Goal: Task Accomplishment & Management: Manage account settings

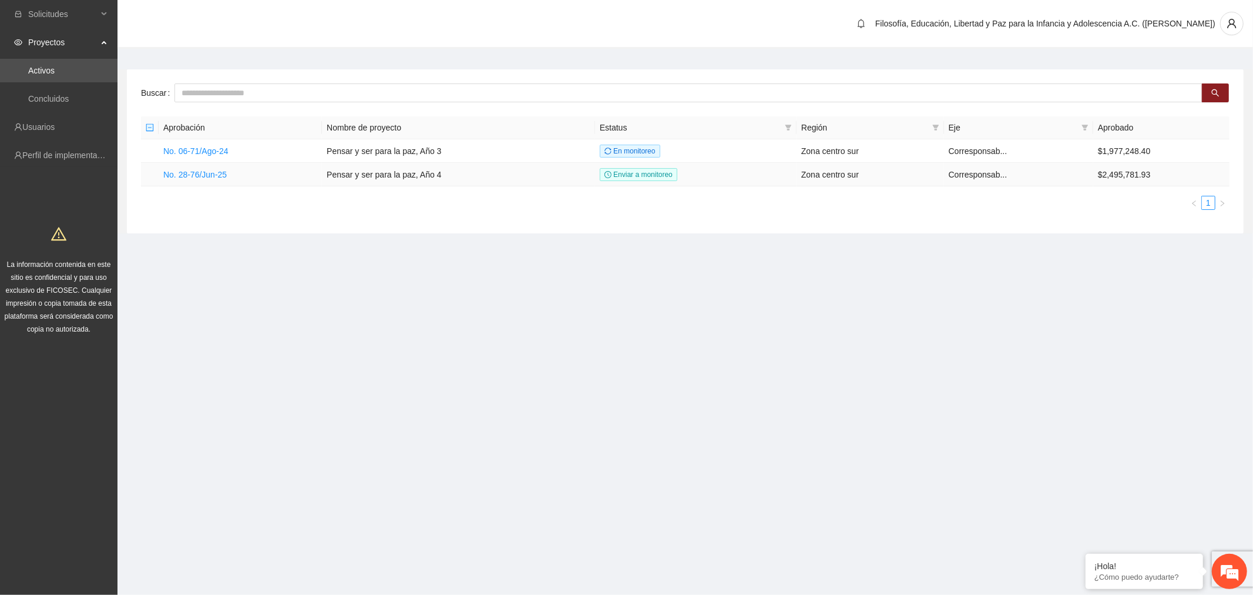
click at [202, 173] on link "No. 28-76/Jun-25" at bounding box center [194, 174] width 63 height 9
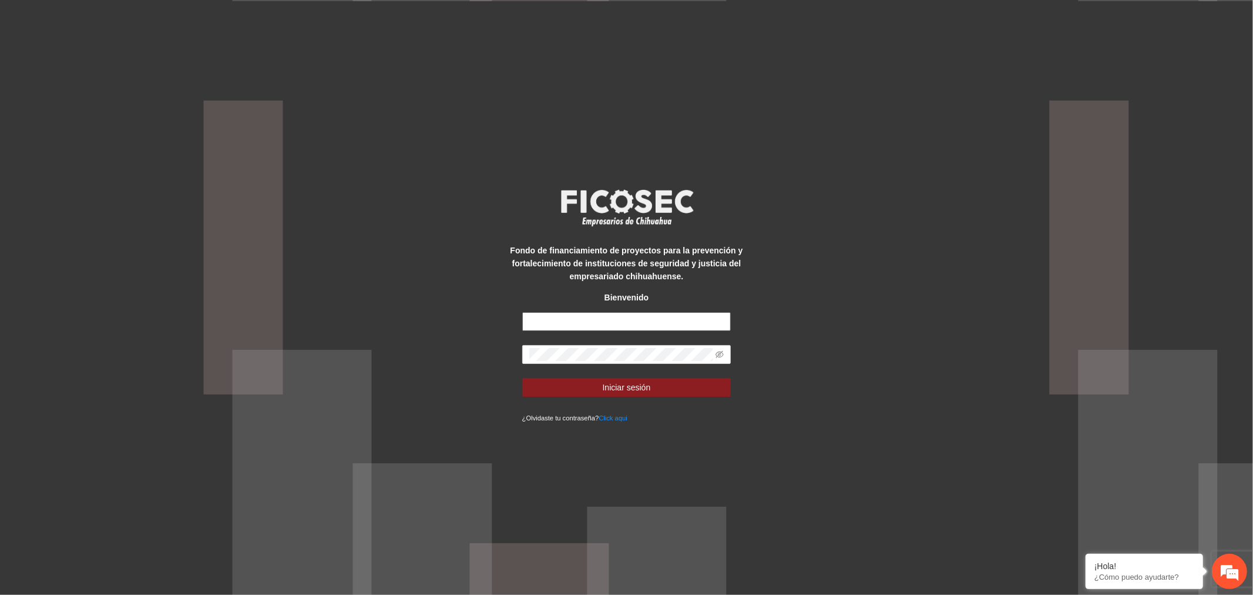
click at [628, 321] on input "text" at bounding box center [626, 321] width 209 height 19
type input "**********"
click at [665, 318] on input "text" at bounding box center [626, 321] width 209 height 19
type input "**********"
click at [598, 388] on button "Iniciar sesión" at bounding box center [626, 387] width 209 height 19
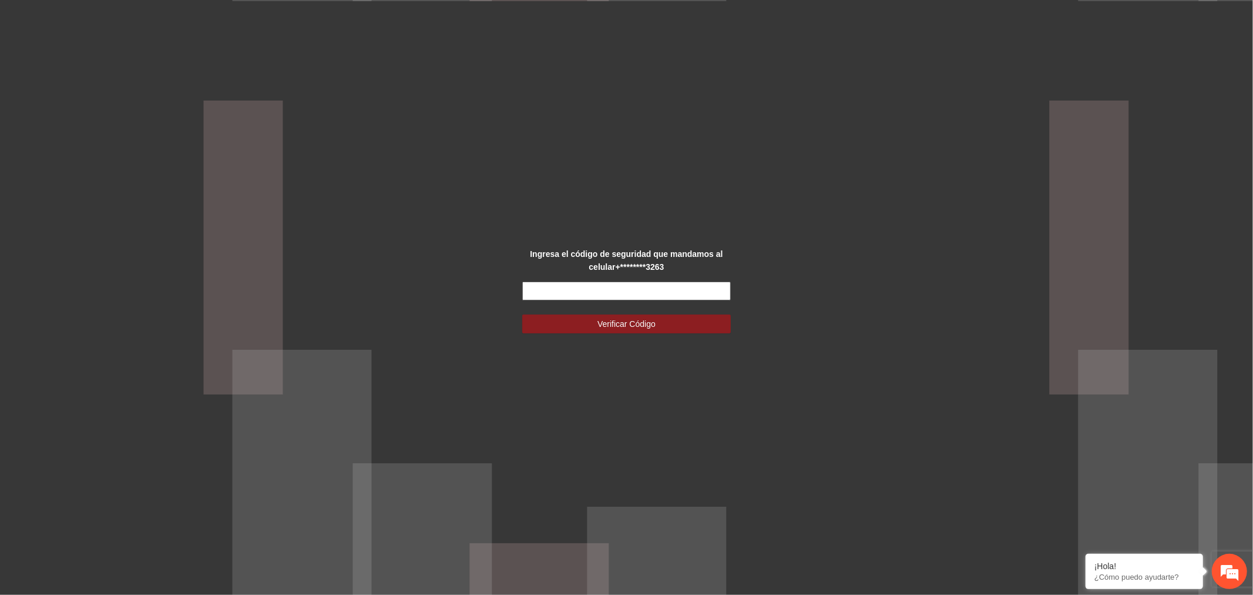
click at [659, 289] on input "text" at bounding box center [626, 290] width 209 height 19
type input "******"
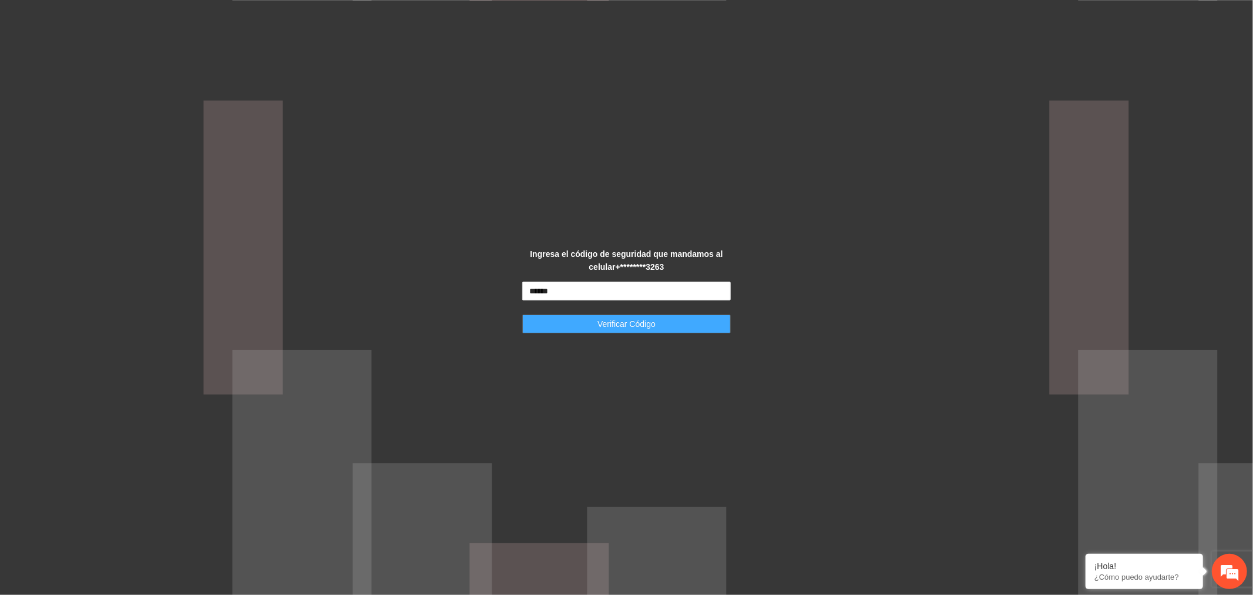
click at [646, 322] on span "Verificar Código" at bounding box center [627, 323] width 58 height 13
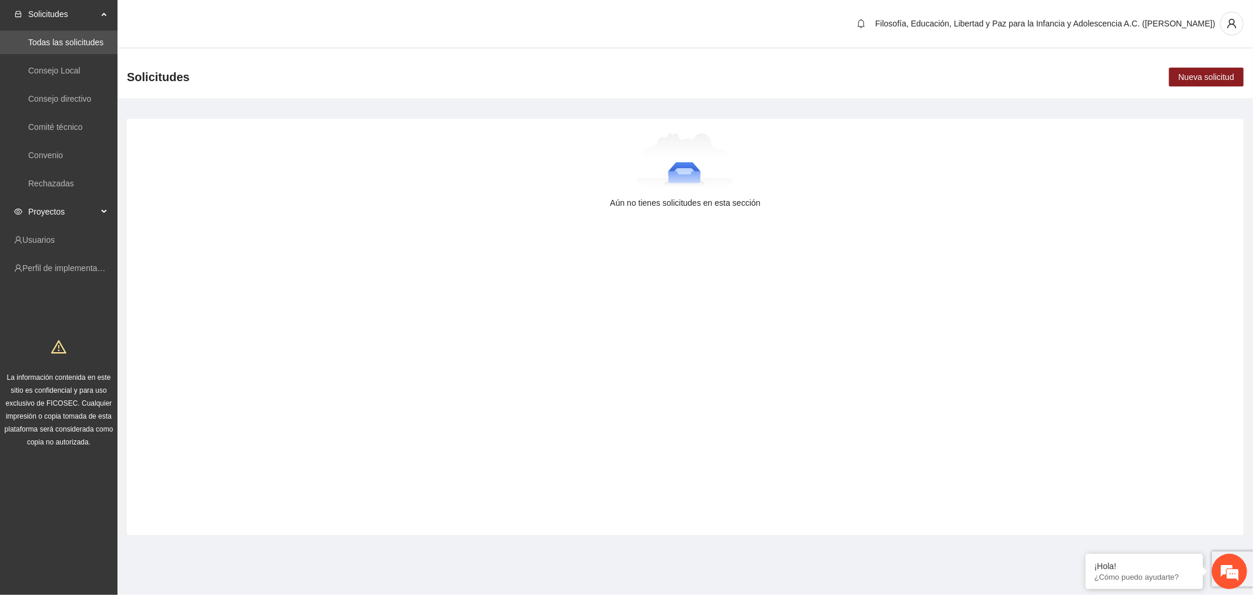
click at [62, 212] on span "Proyectos" at bounding box center [62, 212] width 69 height 24
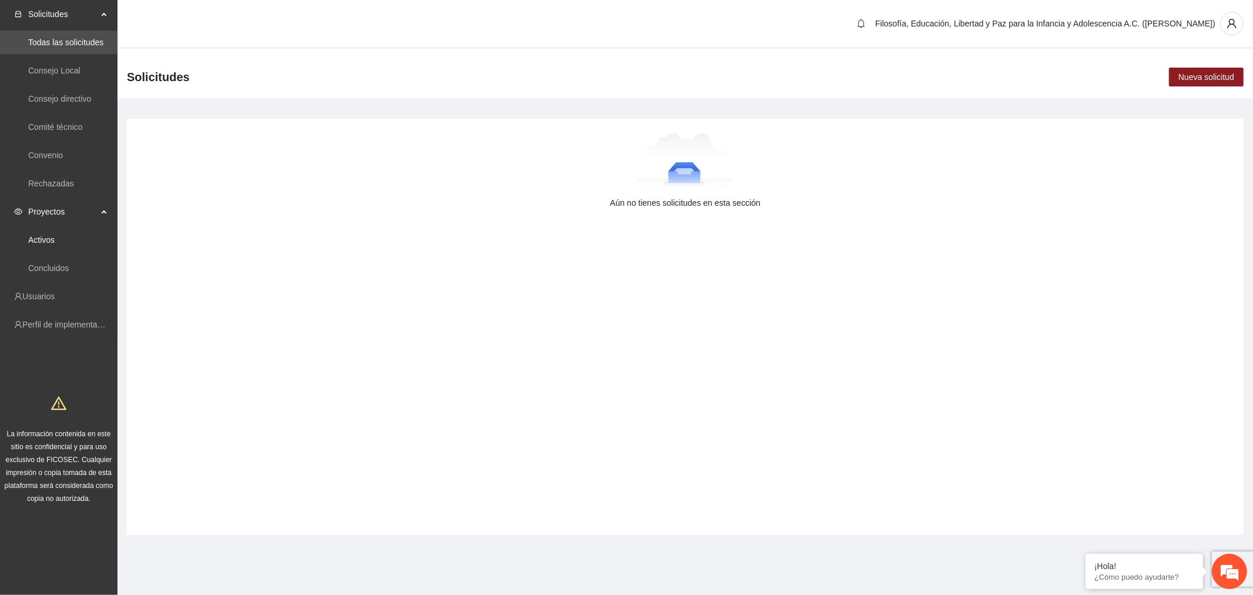
click at [55, 239] on link "Activos" at bounding box center [41, 239] width 26 height 9
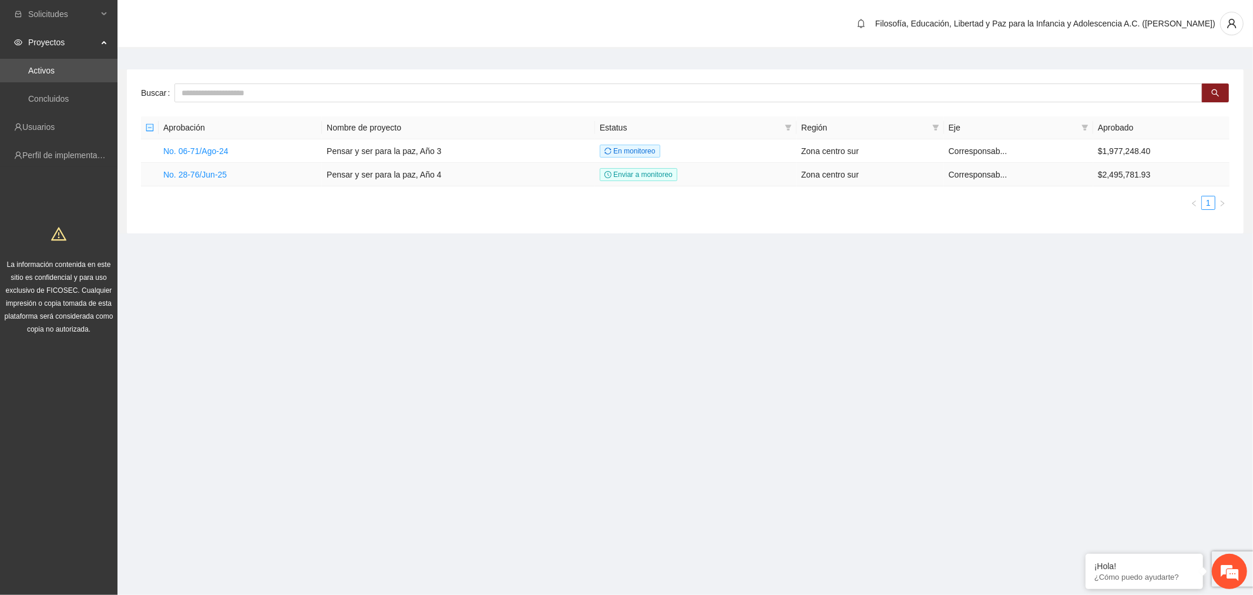
click at [212, 175] on link "No. 28-76/Jun-25" at bounding box center [194, 174] width 63 height 9
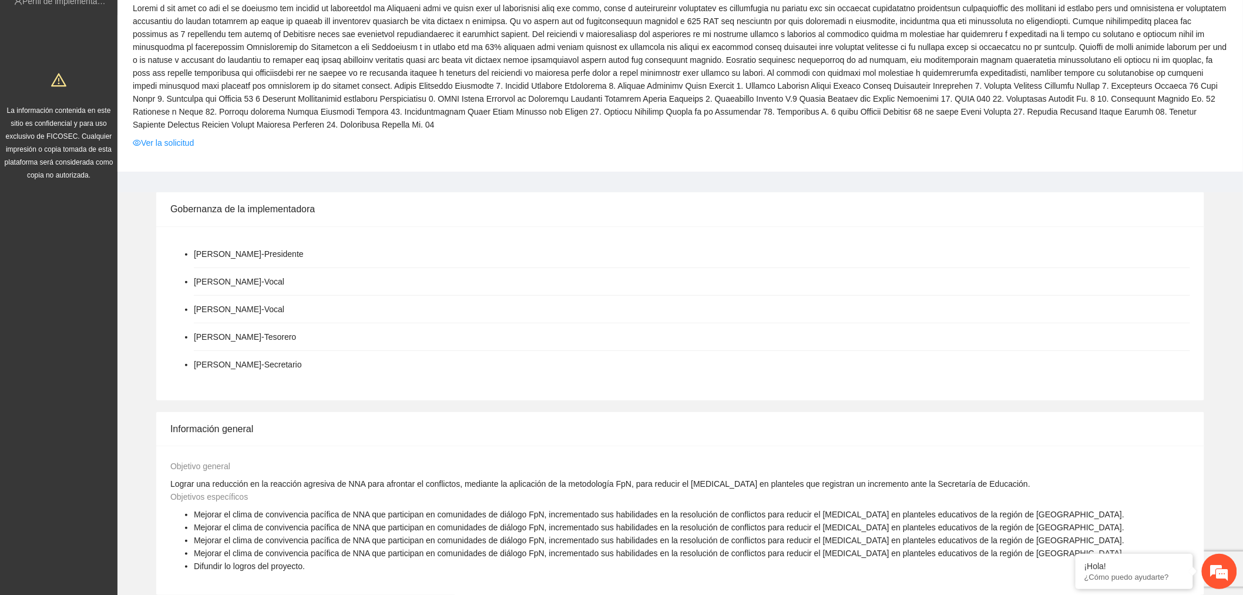
scroll to position [130, 0]
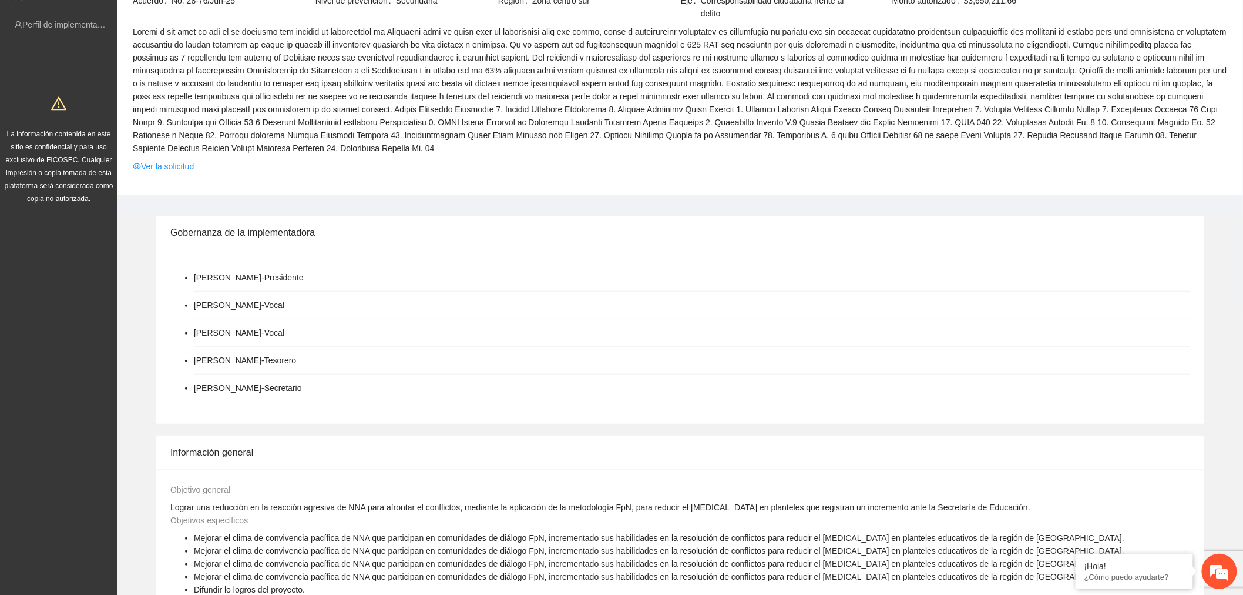
click at [179, 162] on link "Ver la solicitud" at bounding box center [163, 166] width 61 height 13
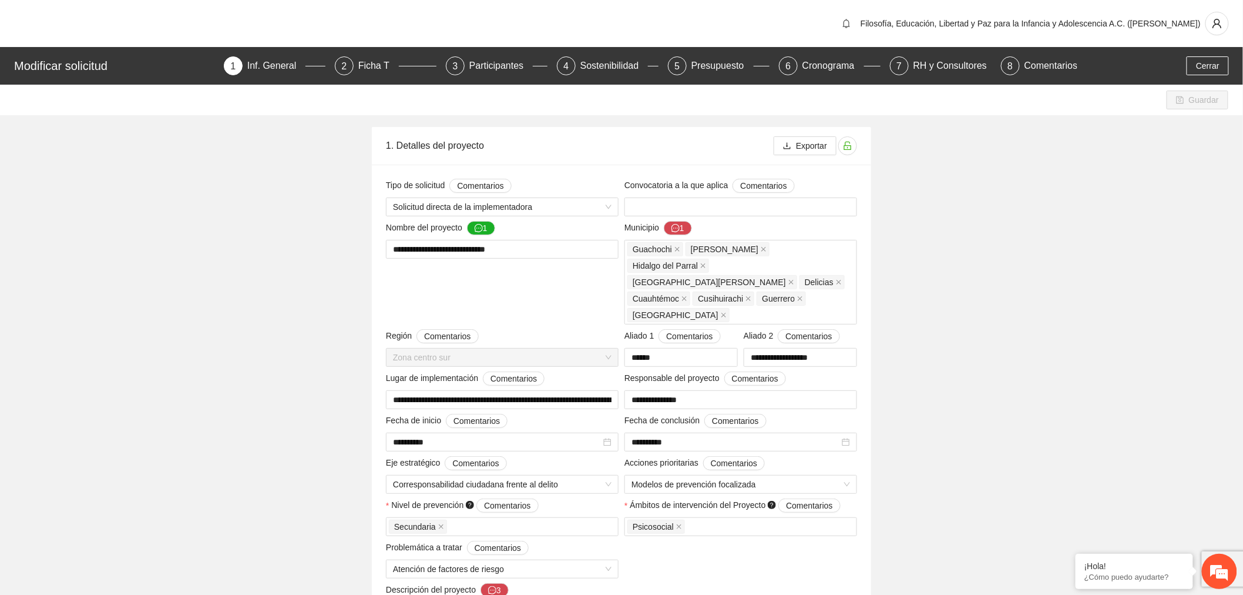
click at [373, 58] on div "Ficha T" at bounding box center [378, 65] width 41 height 19
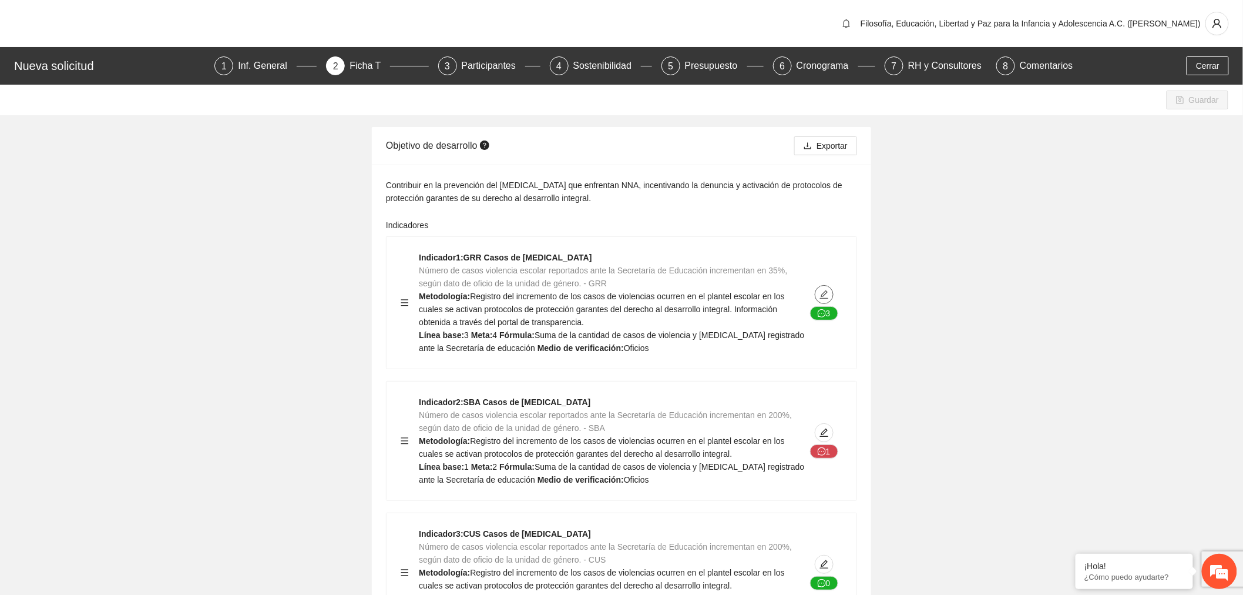
click at [827, 296] on icon "edit" at bounding box center [824, 294] width 9 height 9
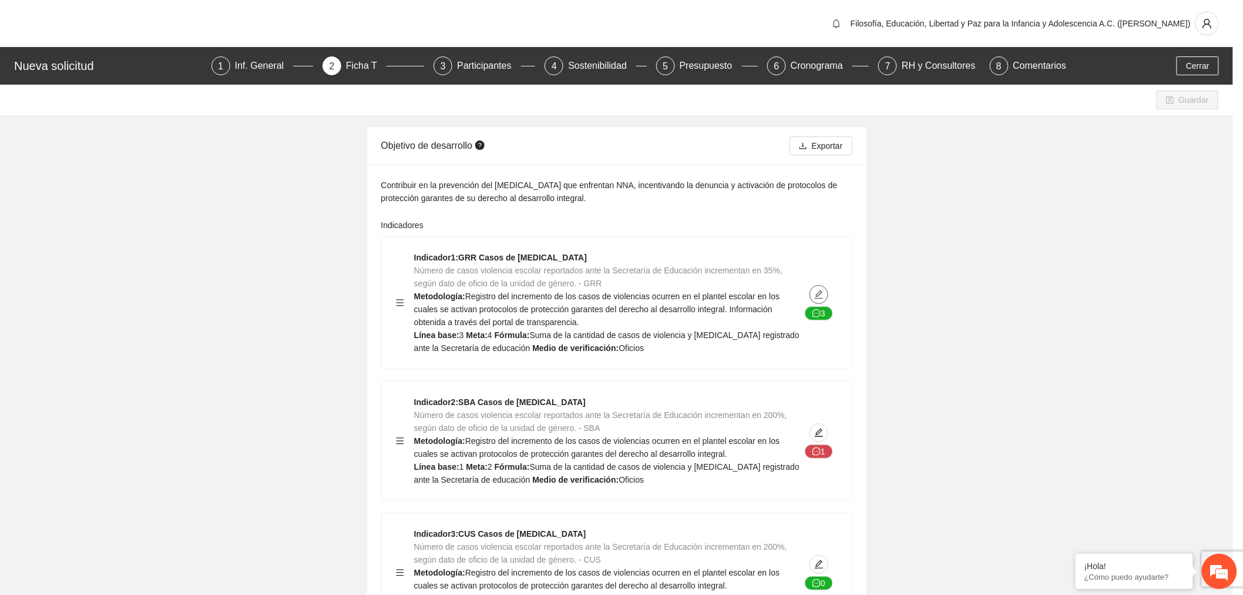
type textarea "*"
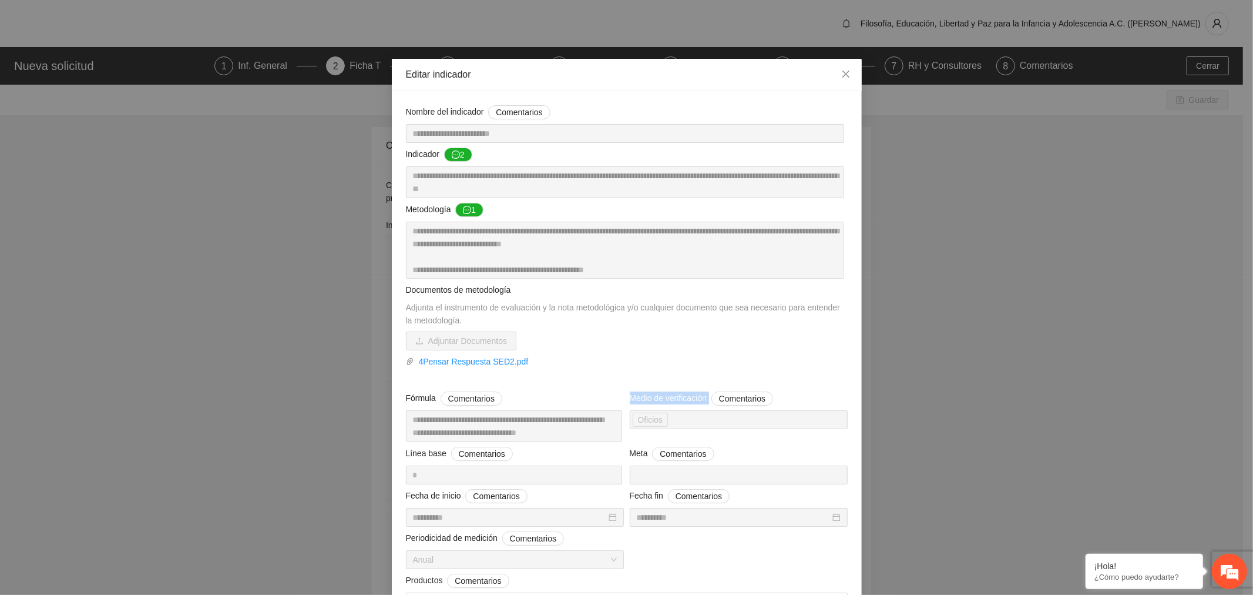
drag, startPoint x: 631, startPoint y: 390, endPoint x: 706, endPoint y: 396, distance: 75.4
click at [706, 396] on div "**********" at bounding box center [627, 365] width 448 height 520
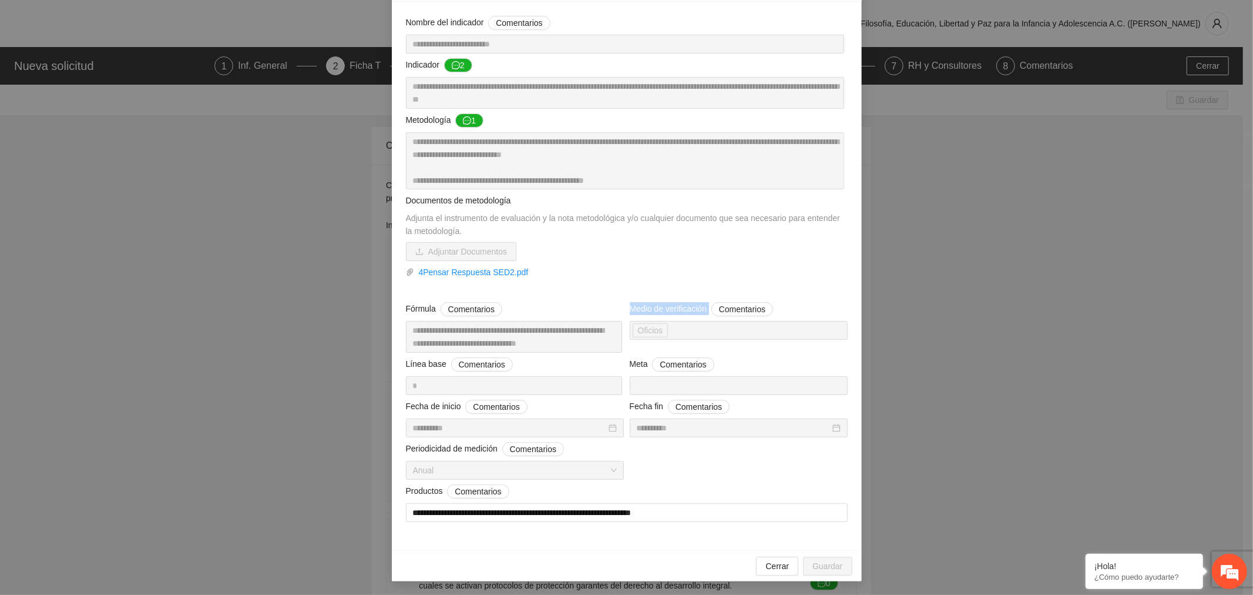
scroll to position [90, 0]
drag, startPoint x: 642, startPoint y: 367, endPoint x: 624, endPoint y: 365, distance: 17.7
click at [627, 365] on div "Meta Comentarios *" at bounding box center [739, 376] width 224 height 38
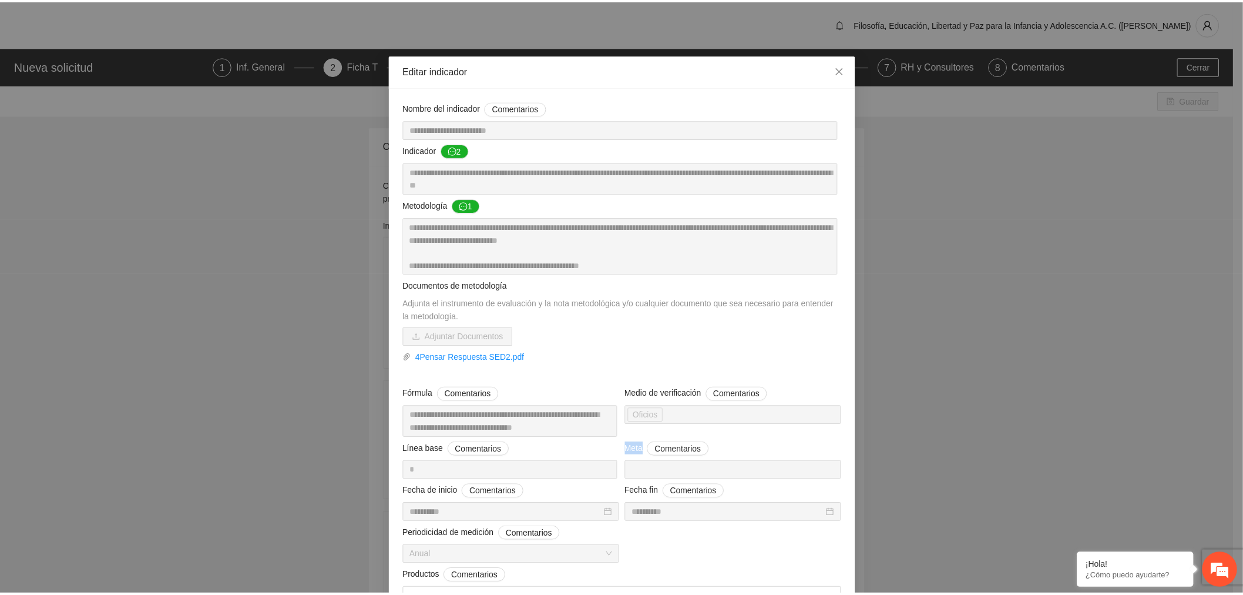
scroll to position [0, 0]
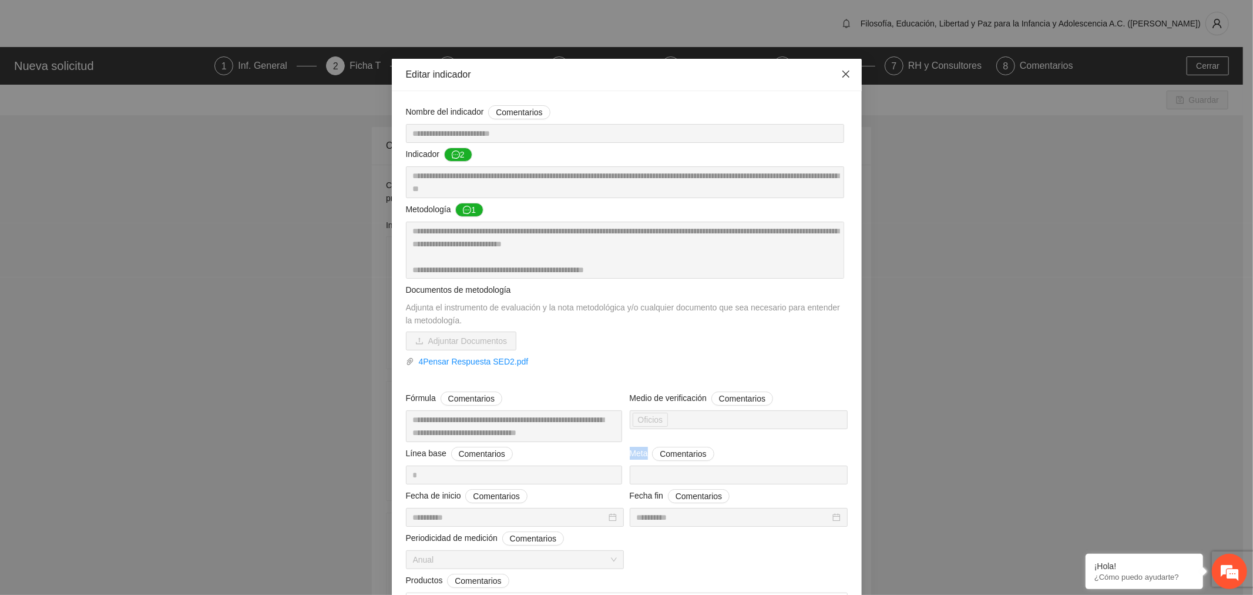
click at [845, 75] on icon "close" at bounding box center [845, 73] width 9 height 9
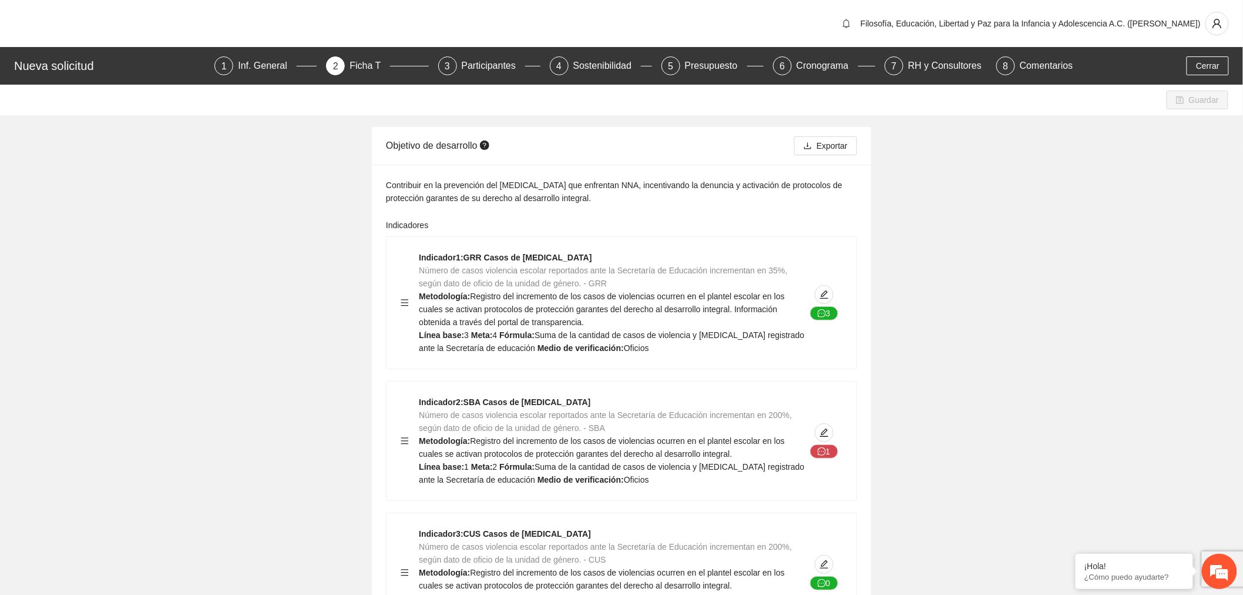
click at [952, 61] on div "RH y Consultores" at bounding box center [949, 65] width 83 height 19
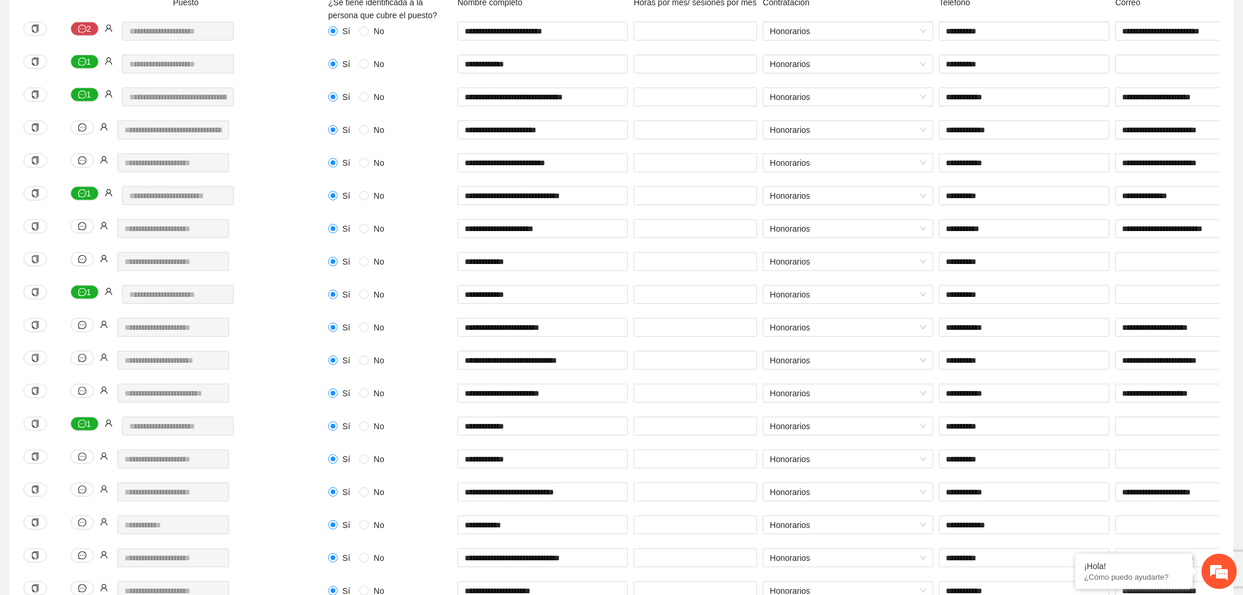
scroll to position [261, 0]
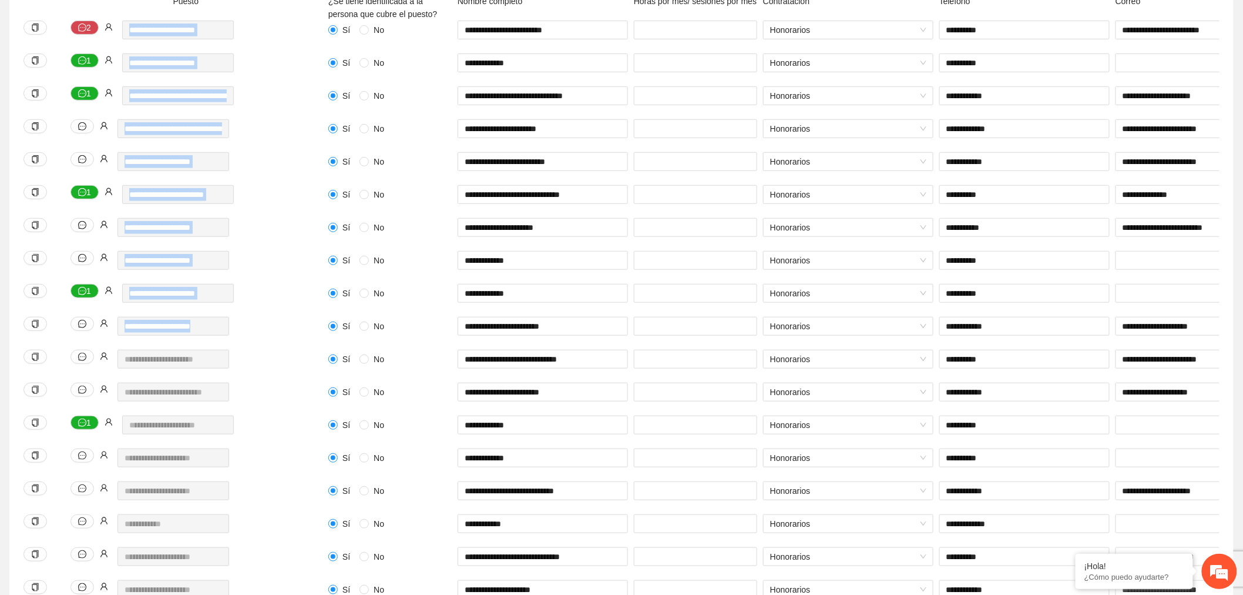
click at [189, 363] on div "**********" at bounding box center [176, 304] width 305 height 618
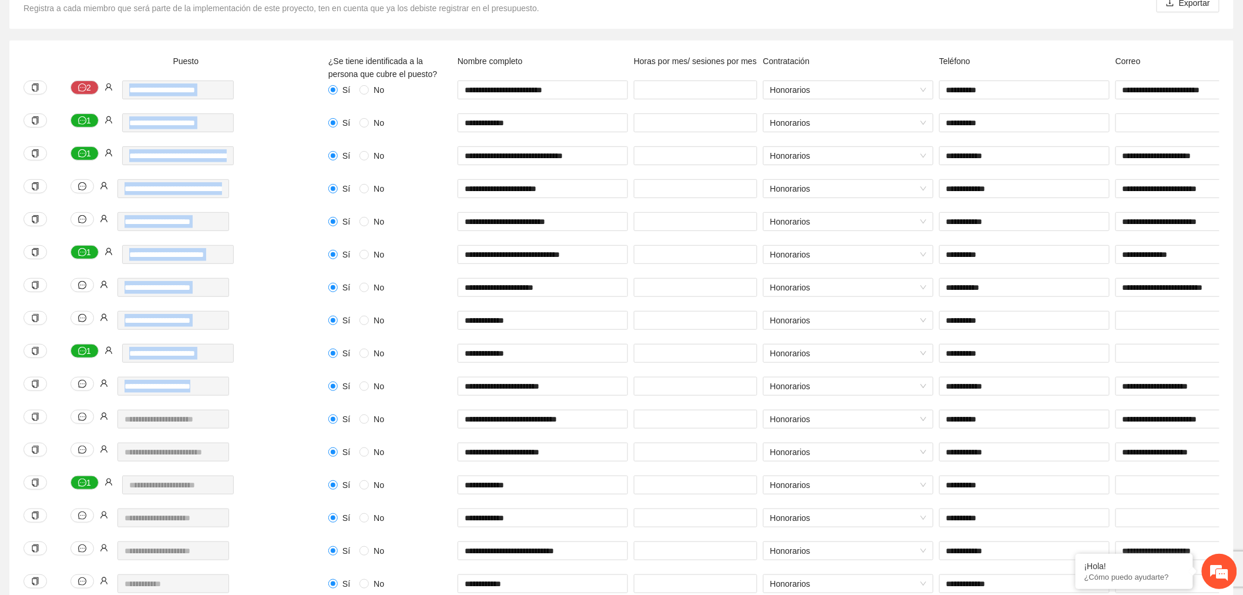
scroll to position [130, 0]
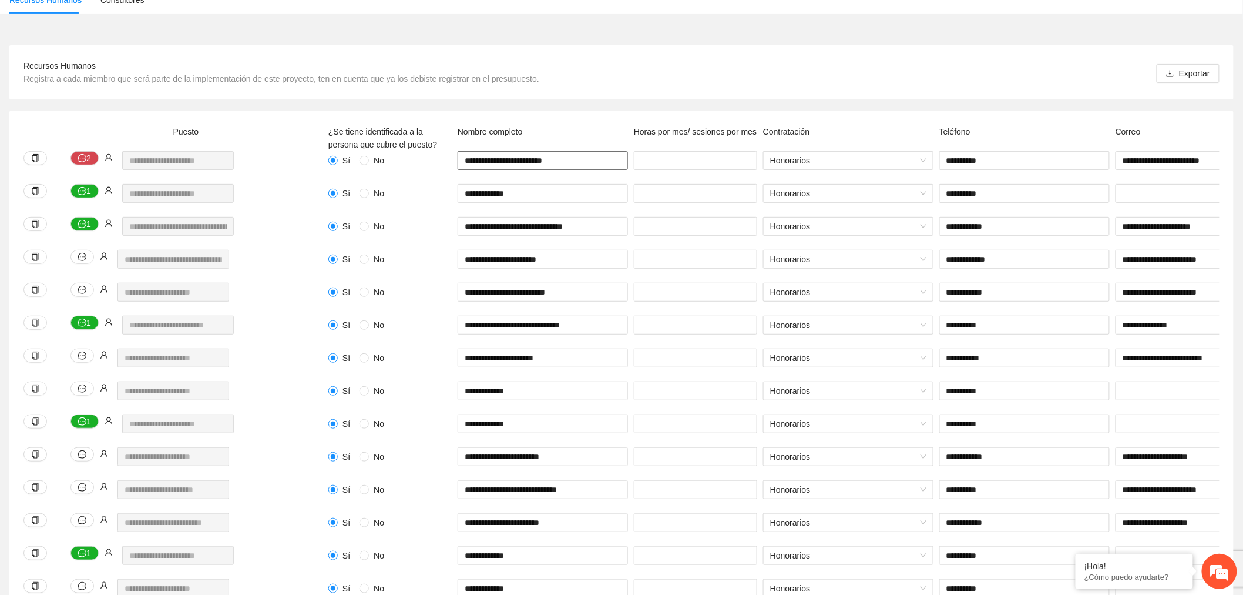
drag, startPoint x: 562, startPoint y: 160, endPoint x: 562, endPoint y: 450, distance: 289.7
click at [562, 450] on div "**********" at bounding box center [886, 434] width 1116 height 618
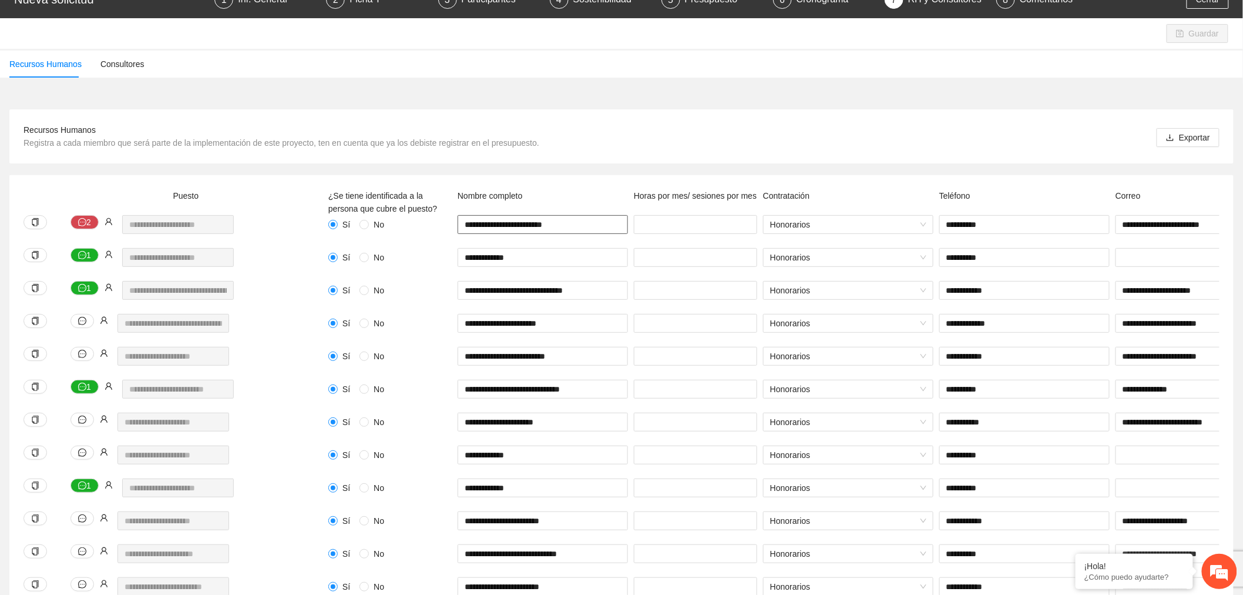
scroll to position [0, 0]
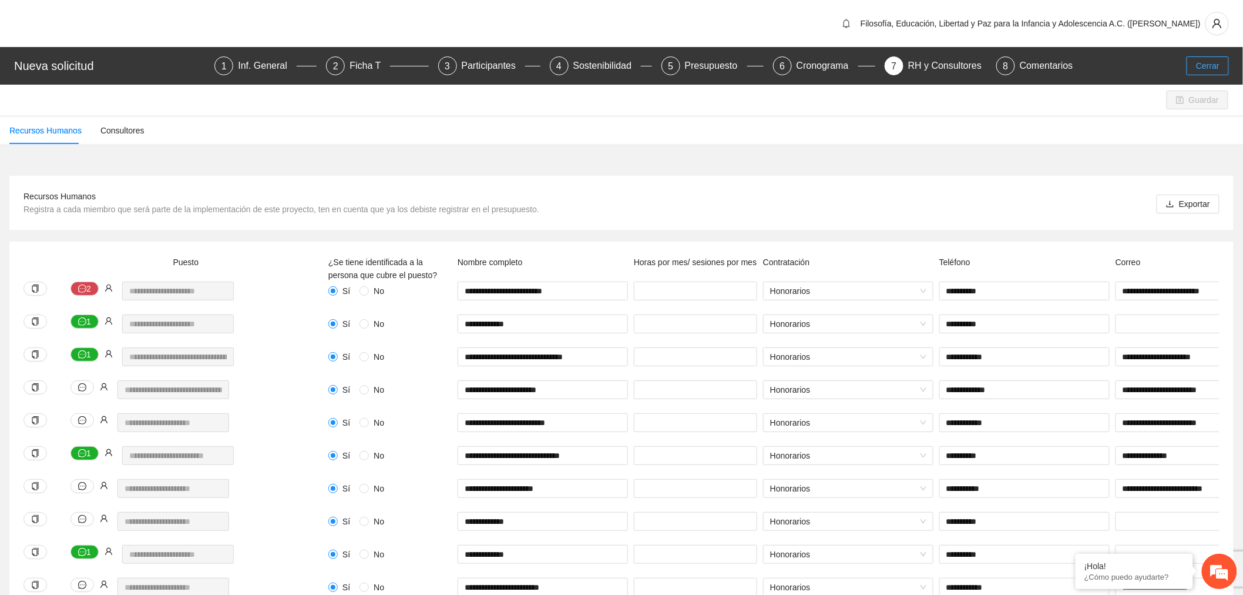
click at [1208, 68] on span "Cerrar" at bounding box center [1208, 65] width 24 height 13
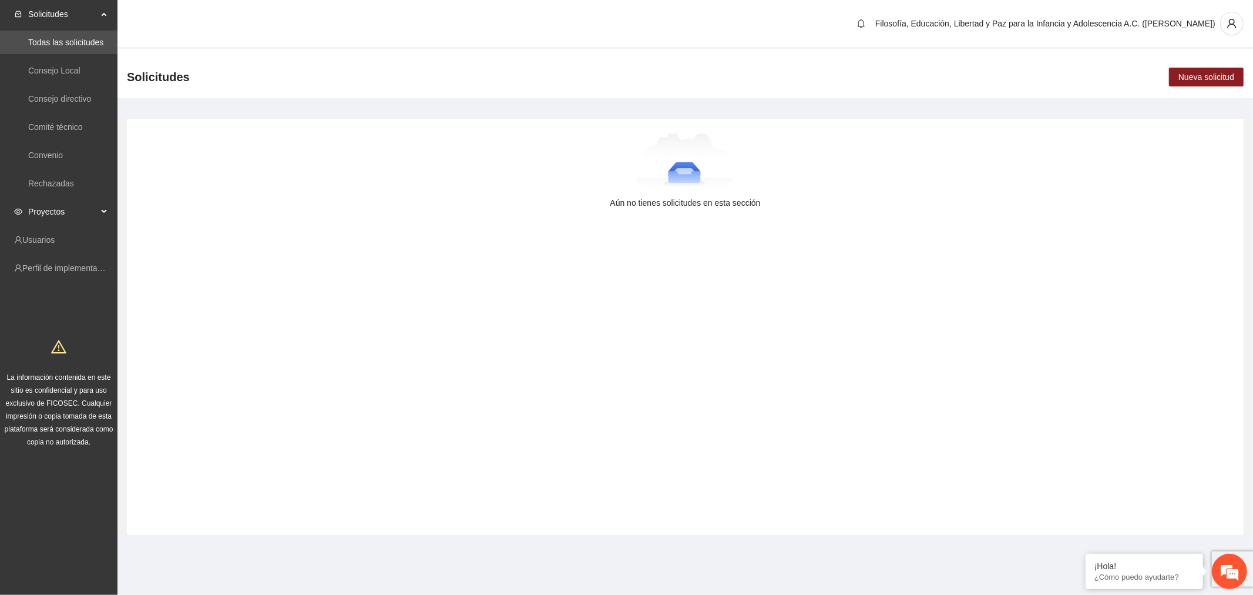
click at [84, 213] on span "Proyectos" at bounding box center [62, 212] width 69 height 24
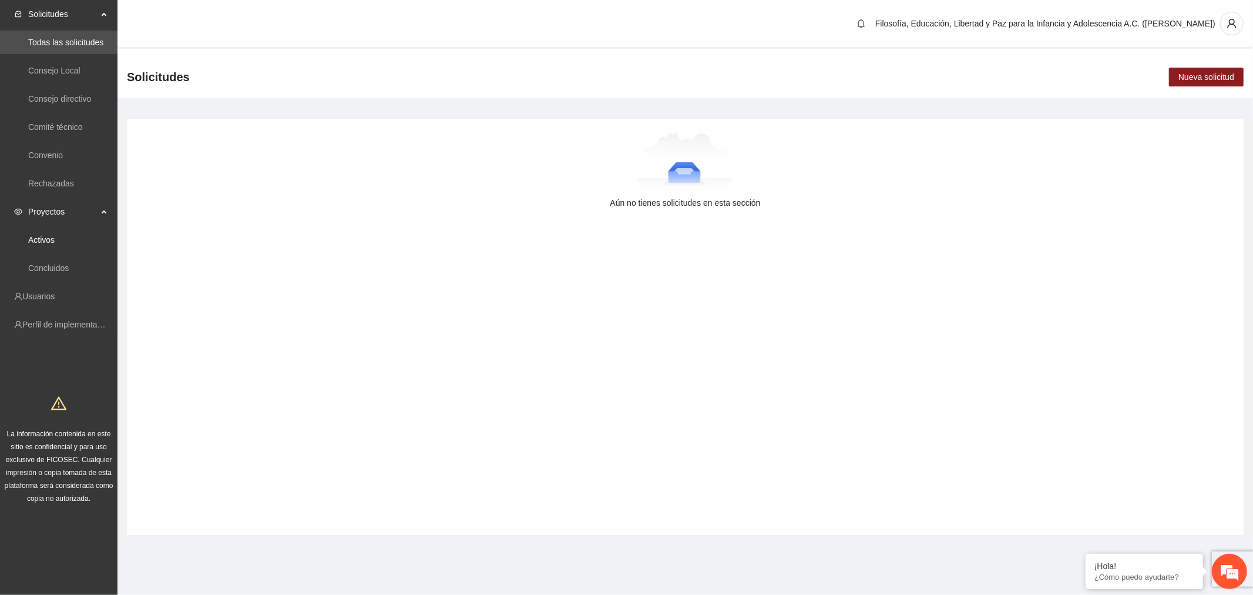
click at [55, 235] on link "Activos" at bounding box center [41, 239] width 26 height 9
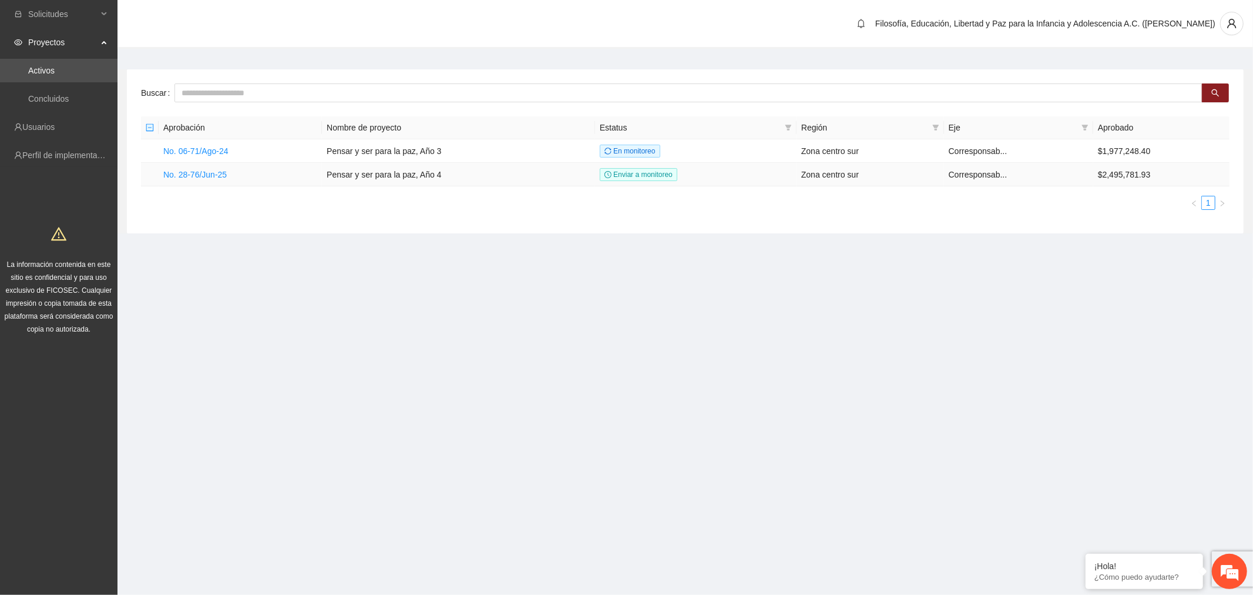
click at [207, 171] on link "No. 28-76/Jun-25" at bounding box center [194, 174] width 63 height 9
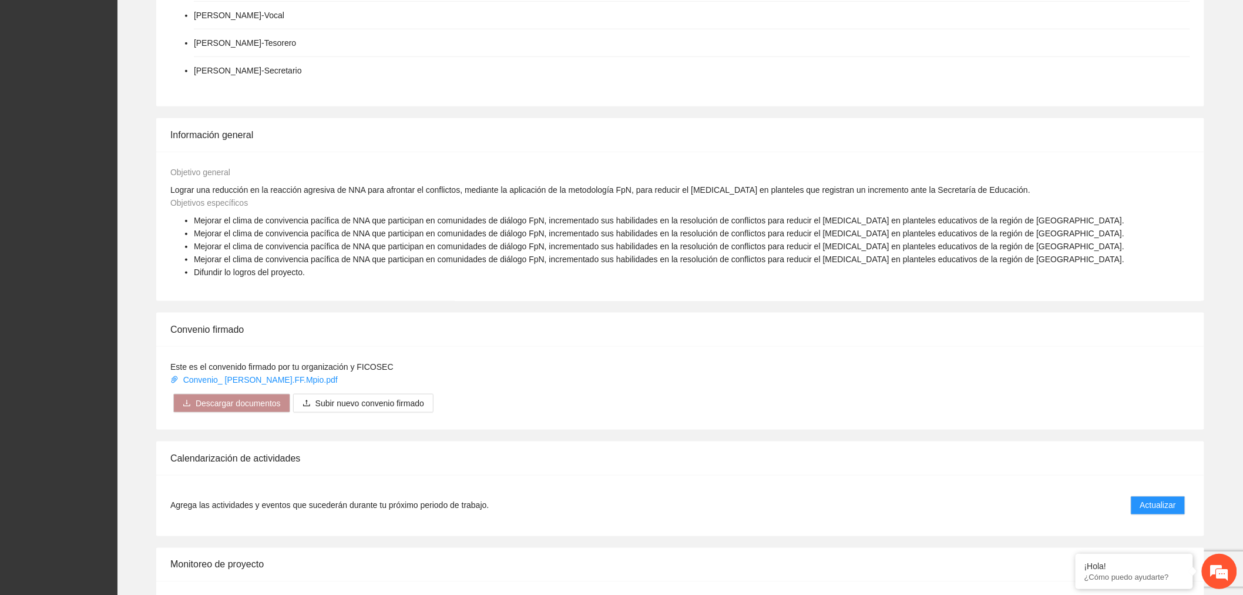
scroll to position [457, 0]
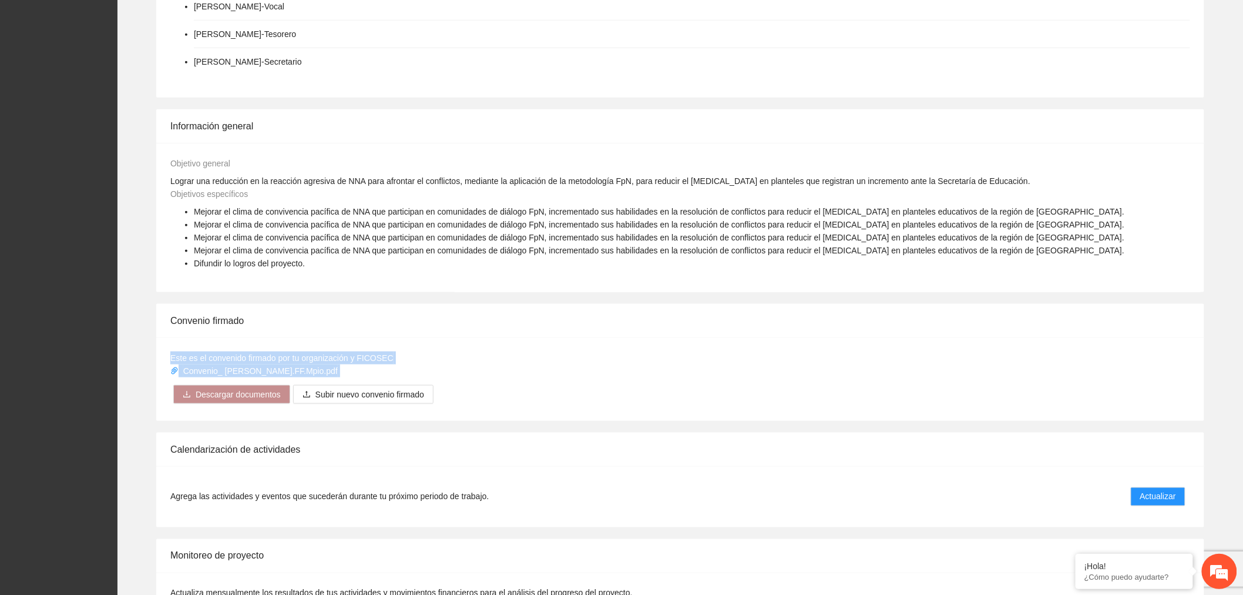
drag, startPoint x: 327, startPoint y: 368, endPoint x: 142, endPoint y: 354, distance: 185.6
click at [142, 354] on div "Convenio firmado Este es el convenido firmado por tu organización y FICOSEC Con…" at bounding box center [680, 362] width 1107 height 117
click at [600, 382] on div "Este es el convenido firmado por tu organización y FICOSEC Convenio_ [PERSON_NA…" at bounding box center [680, 378] width 1048 height 83
click at [247, 368] on link "Convenio_ [PERSON_NAME].FF.Mpio.pdf" at bounding box center [255, 370] width 170 height 9
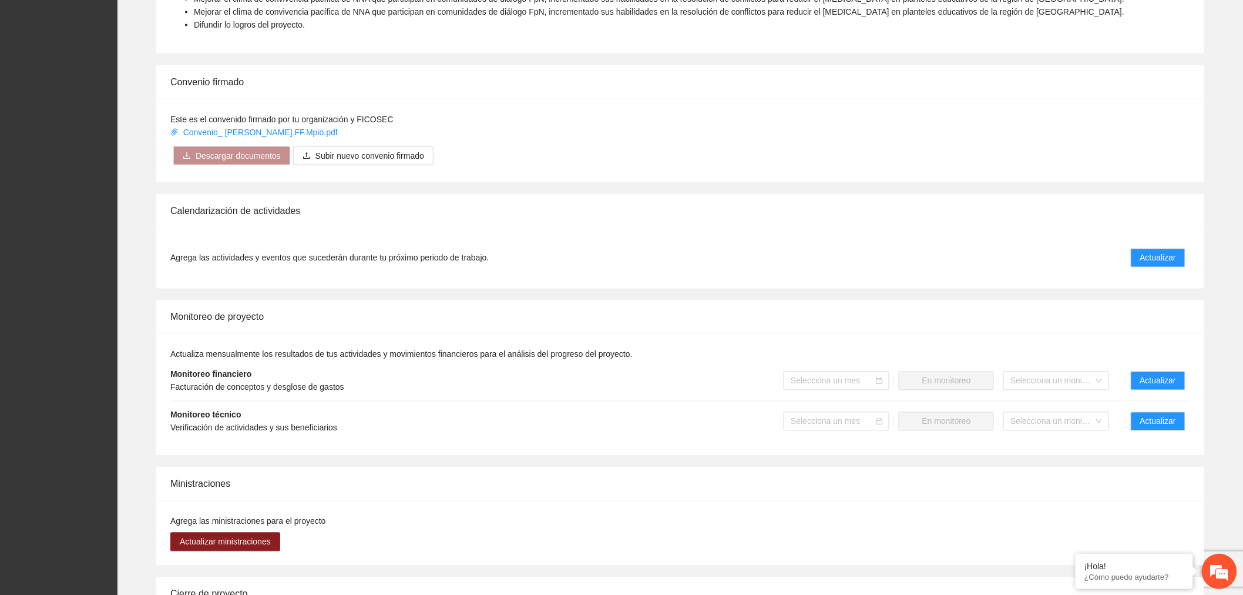
scroll to position [718, 0]
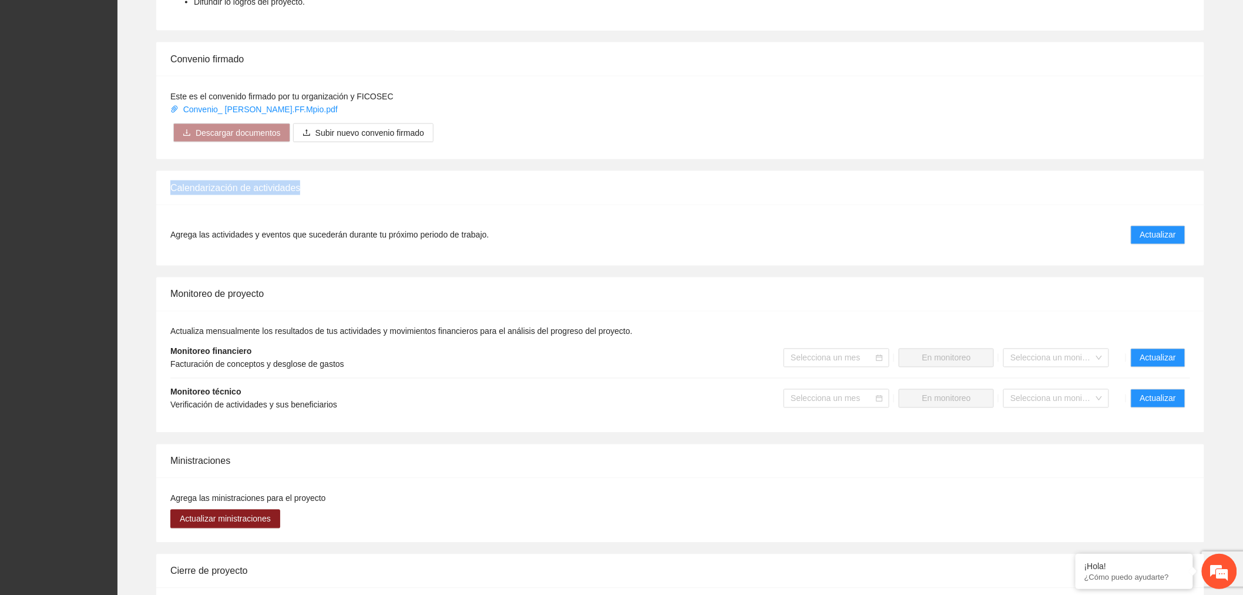
drag, startPoint x: 323, startPoint y: 184, endPoint x: 160, endPoint y: 198, distance: 164.0
click at [160, 198] on div "Calendarización de actividades" at bounding box center [680, 188] width 1048 height 34
click at [1162, 241] on span "Actualizar" at bounding box center [1159, 235] width 36 height 13
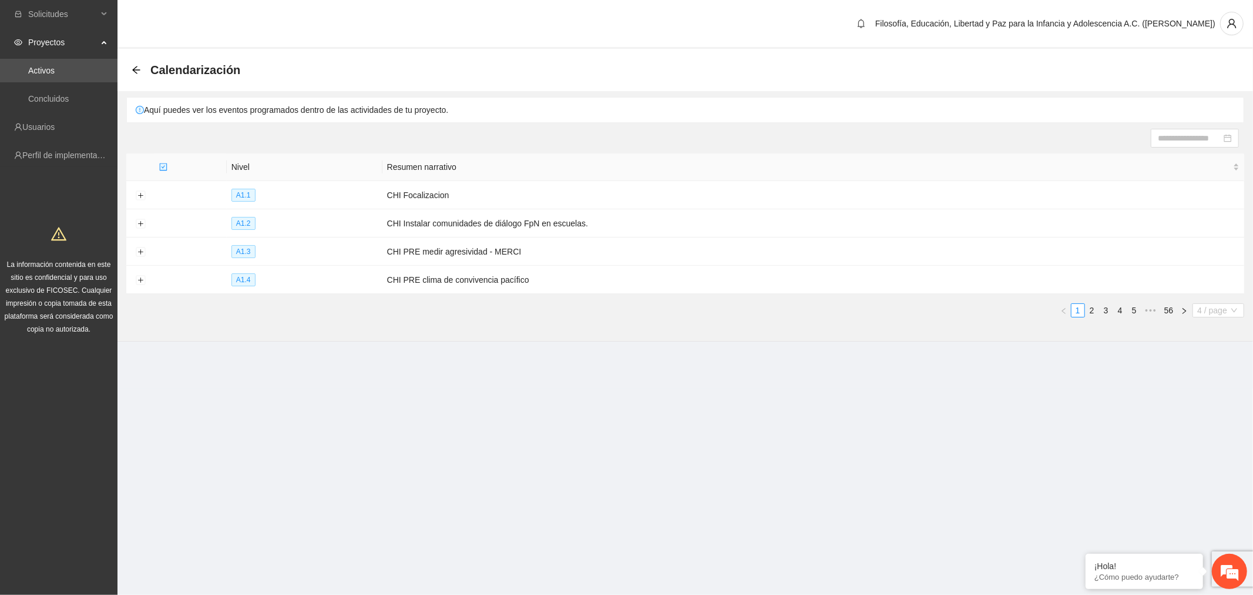
click at [1223, 307] on span "4 / page" at bounding box center [1219, 310] width 42 height 13
click at [1216, 403] on div "100 / page" at bounding box center [1219, 406] width 39 height 13
click at [1225, 310] on span "4 / page" at bounding box center [1219, 310] width 42 height 13
click at [1217, 407] on div "100 / page" at bounding box center [1219, 406] width 39 height 13
click at [1215, 312] on span "4 / page" at bounding box center [1219, 310] width 42 height 13
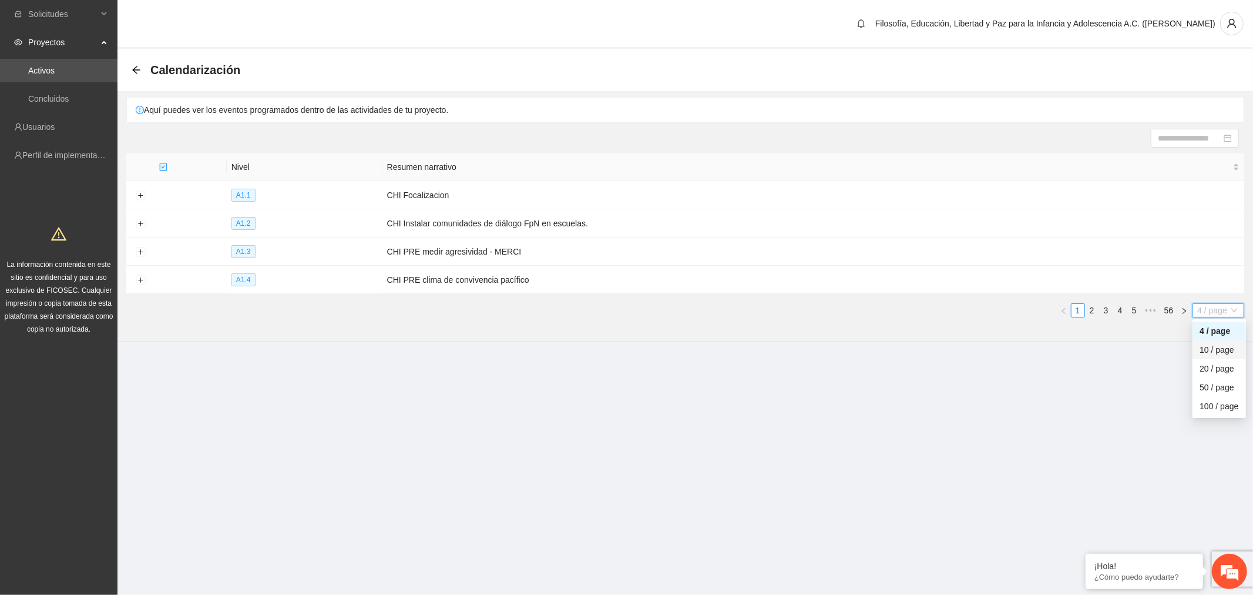
click at [1205, 350] on div "10 / page" at bounding box center [1219, 349] width 39 height 13
click at [1208, 308] on span "4 / page" at bounding box center [1219, 310] width 42 height 13
click at [1205, 410] on div "100 / page" at bounding box center [1219, 406] width 39 height 13
click at [1202, 308] on span "4 / page" at bounding box center [1219, 310] width 42 height 13
click at [1206, 400] on div "100 / page" at bounding box center [1219, 406] width 39 height 13
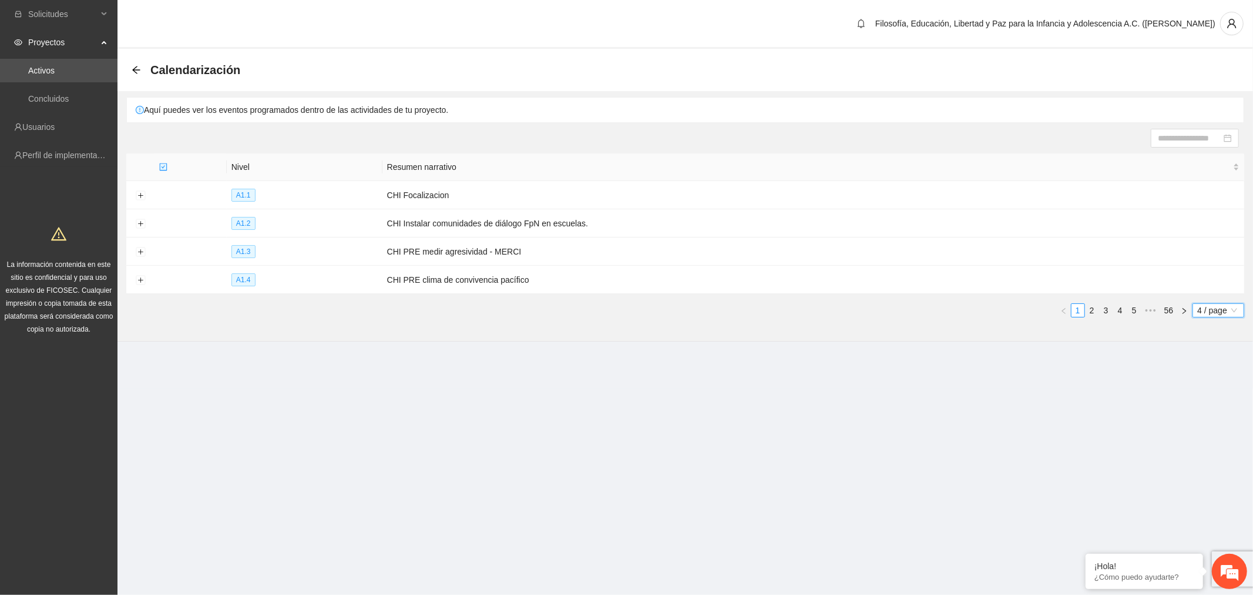
click at [1209, 312] on span "4 / page" at bounding box center [1219, 310] width 42 height 13
click at [1220, 403] on div "100 / page" at bounding box center [1219, 406] width 39 height 13
click at [1215, 313] on span "4 / page" at bounding box center [1219, 310] width 42 height 13
click at [1219, 353] on div "10 / page" at bounding box center [1219, 349] width 39 height 13
click at [137, 194] on button "Expand row" at bounding box center [140, 195] width 9 height 9
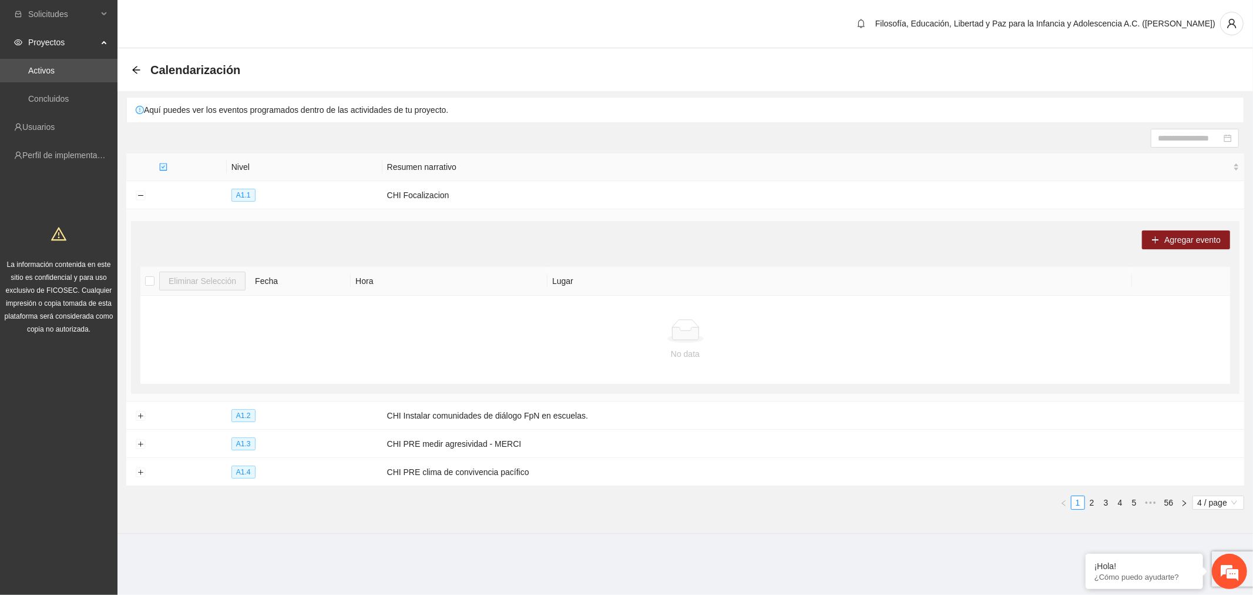
click at [1193, 139] on input at bounding box center [1189, 138] width 63 height 13
click at [1008, 149] on section "Calendarización Aquí puedes ver los eventos programados dentro de las actividad…" at bounding box center [686, 291] width 1136 height 485
click at [1184, 242] on span "Agregar evento" at bounding box center [1193, 239] width 56 height 13
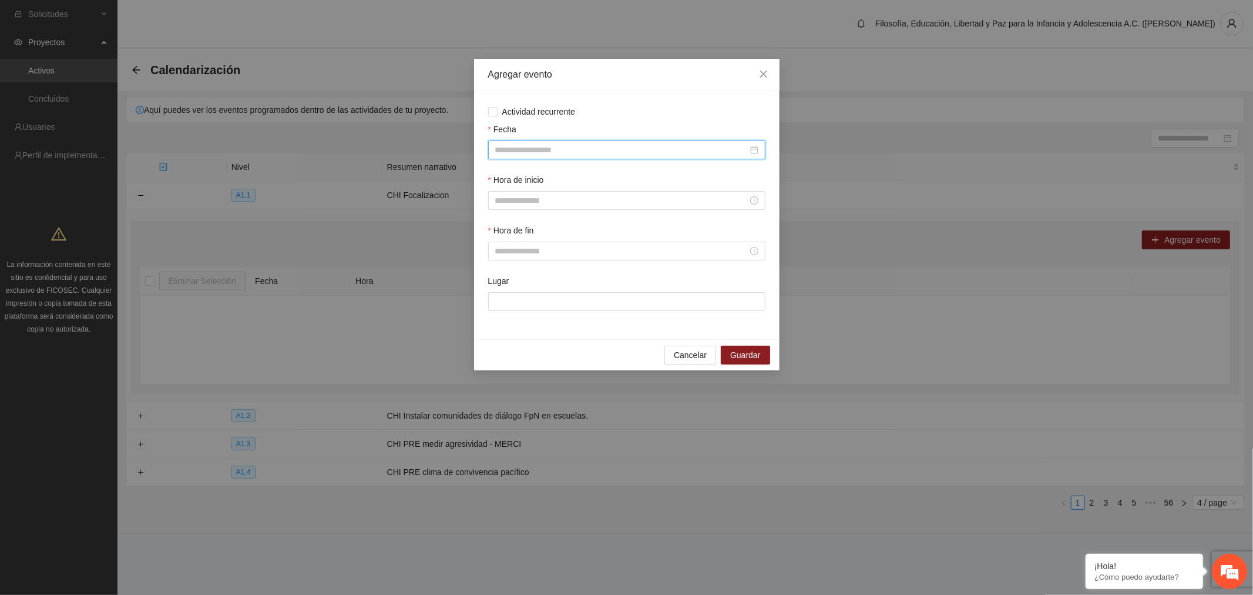
click at [608, 149] on input "Fecha" at bounding box center [621, 149] width 253 height 13
click at [635, 170] on button "button" at bounding box center [641, 174] width 13 height 24
click at [644, 173] on button "button" at bounding box center [641, 174] width 13 height 24
type input "**********"
click at [497, 171] on button "button" at bounding box center [498, 174] width 13 height 24
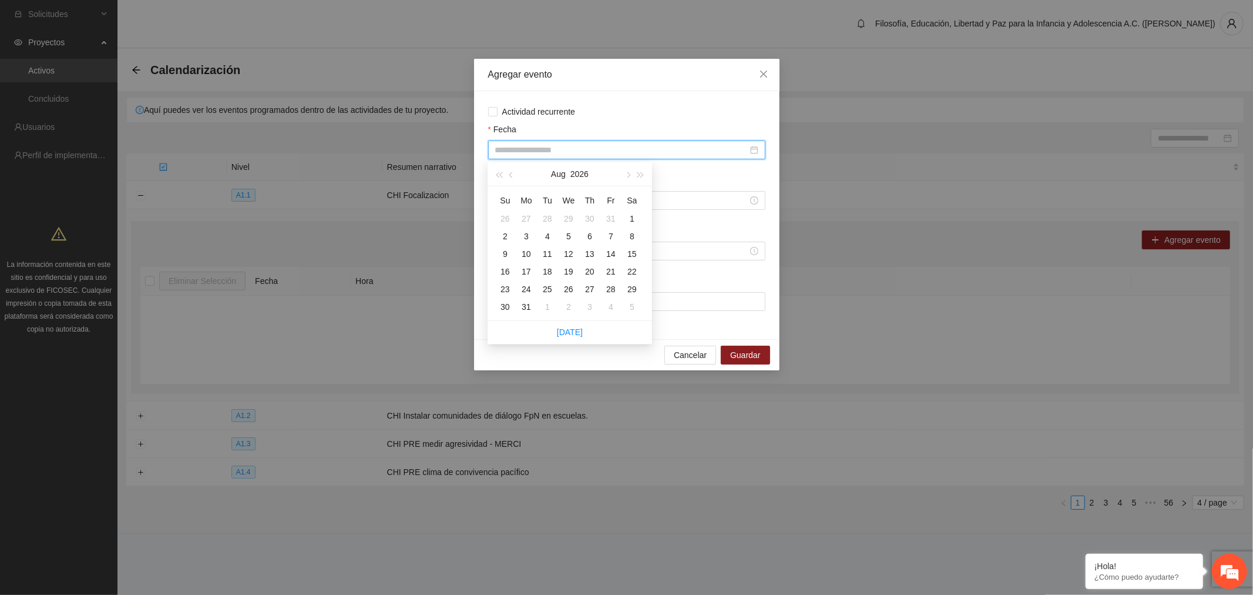
click at [625, 173] on span "button" at bounding box center [628, 175] width 6 height 6
type input "**********"
click at [591, 219] on div "3" at bounding box center [590, 219] width 14 height 14
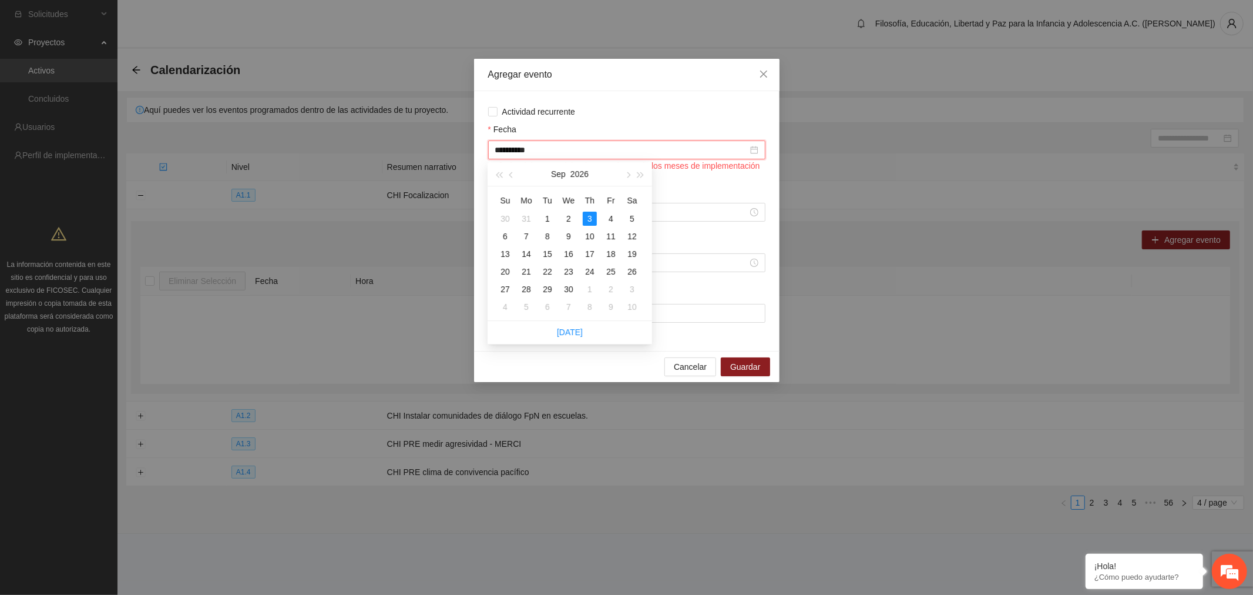
click at [582, 156] on input "**********" at bounding box center [621, 149] width 253 height 13
click at [624, 134] on div "Fecha" at bounding box center [626, 132] width 277 height 18
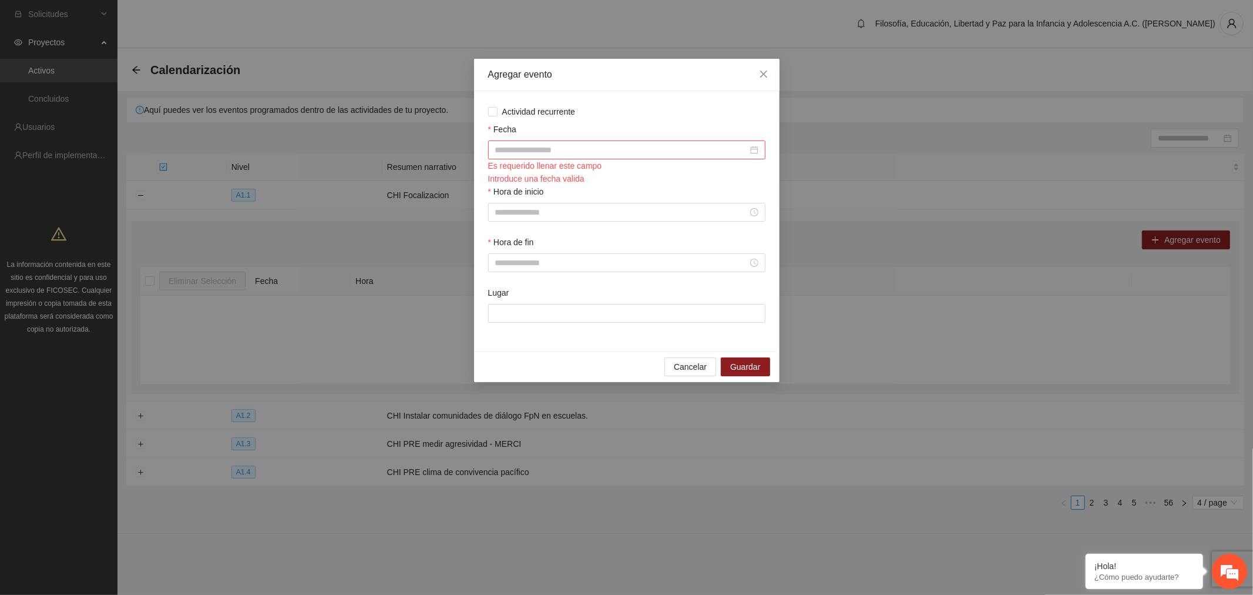
click at [752, 149] on div at bounding box center [626, 149] width 263 height 13
click at [497, 177] on button "button" at bounding box center [498, 174] width 13 height 24
type input "**********"
click at [585, 220] on div "4" at bounding box center [590, 219] width 14 height 14
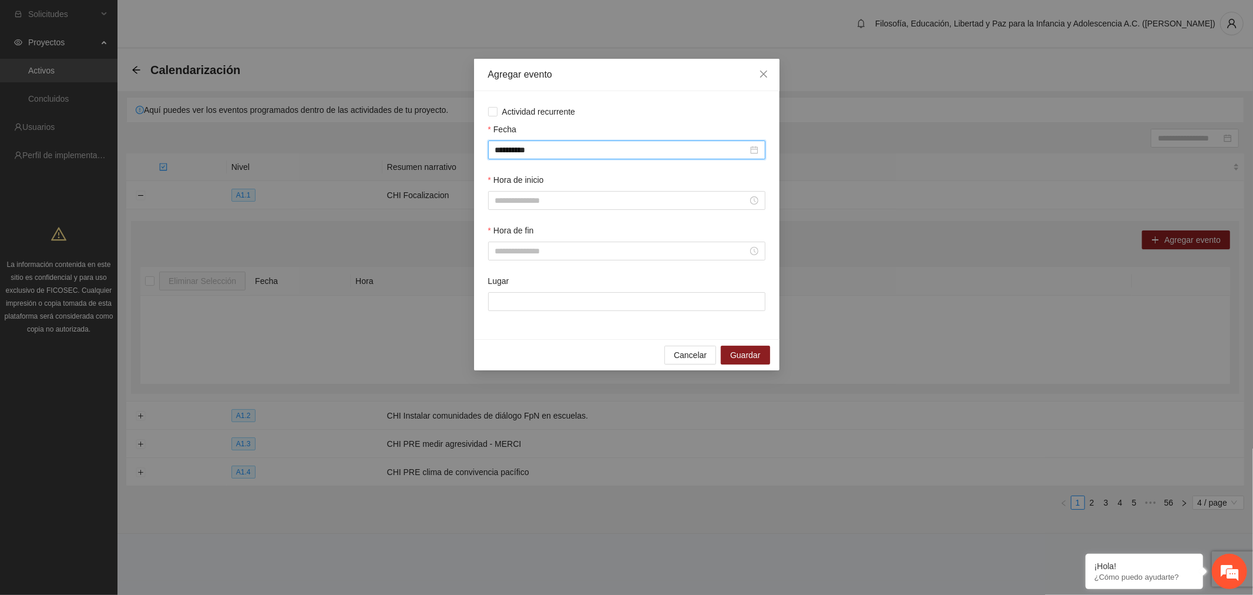
click at [562, 202] on input "Hora de inicio" at bounding box center [621, 200] width 253 height 13
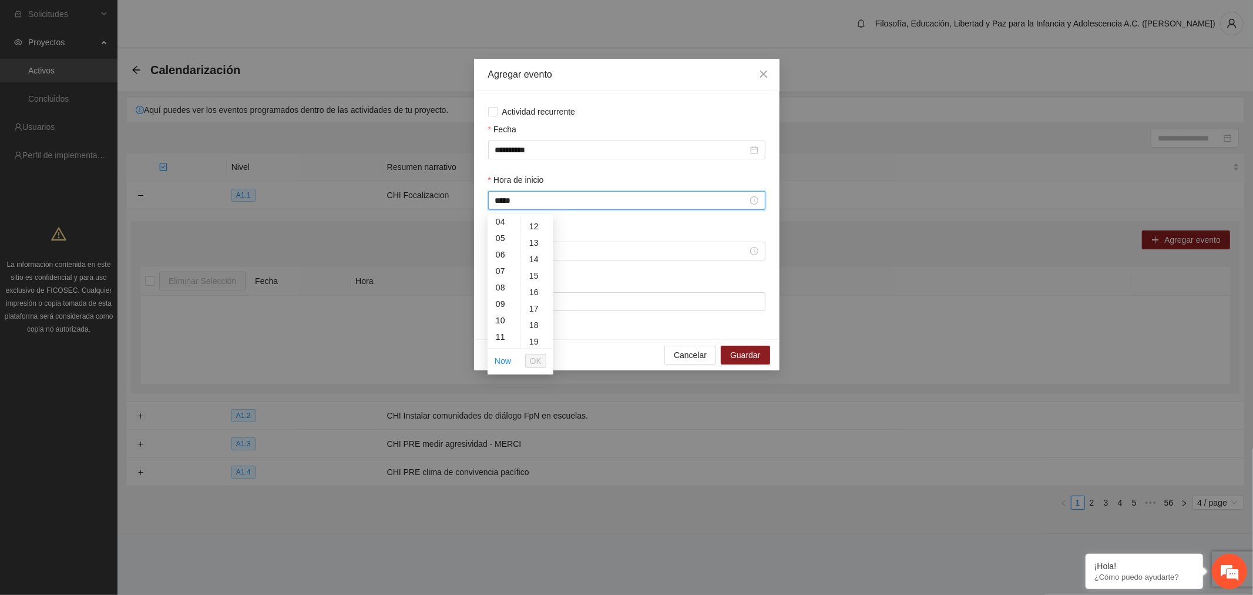
scroll to position [65, 0]
click at [498, 296] on div "08" at bounding box center [504, 291] width 33 height 16
click at [542, 354] on button "OK" at bounding box center [535, 361] width 21 height 14
type input "*****"
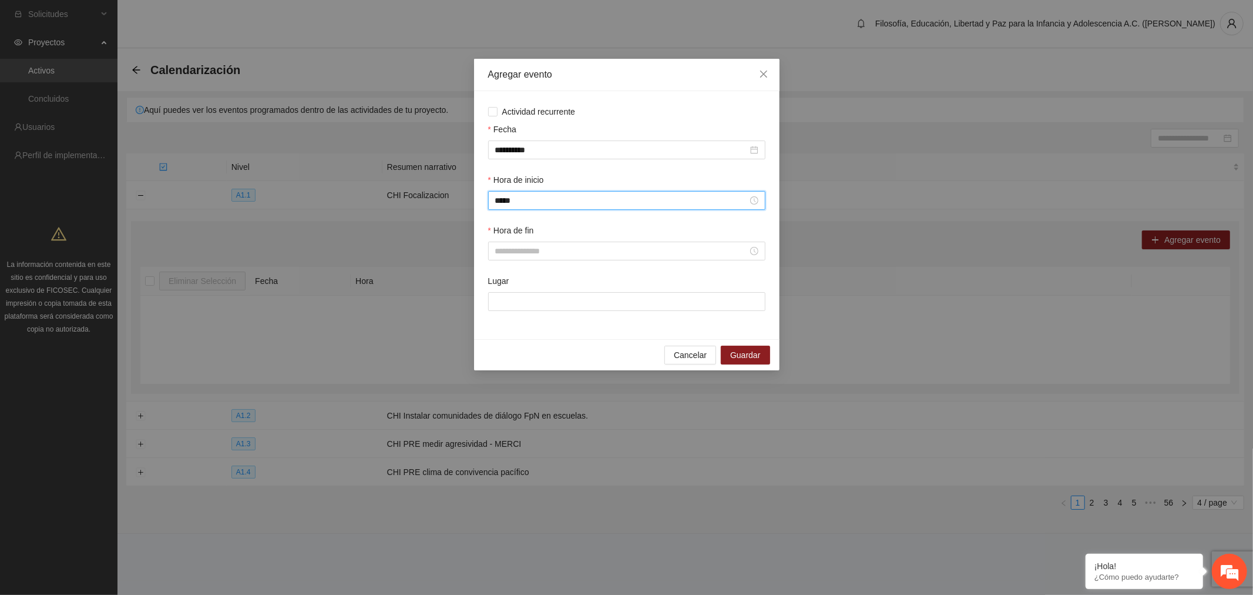
click at [546, 255] on input "Hora de fin" at bounding box center [621, 250] width 253 height 13
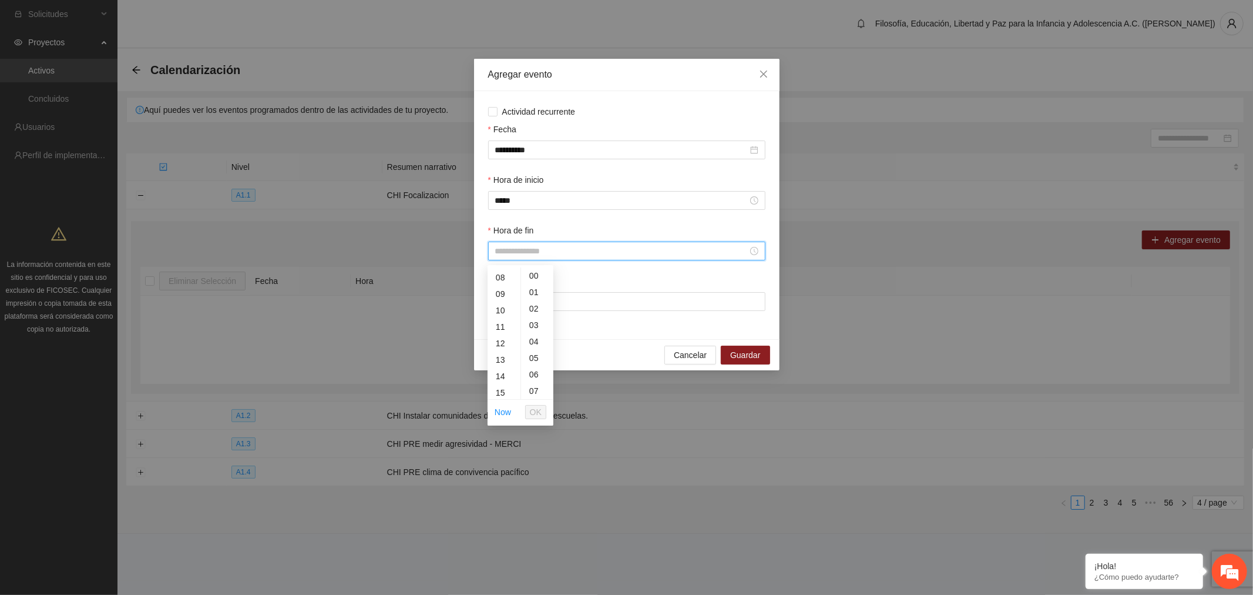
scroll to position [130, 0]
click at [502, 344] on div "12" at bounding box center [504, 342] width 33 height 16
type input "*****"
click at [539, 410] on span "OK" at bounding box center [536, 411] width 12 height 13
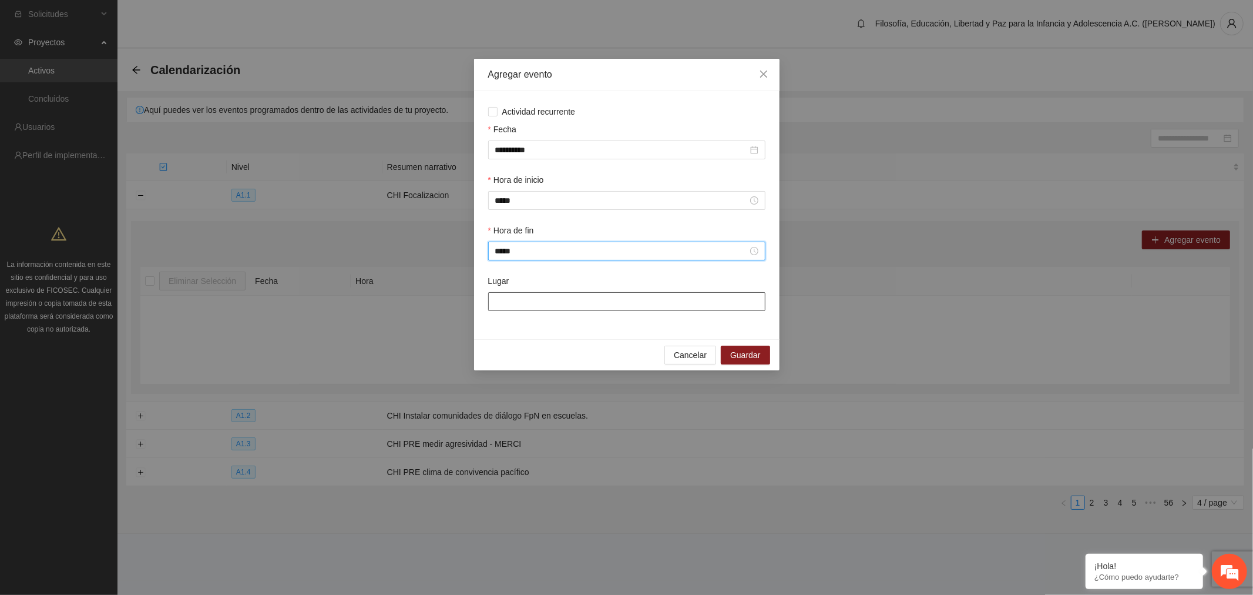
click at [535, 302] on input "Lugar" at bounding box center [626, 301] width 277 height 19
paste input "*********"
click at [525, 304] on input "**********" at bounding box center [626, 301] width 277 height 19
type input "*"
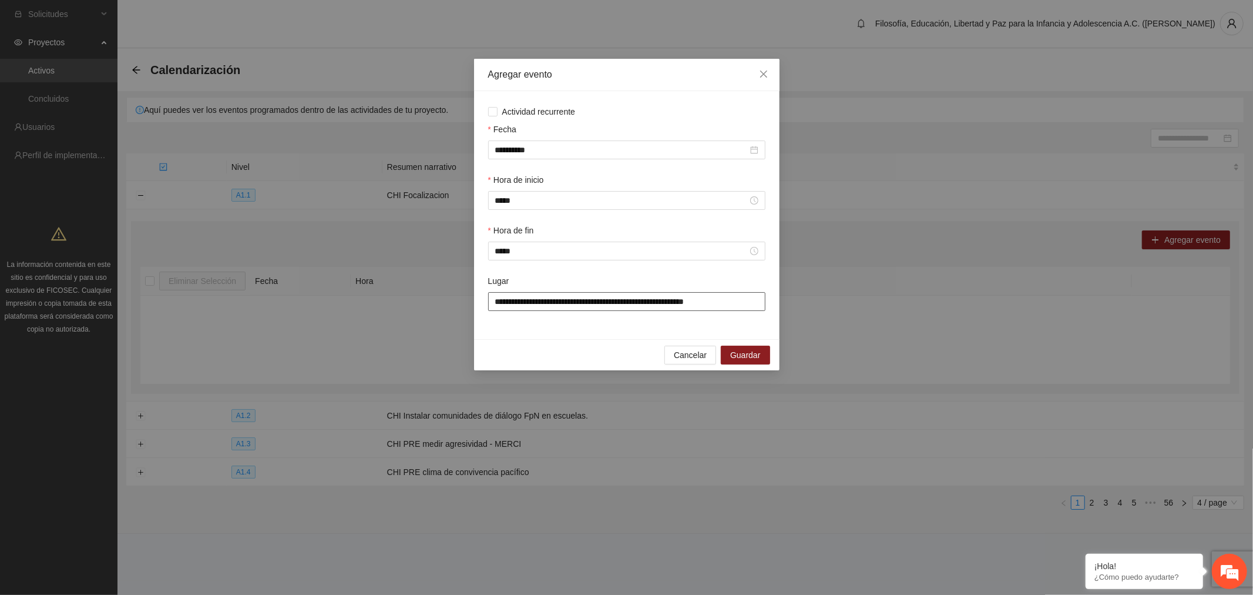
type input "**********"
click at [741, 357] on span "Guardar" at bounding box center [745, 354] width 30 height 13
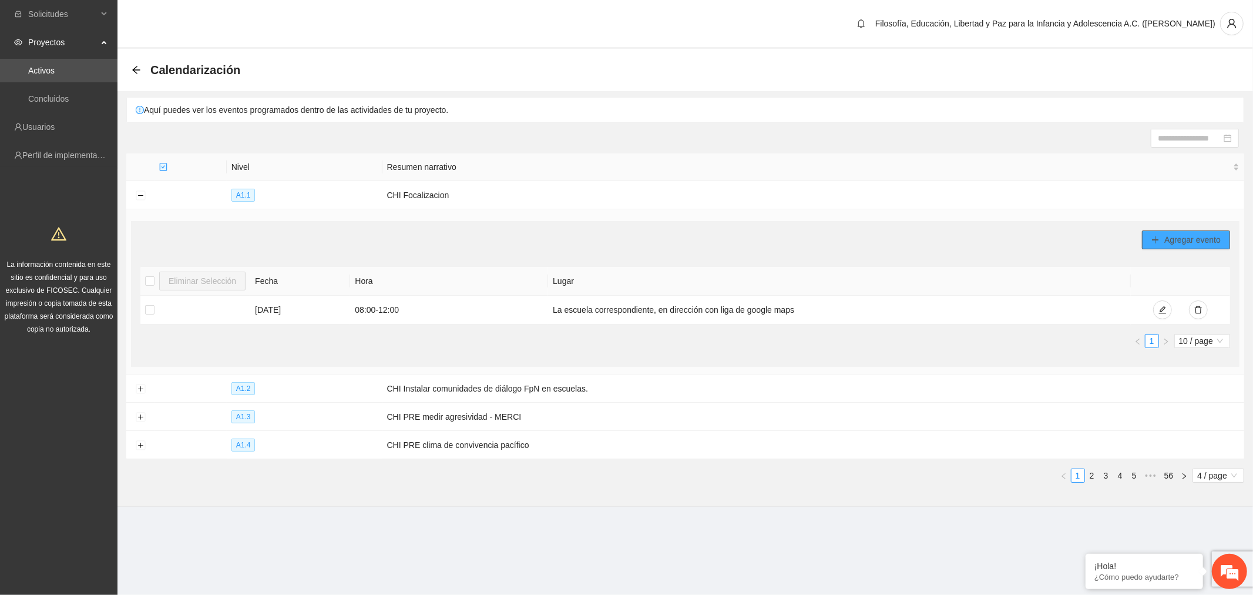
click at [1170, 237] on span "Agregar evento" at bounding box center [1193, 239] width 56 height 13
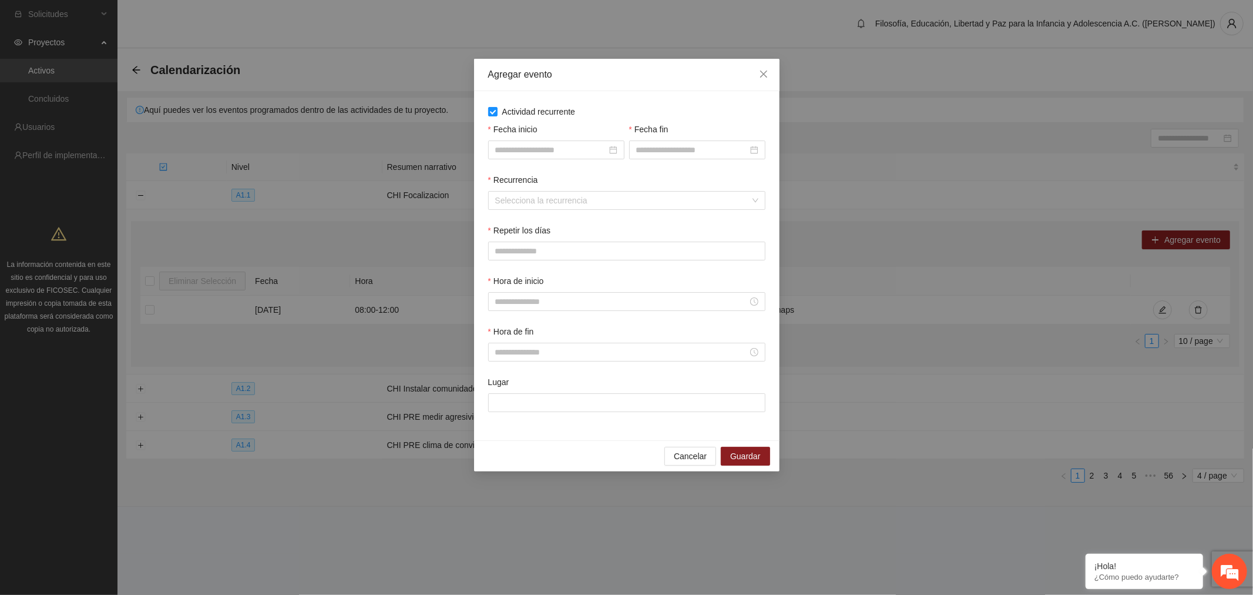
click at [575, 154] on input "Fecha inicio" at bounding box center [551, 149] width 112 height 13
type input "**********"
click at [588, 253] on div "14" at bounding box center [590, 254] width 14 height 14
click at [756, 150] on div at bounding box center [697, 149] width 122 height 13
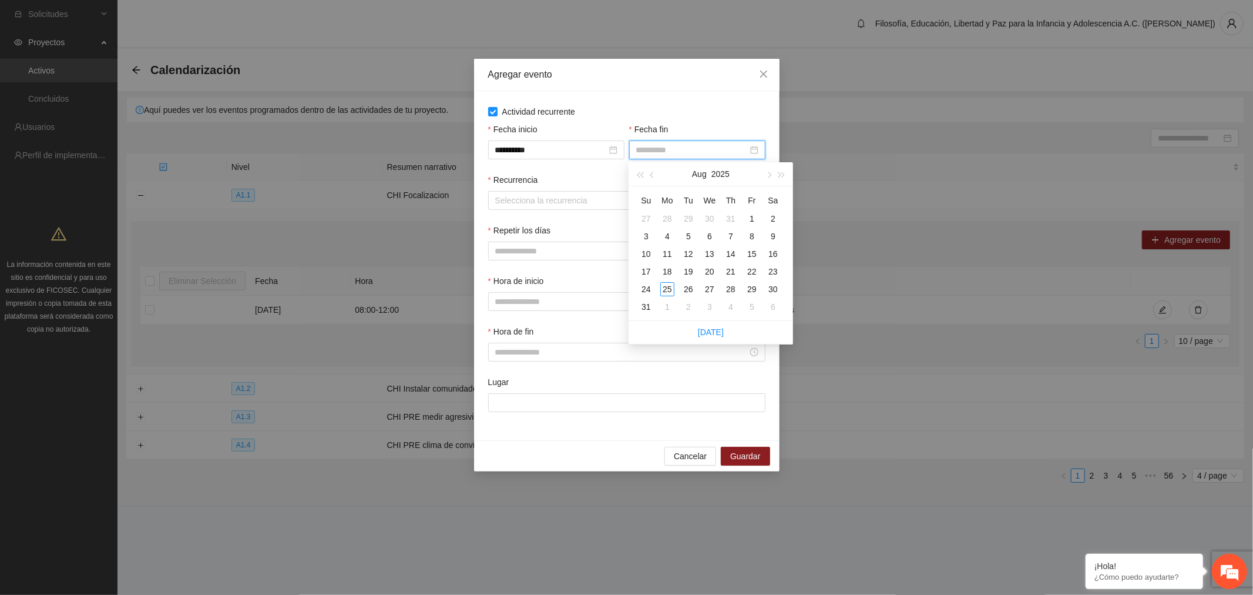
type input "**********"
click at [729, 294] on div "28" at bounding box center [731, 289] width 14 height 14
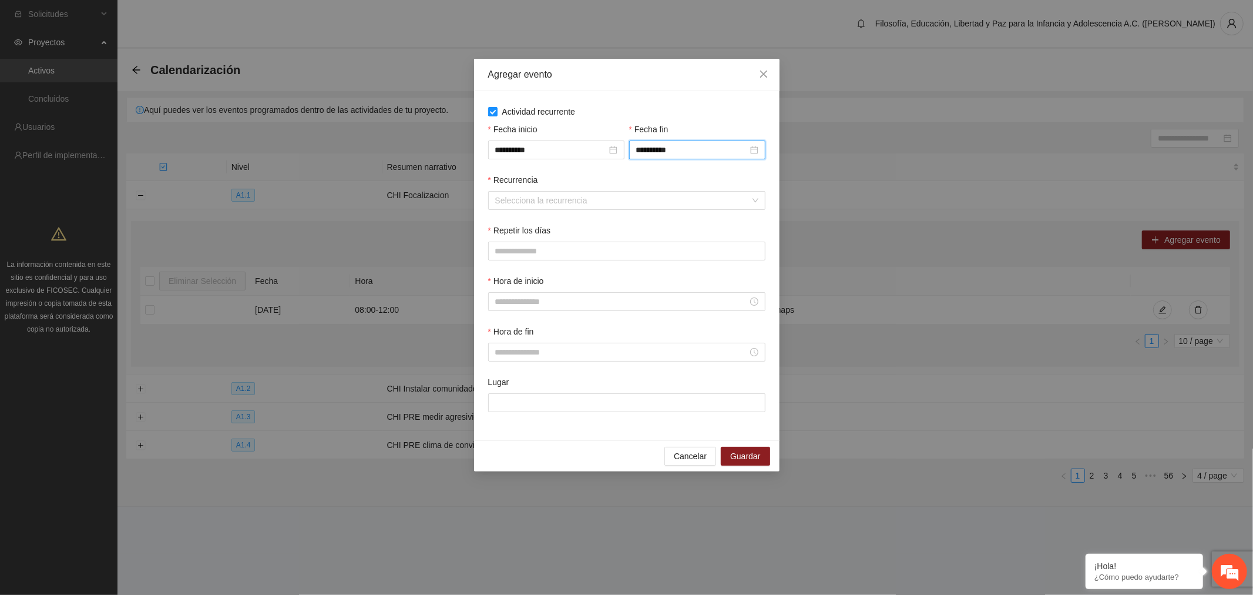
click at [520, 203] on input "Recurrencia" at bounding box center [622, 201] width 255 height 18
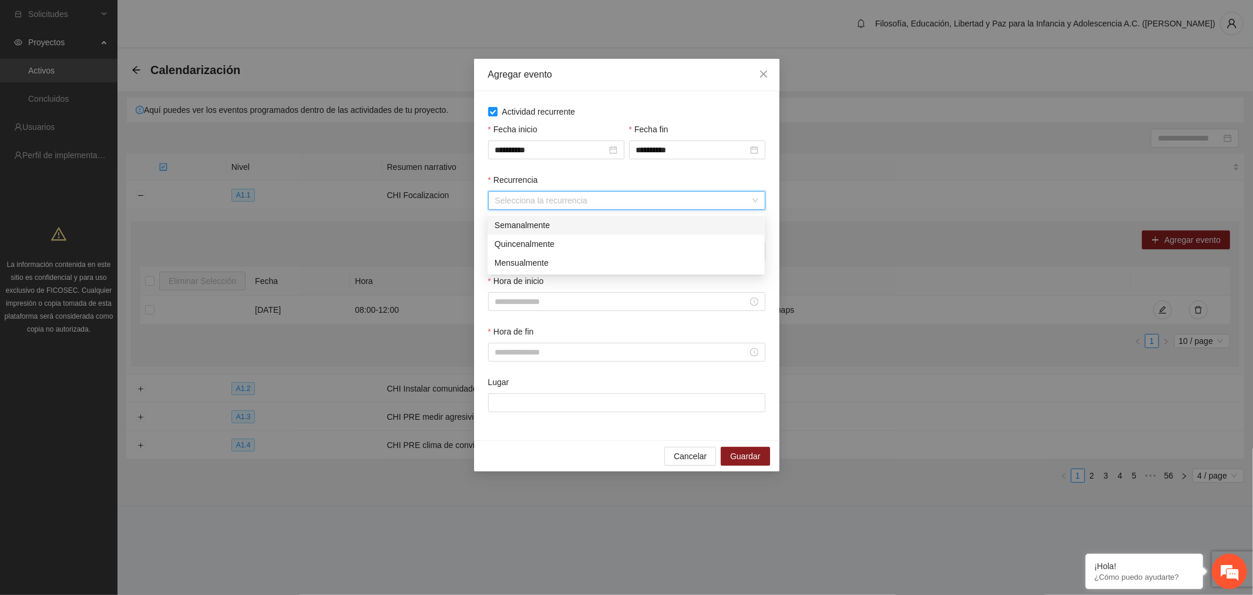
click at [524, 226] on div "Semanalmente" at bounding box center [626, 225] width 263 height 13
click at [591, 256] on button "J" at bounding box center [586, 251] width 23 height 19
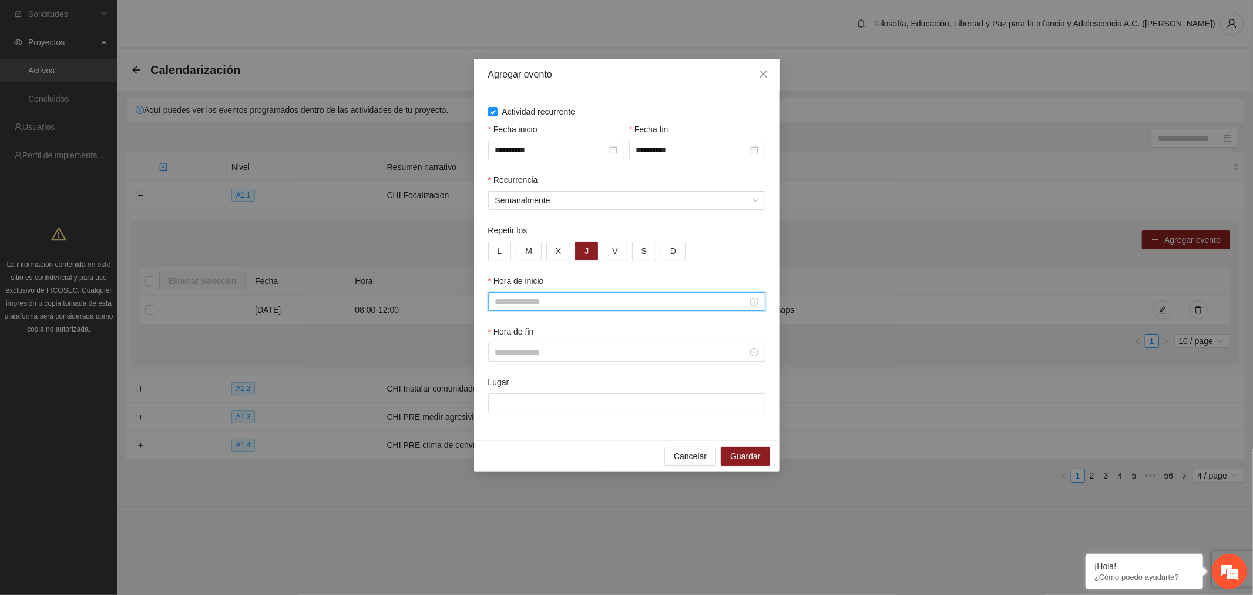
click at [591, 306] on input "Hora de inicio" at bounding box center [621, 301] width 253 height 13
click at [503, 394] on div "08" at bounding box center [504, 392] width 33 height 16
type input "*****"
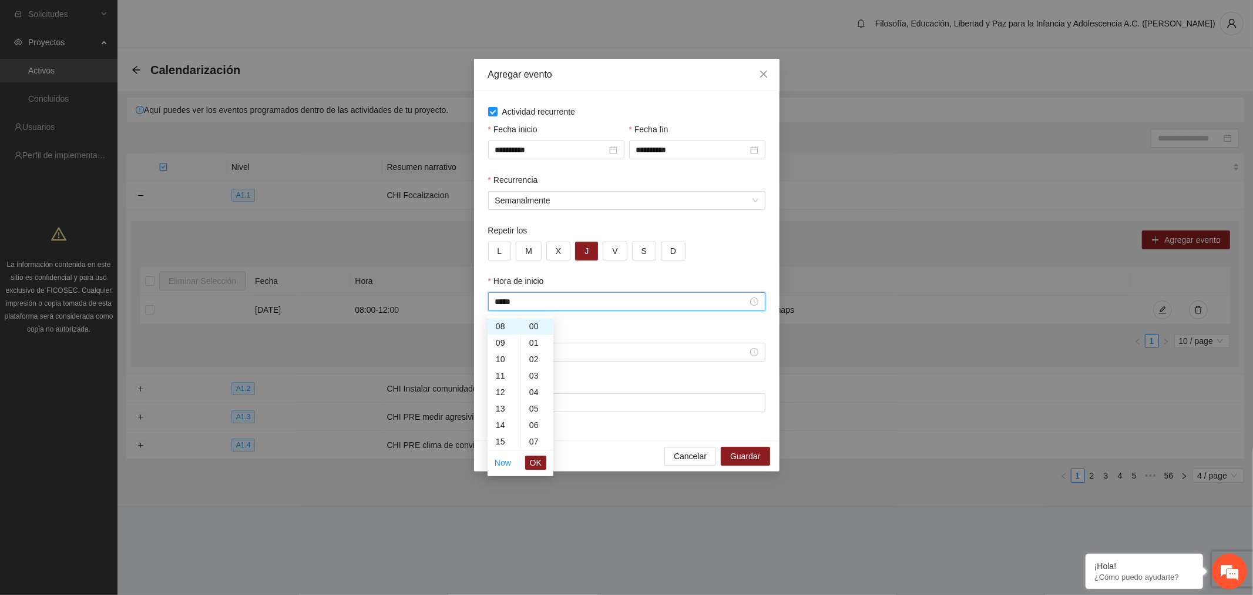
click at [542, 460] on button "OK" at bounding box center [535, 462] width 21 height 14
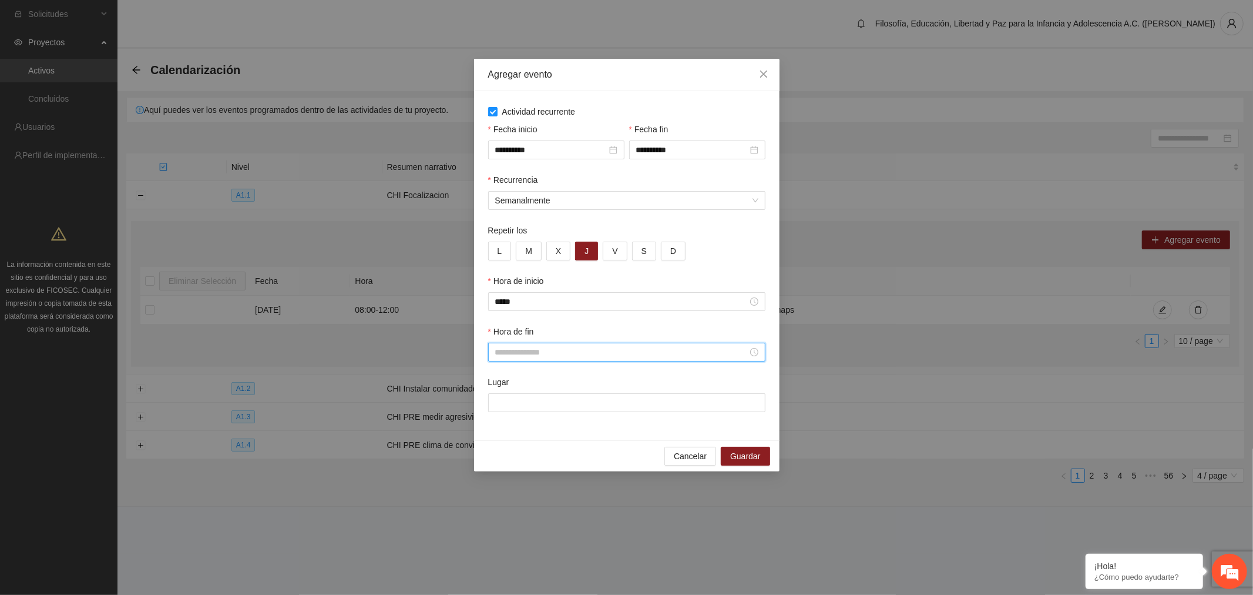
click at [506, 351] on input "Hora de fin" at bounding box center [621, 352] width 253 height 13
click at [503, 457] on div "09" at bounding box center [504, 460] width 33 height 16
type input "*****"
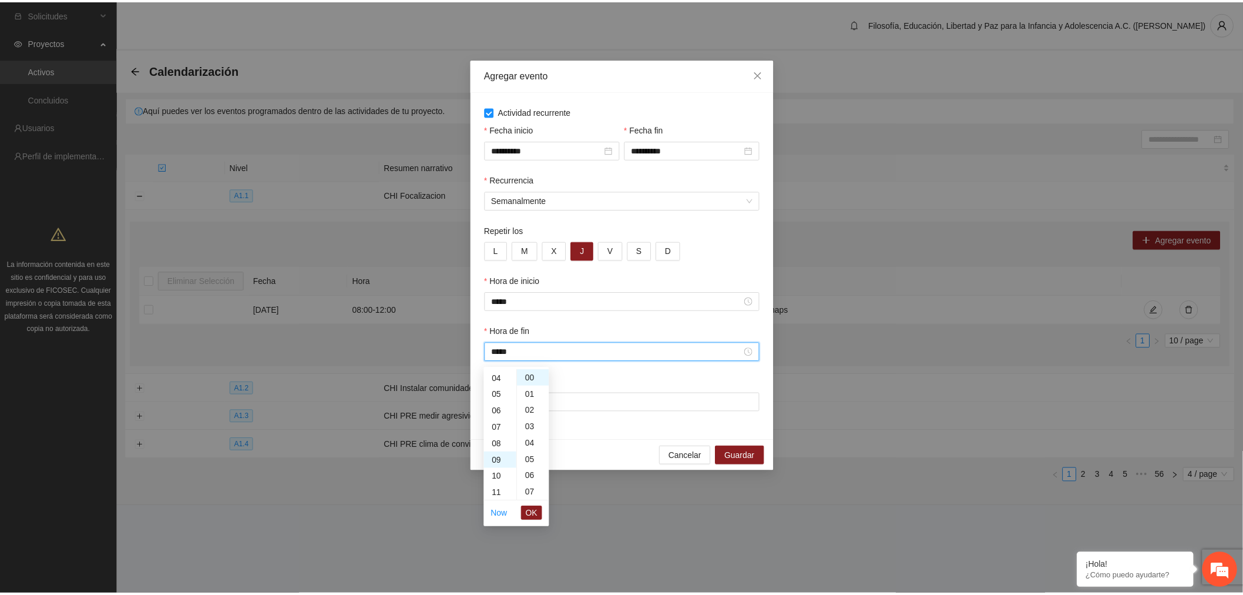
scroll to position [148, 0]
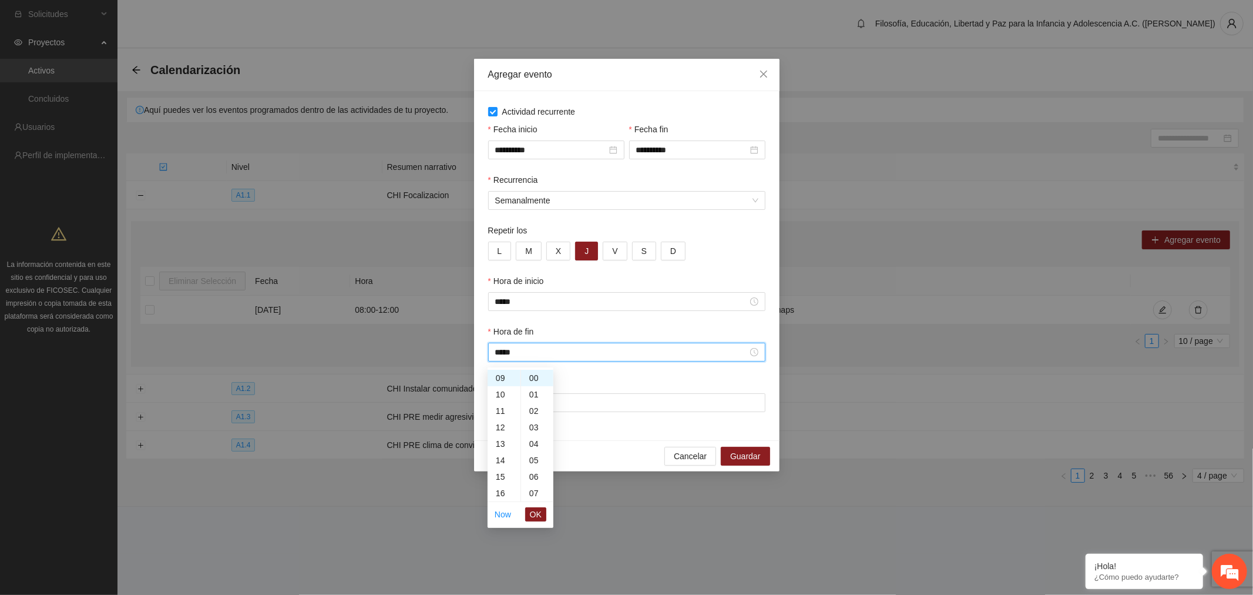
click at [532, 513] on span "OK" at bounding box center [536, 514] width 12 height 13
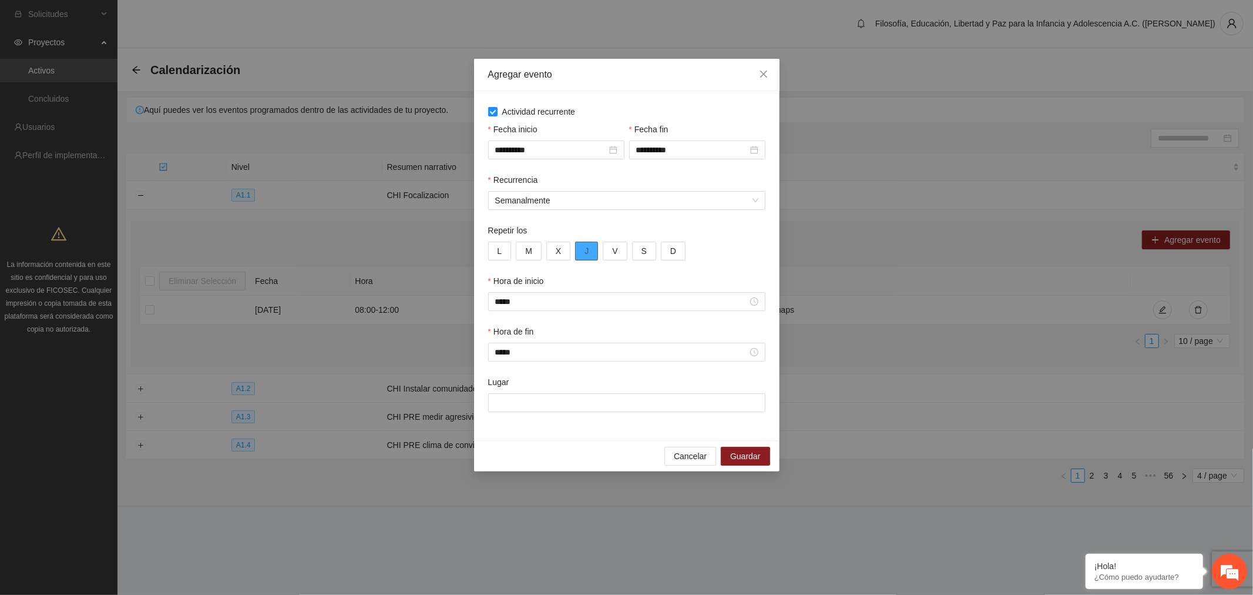
click at [590, 249] on button "J" at bounding box center [586, 251] width 23 height 19
click at [586, 251] on span "J" at bounding box center [587, 250] width 4 height 13
click at [531, 405] on input "Lugar" at bounding box center [626, 402] width 277 height 19
type input "**********"
click at [753, 461] on span "Guardar" at bounding box center [745, 456] width 30 height 13
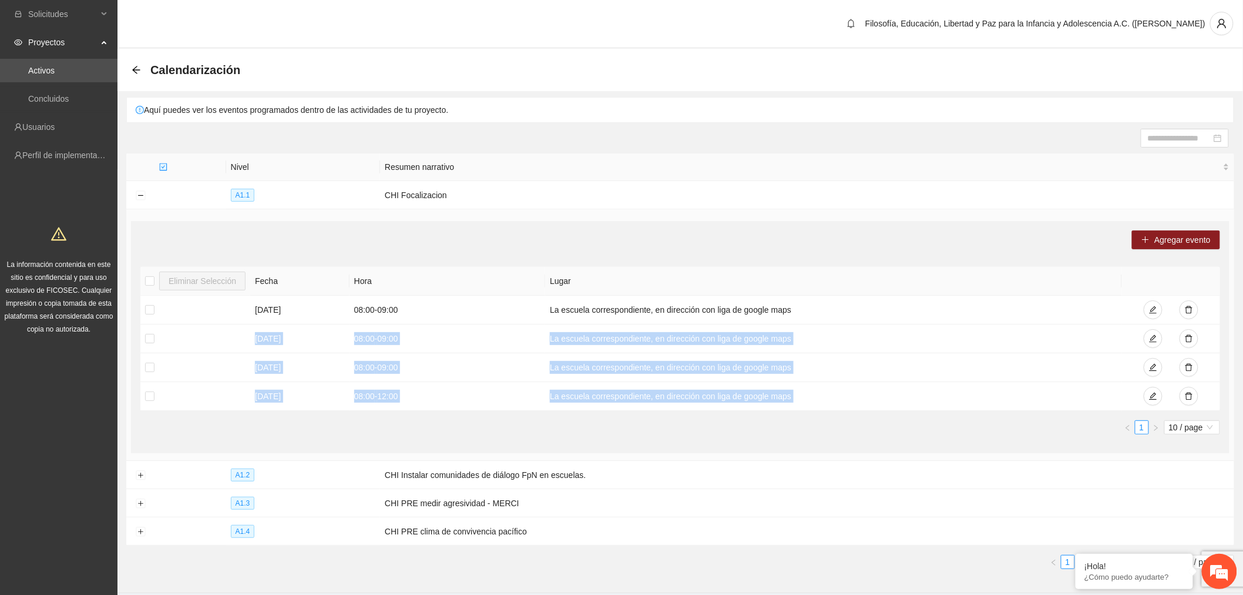
drag, startPoint x: 179, startPoint y: 334, endPoint x: 243, endPoint y: 412, distance: 100.7
click at [243, 412] on div "Eliminar Selección Fecha Hora Lugar [DATE] 08:00 - 09:00 La escuela correspondi…" at bounding box center [680, 350] width 1080 height 167
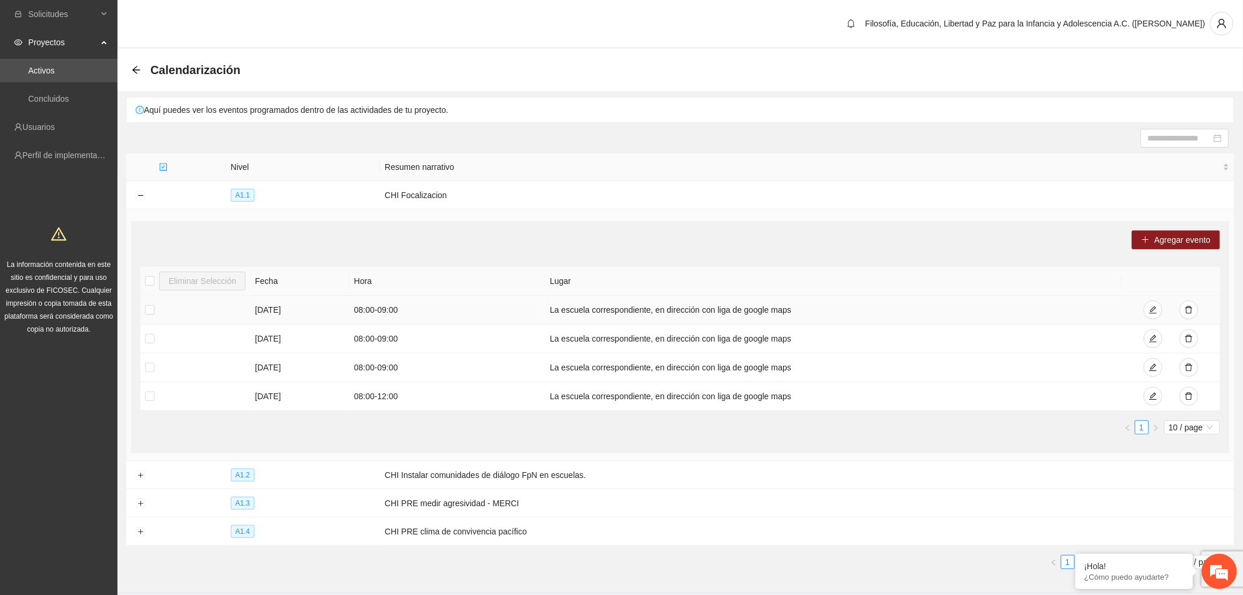
click at [928, 311] on td "La escuela correspondiente, en dirección con liga de google maps" at bounding box center [833, 310] width 577 height 29
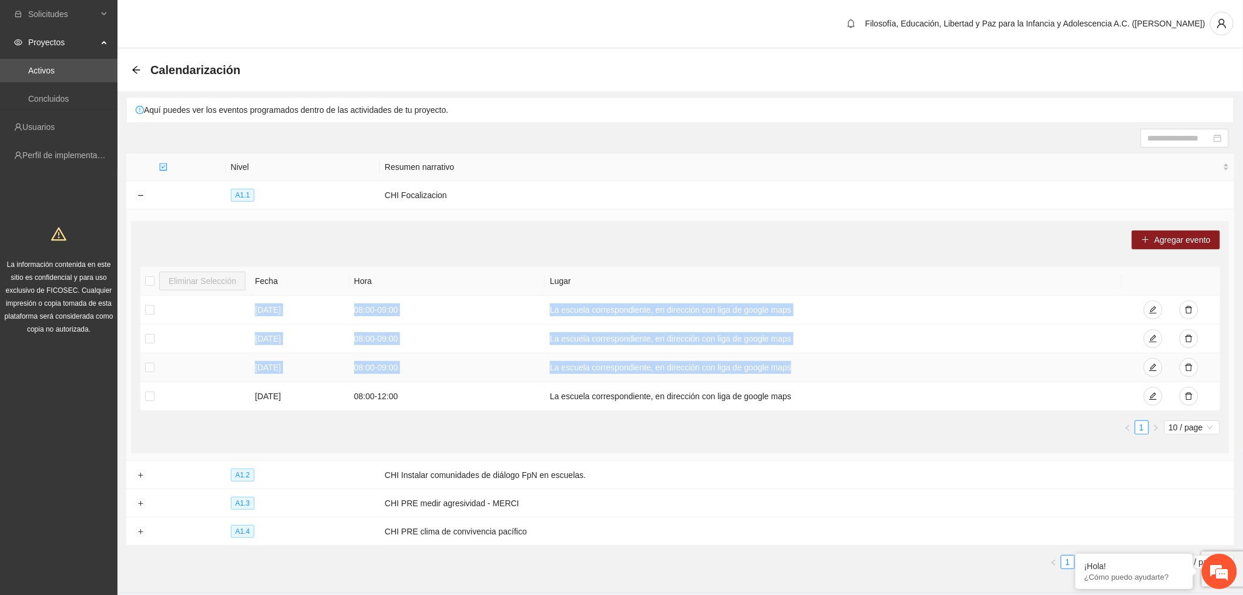
drag, startPoint x: 242, startPoint y: 307, endPoint x: 836, endPoint y: 368, distance: 597.7
click at [836, 368] on tbody "[DATE] 08:00 - 09:00 La escuela correspondiente, en dirección con liga de googl…" at bounding box center [680, 353] width 1080 height 115
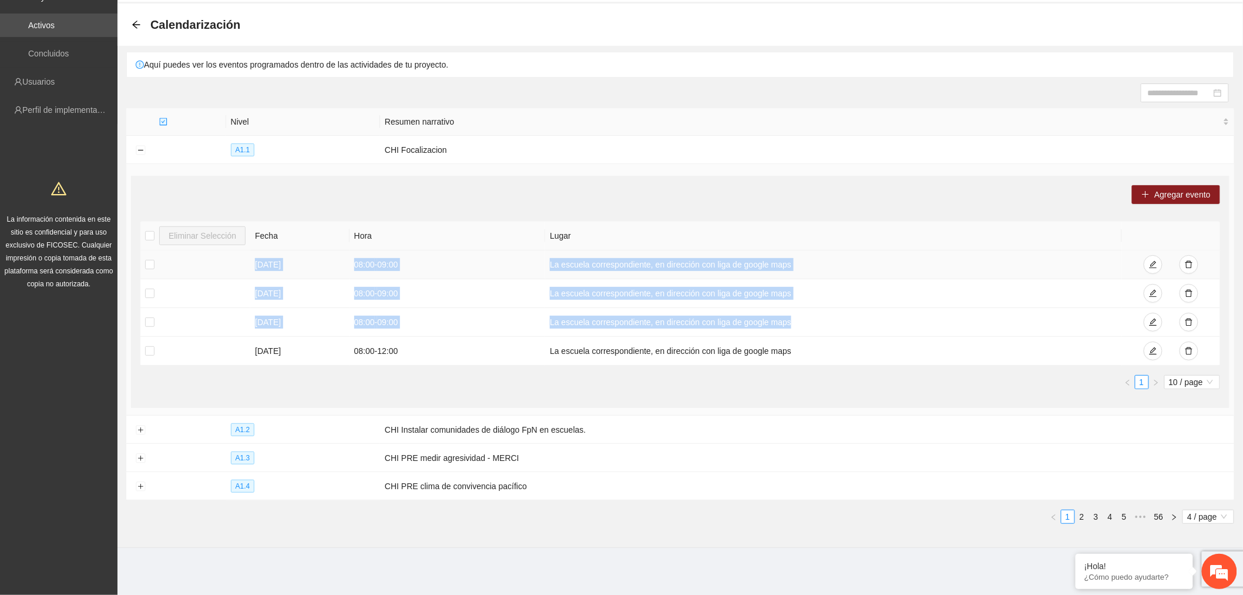
scroll to position [0, 0]
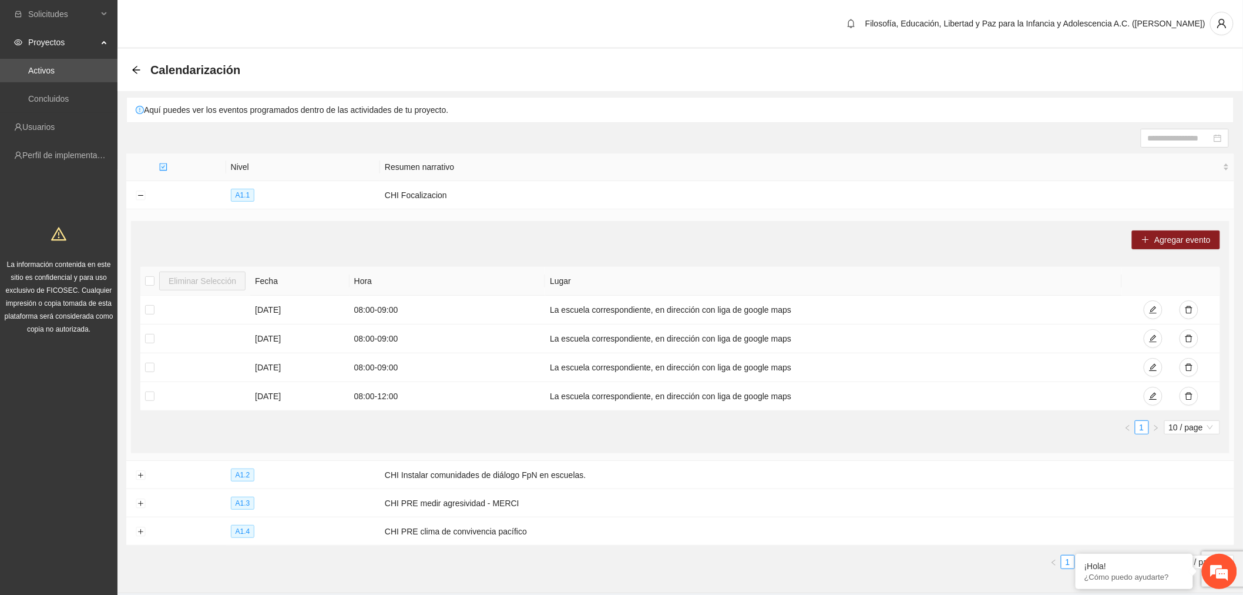
click at [874, 434] on div "Eliminar Selección Fecha Hora Lugar [DATE] 08:00 - 09:00 La escuela correspondi…" at bounding box center [680, 355] width 1080 height 177
click at [1190, 313] on icon "delete" at bounding box center [1189, 310] width 8 height 8
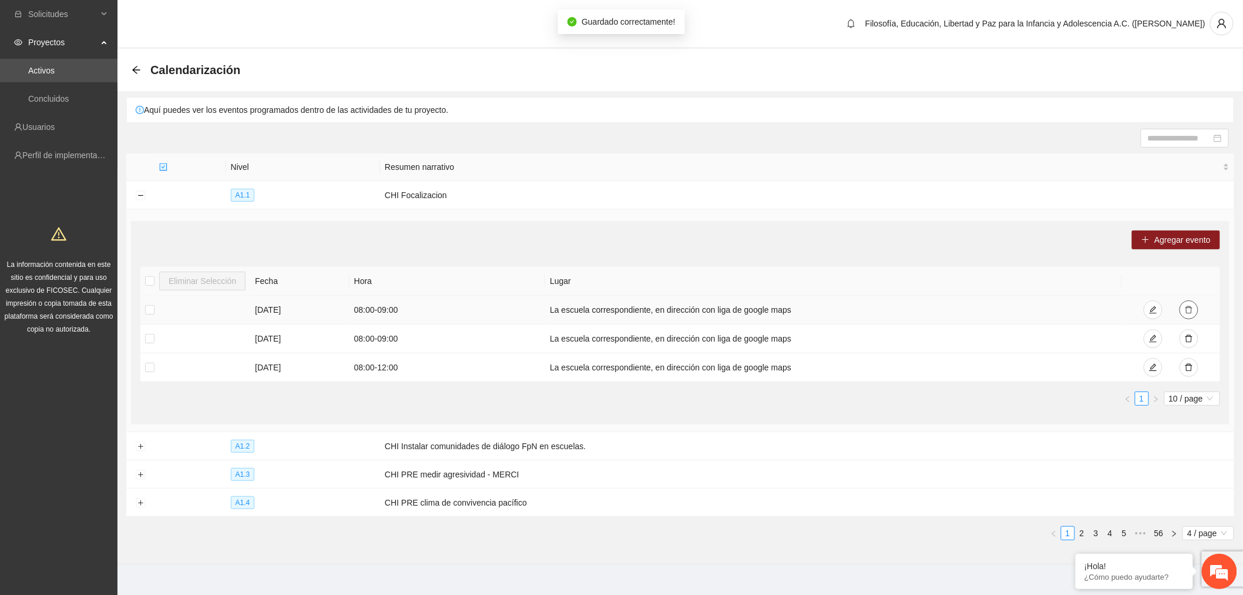
click at [1193, 314] on icon "delete" at bounding box center [1189, 310] width 8 height 8
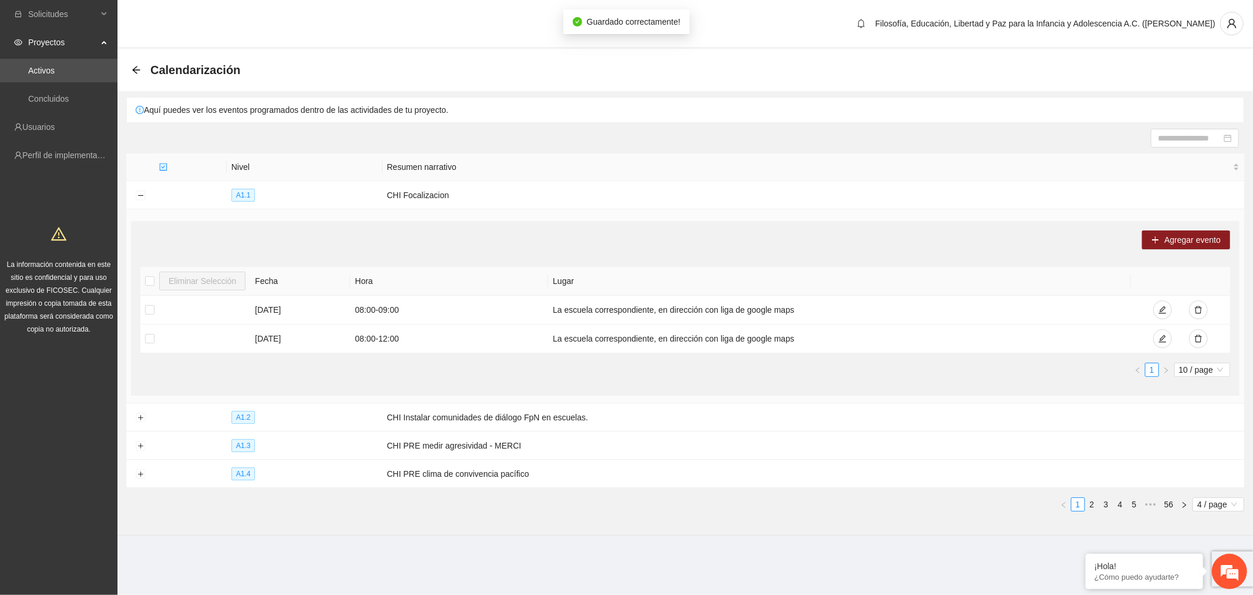
click at [814, 382] on div "Eliminar Selección Fecha Hora Lugar [DATE] 08:00 - 09:00 La escuela correspondi…" at bounding box center [685, 326] width 1090 height 119
click at [55, 69] on link "Activos" at bounding box center [41, 70] width 26 height 9
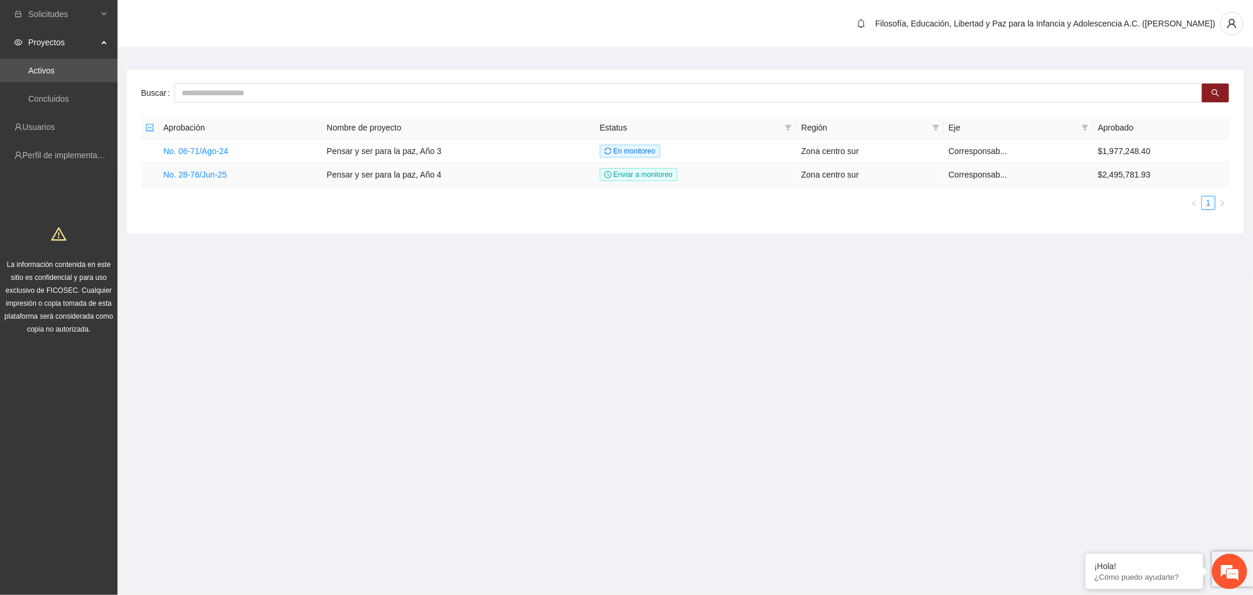
click at [204, 175] on link "No. 28-76/Jun-25" at bounding box center [194, 174] width 63 height 9
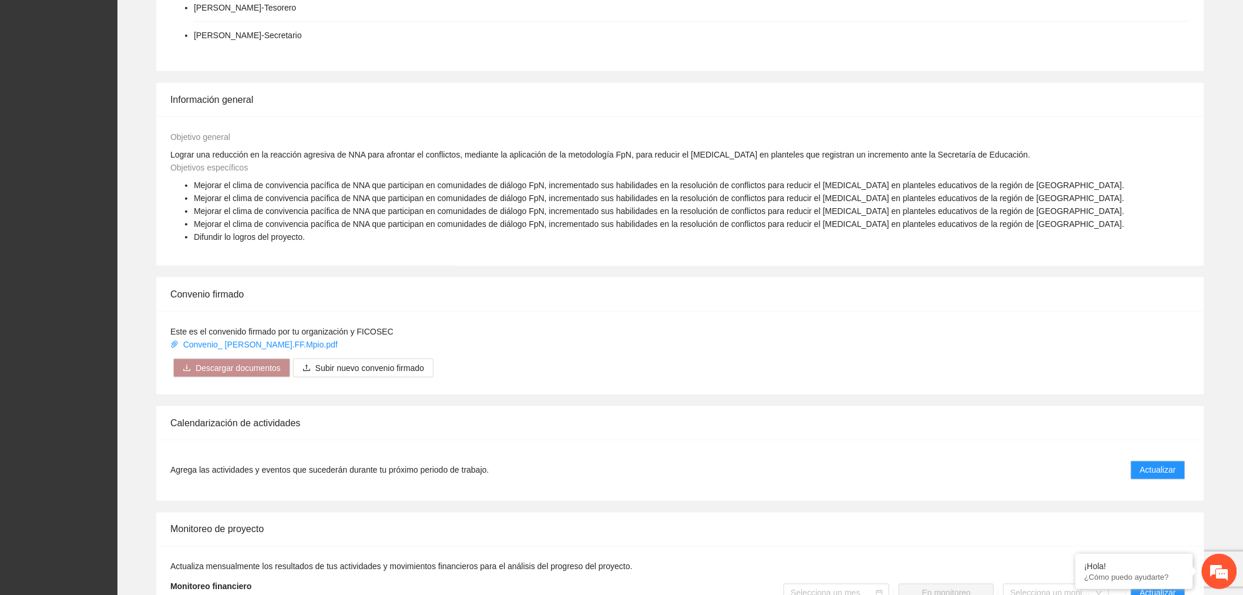
scroll to position [522, 0]
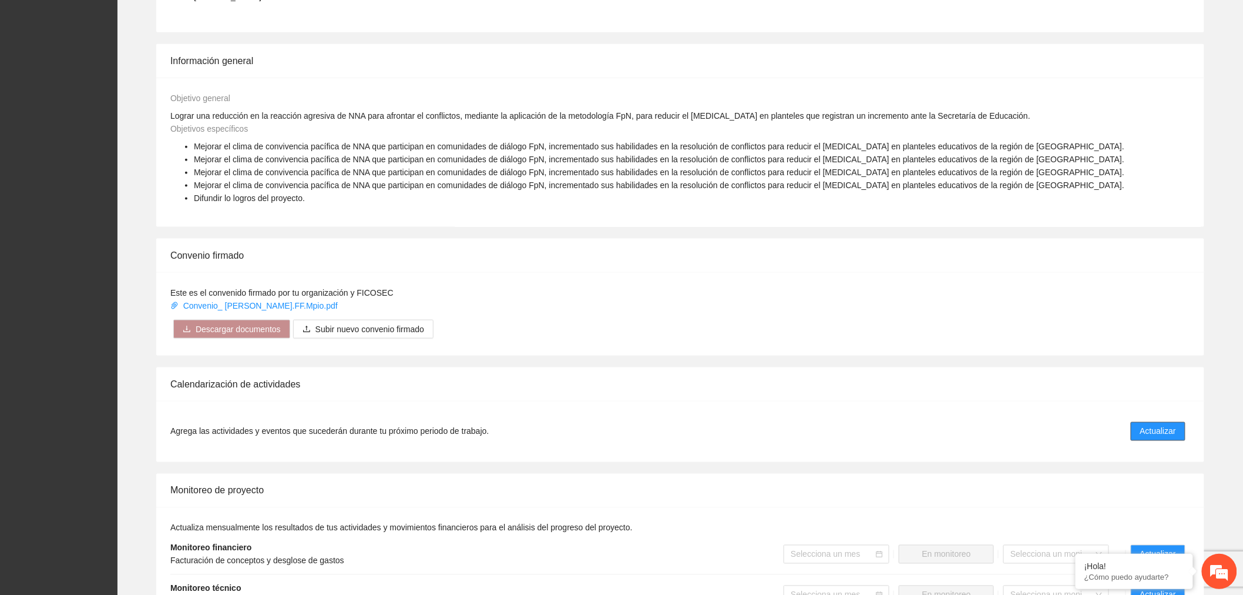
click at [1160, 431] on span "Actualizar" at bounding box center [1159, 431] width 36 height 13
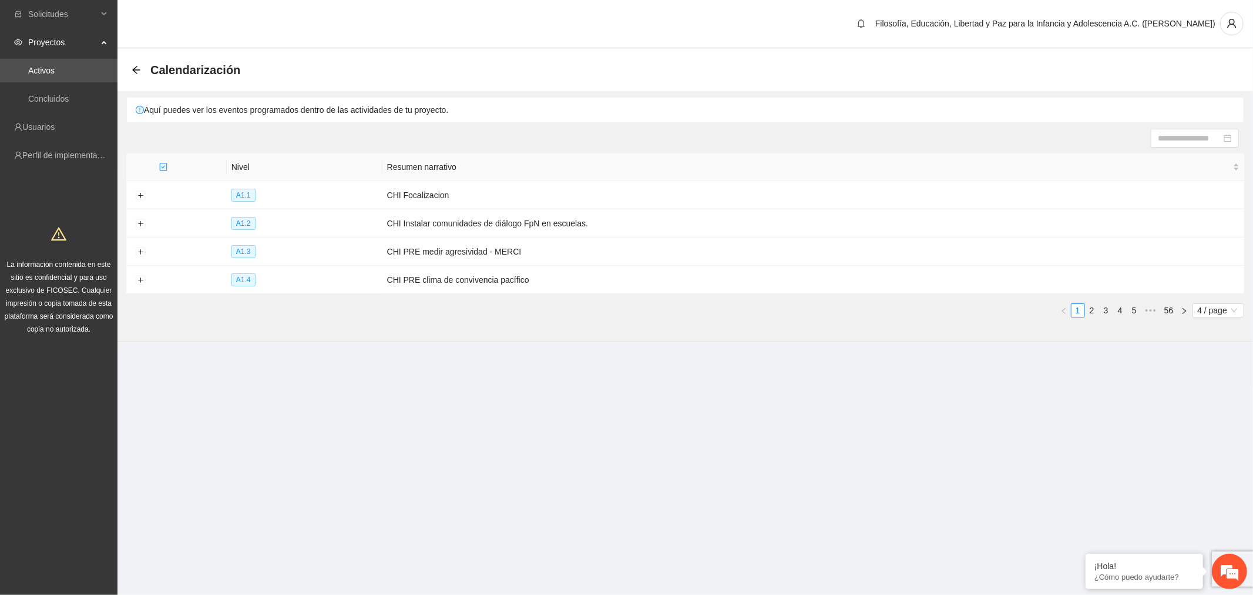
click at [132, 66] on icon "arrow-left" at bounding box center [136, 69] width 9 height 9
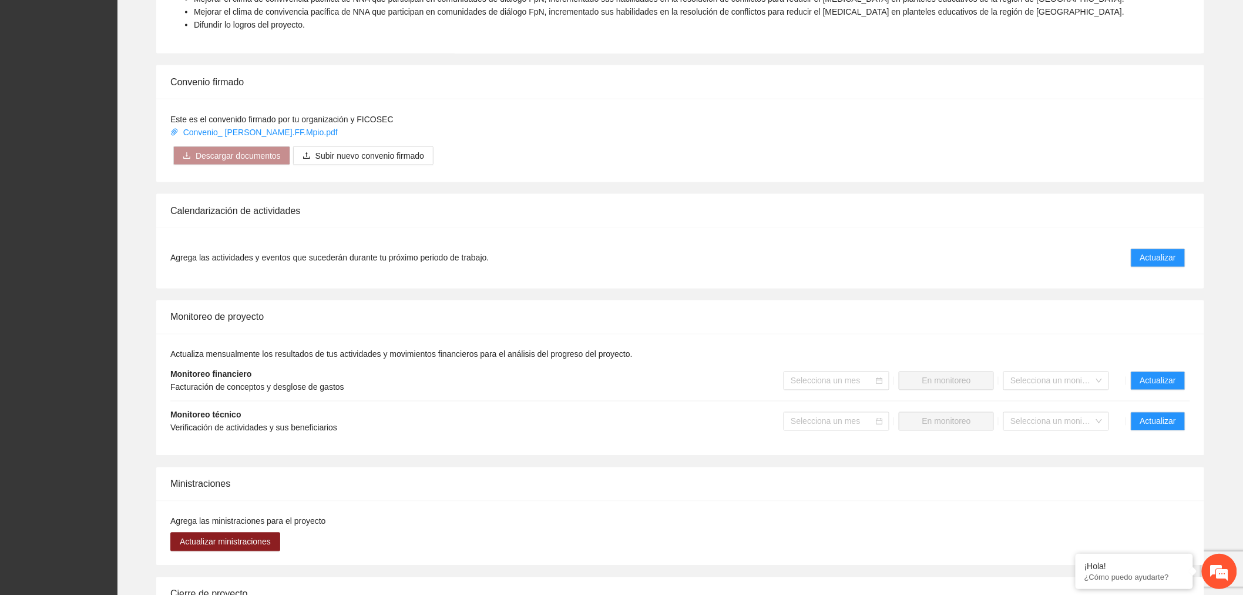
scroll to position [718, 0]
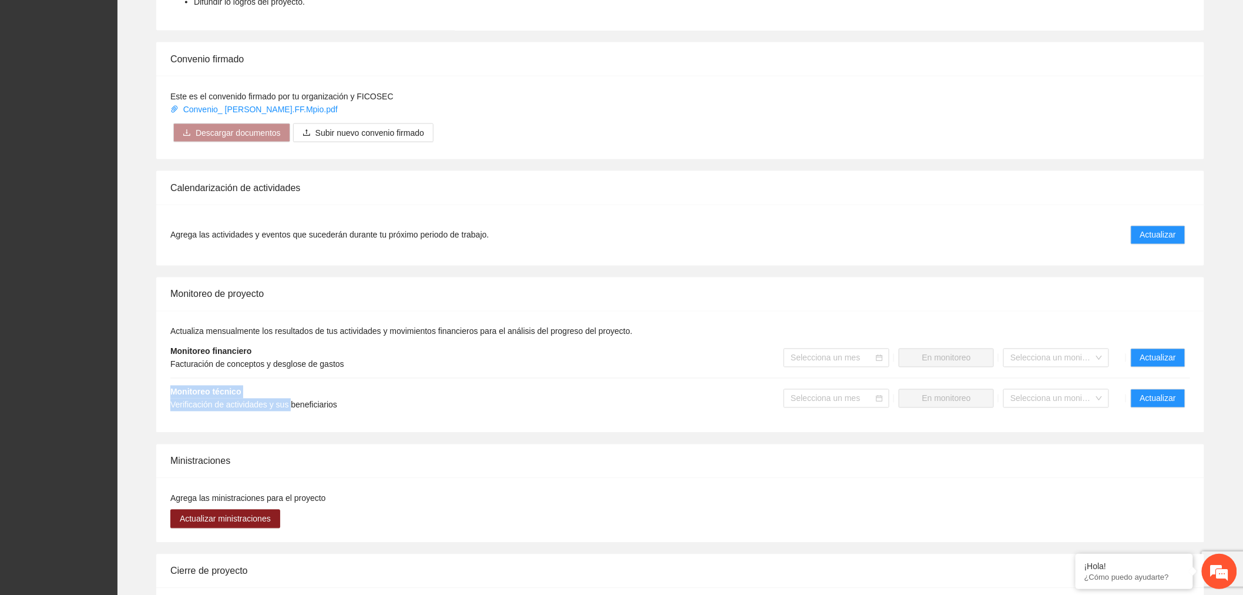
drag, startPoint x: 173, startPoint y: 392, endPoint x: 288, endPoint y: 412, distance: 116.3
click at [288, 412] on li "Monitoreo técnico Verificación de actividades y sus beneficiarios Selecciona un…" at bounding box center [680, 398] width 1020 height 40
click at [1176, 394] on span "Actualizar" at bounding box center [1159, 398] width 36 height 13
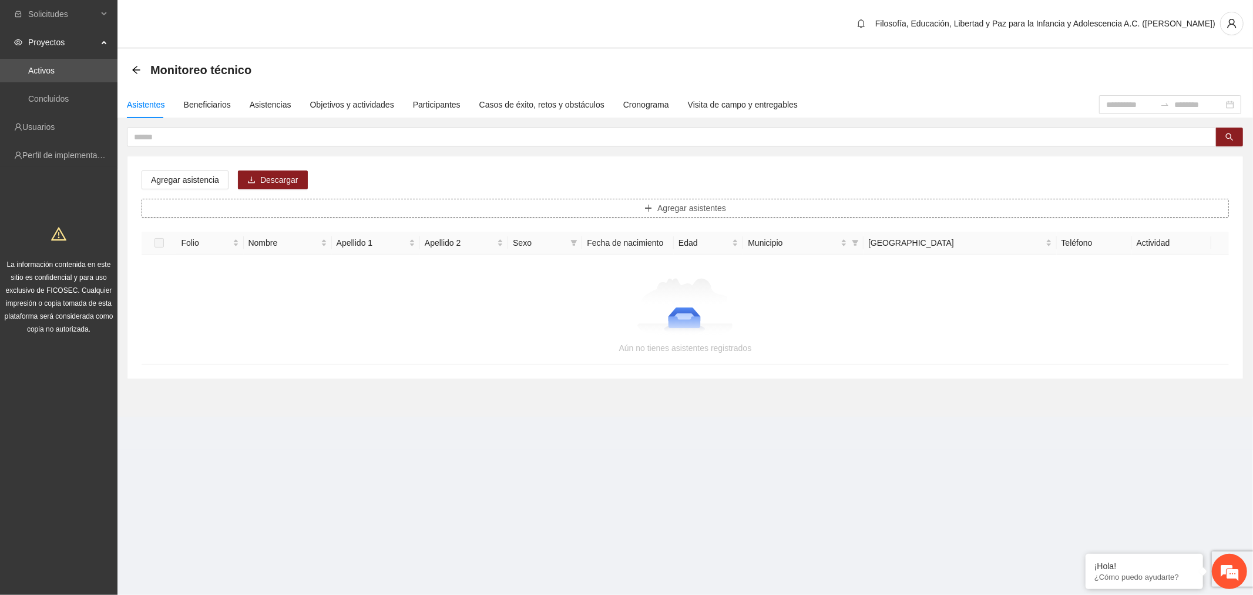
click at [736, 206] on button "Agregar asistentes" at bounding box center [686, 208] width 1088 height 19
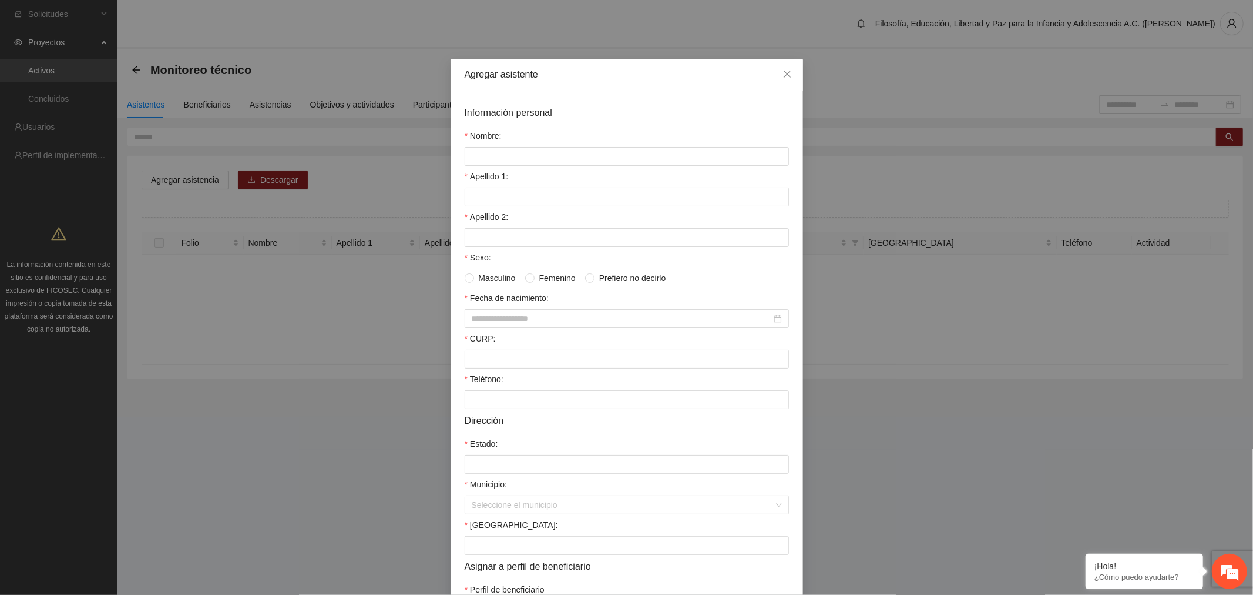
click at [633, 167] on form "Información personal Nombre: Apellido 1: Apellido 2: Sexo: Masculino Femenino P…" at bounding box center [627, 362] width 324 height 514
click at [617, 151] on input "Nombre:" at bounding box center [627, 156] width 324 height 19
type input "*"
type input "*****"
type input "********"
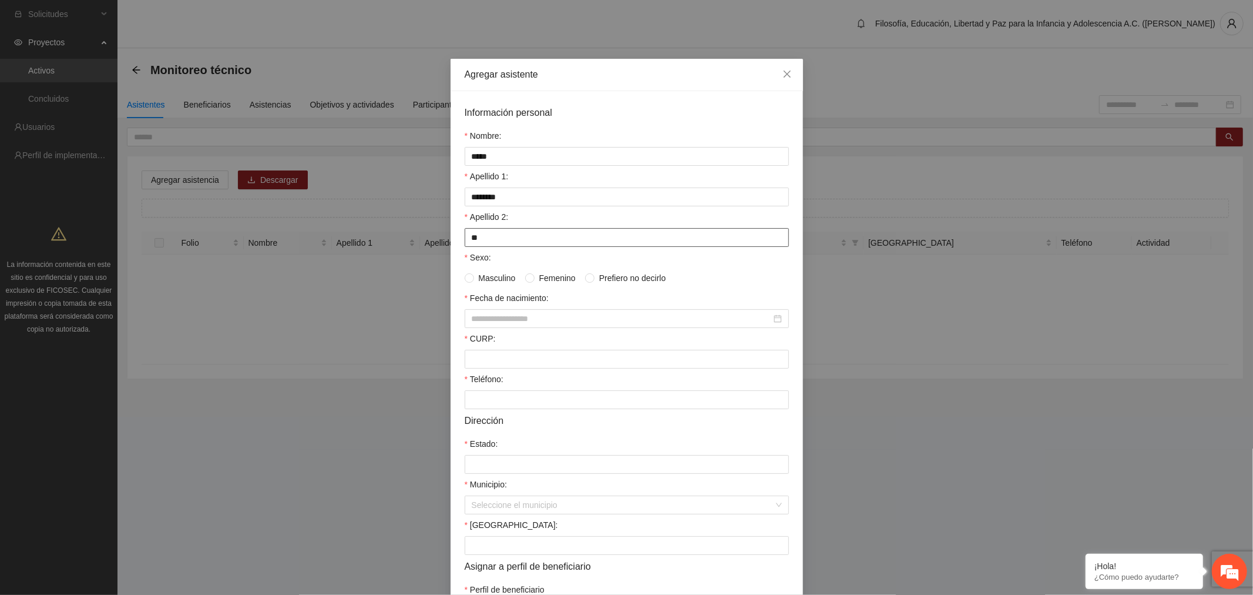
type input "*"
type input "*********"
click at [521, 321] on input "Fecha de nacimiento:" at bounding box center [622, 318] width 300 height 13
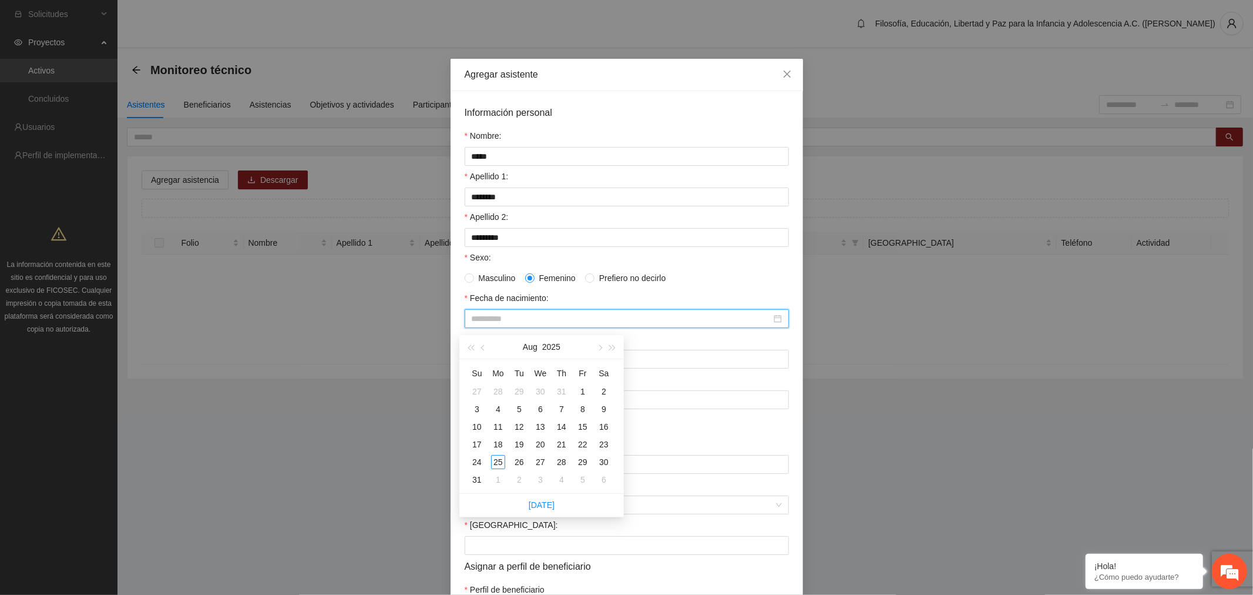
type input "**********"
click at [552, 347] on button "2025" at bounding box center [551, 347] width 18 height 24
type input "**********"
click at [469, 348] on span "button" at bounding box center [471, 348] width 6 height 6
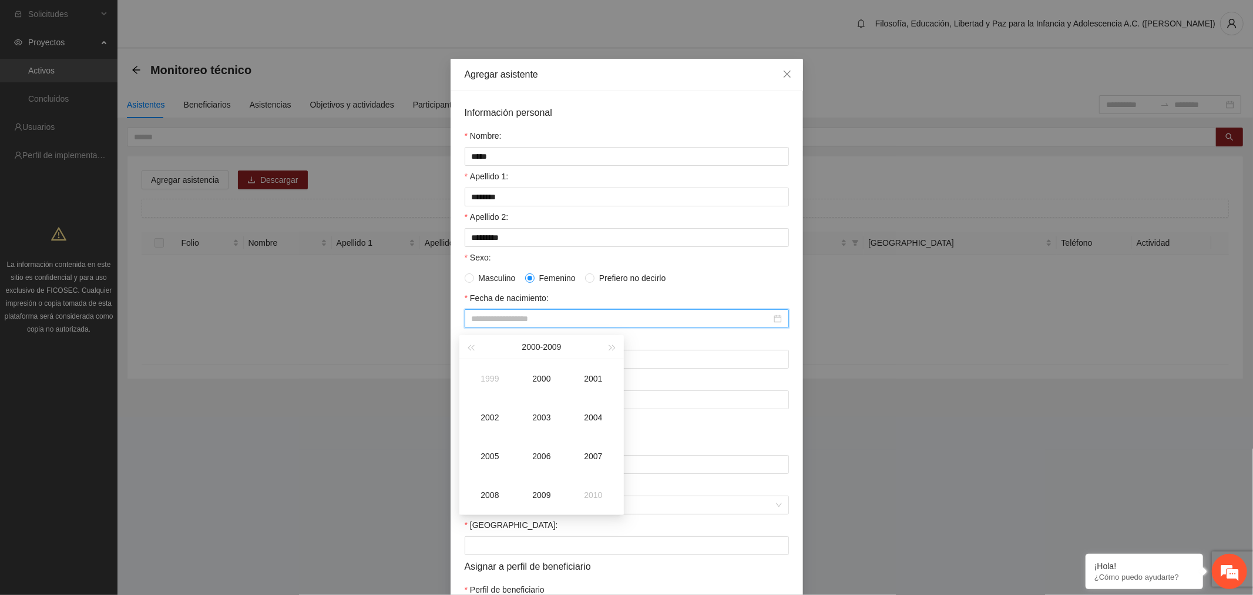
click at [469, 348] on span "button" at bounding box center [471, 348] width 6 height 6
click at [612, 344] on button "button" at bounding box center [612, 347] width 13 height 24
type input "**********"
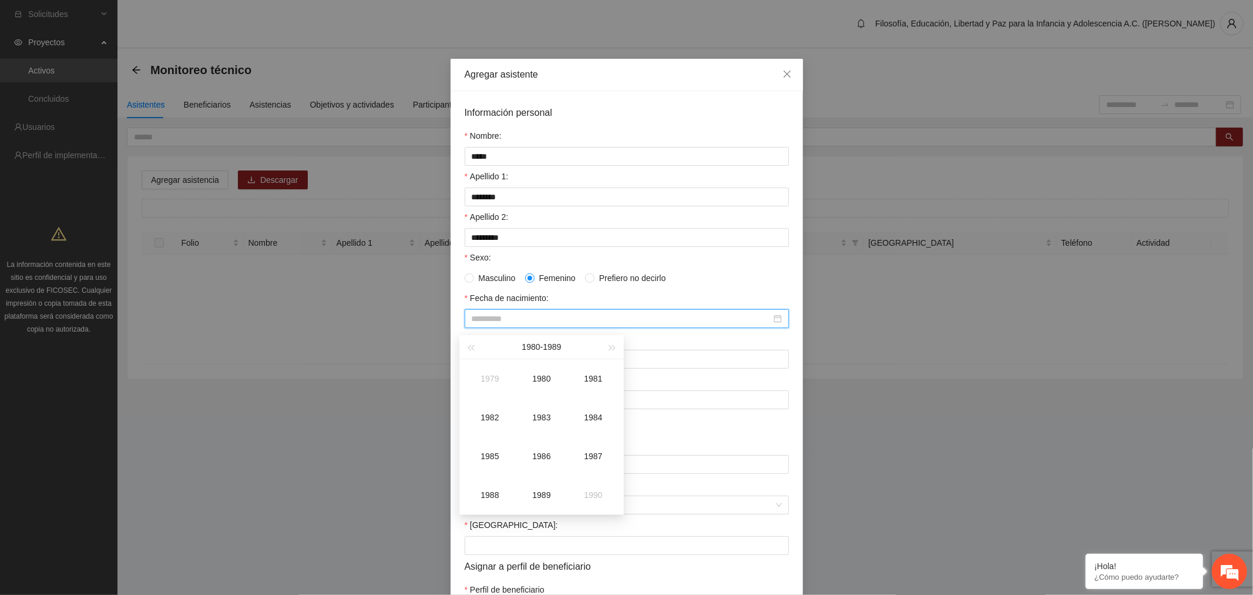
click at [601, 380] on div "1981" at bounding box center [593, 378] width 35 height 14
click at [545, 454] on div "Aug" at bounding box center [541, 456] width 35 height 14
type input "**********"
click at [582, 408] on div "7" at bounding box center [583, 409] width 14 height 14
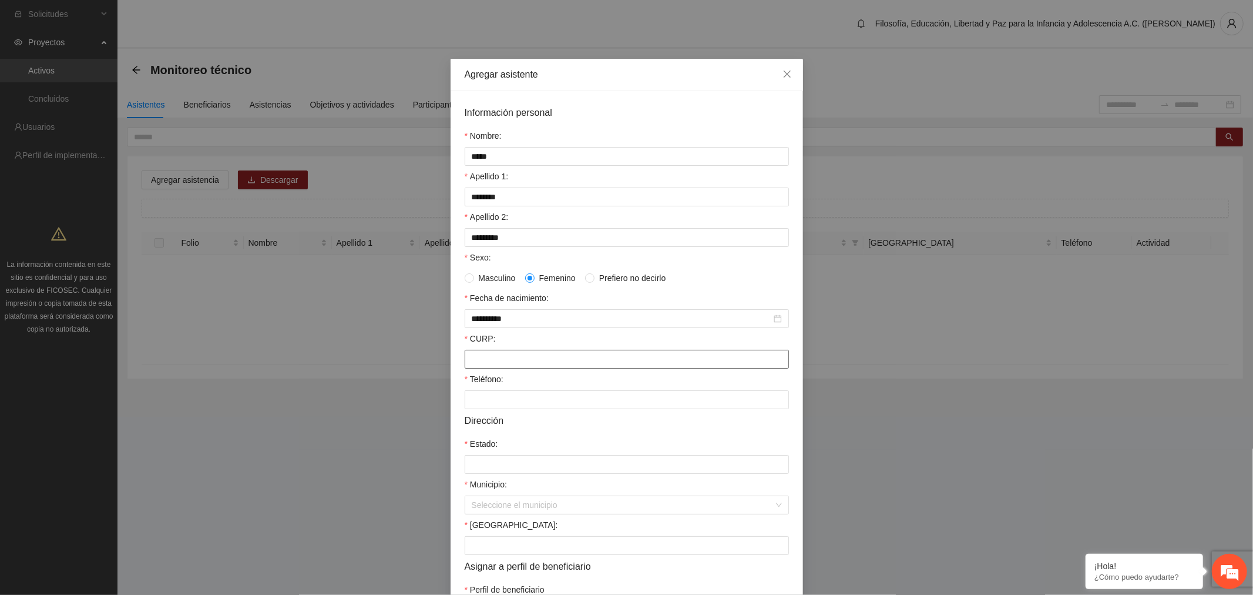
click at [494, 365] on input "CURP:" at bounding box center [627, 359] width 324 height 19
type input "**********"
click at [492, 409] on input "Teléfono:" at bounding box center [627, 399] width 324 height 19
drag, startPoint x: 526, startPoint y: 409, endPoint x: 479, endPoint y: 411, distance: 47.7
click at [479, 409] on input "**********" at bounding box center [627, 399] width 324 height 19
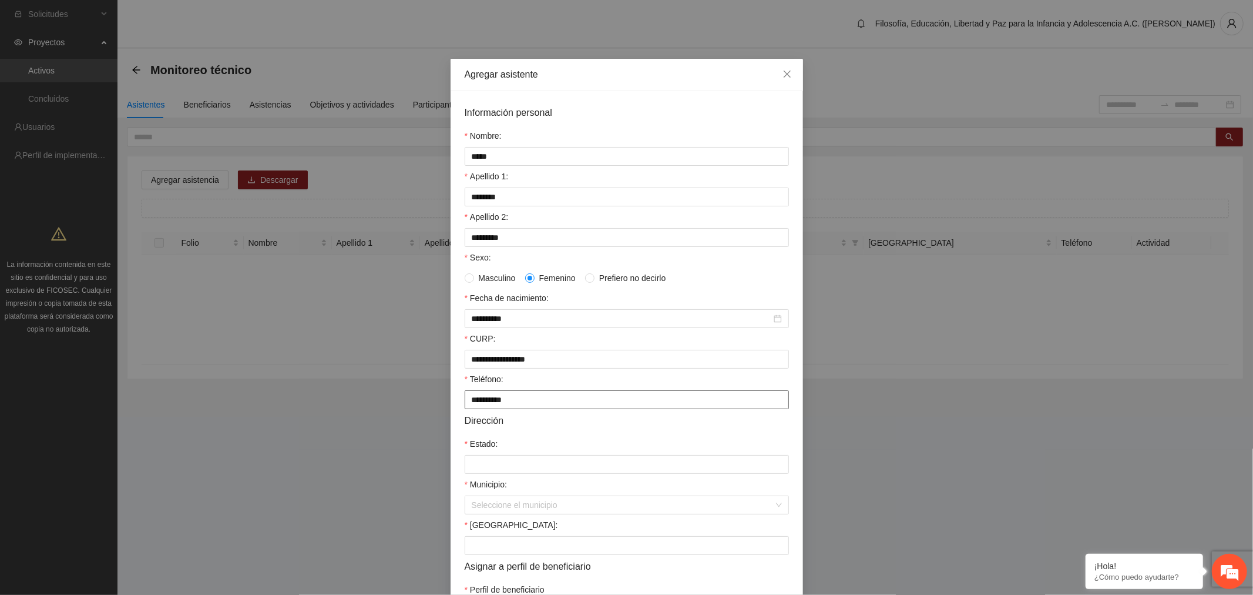
type input "**********"
click at [477, 471] on input "Estado:" at bounding box center [627, 464] width 324 height 19
type input "*********"
click at [547, 514] on input "Municipio:" at bounding box center [623, 505] width 302 height 18
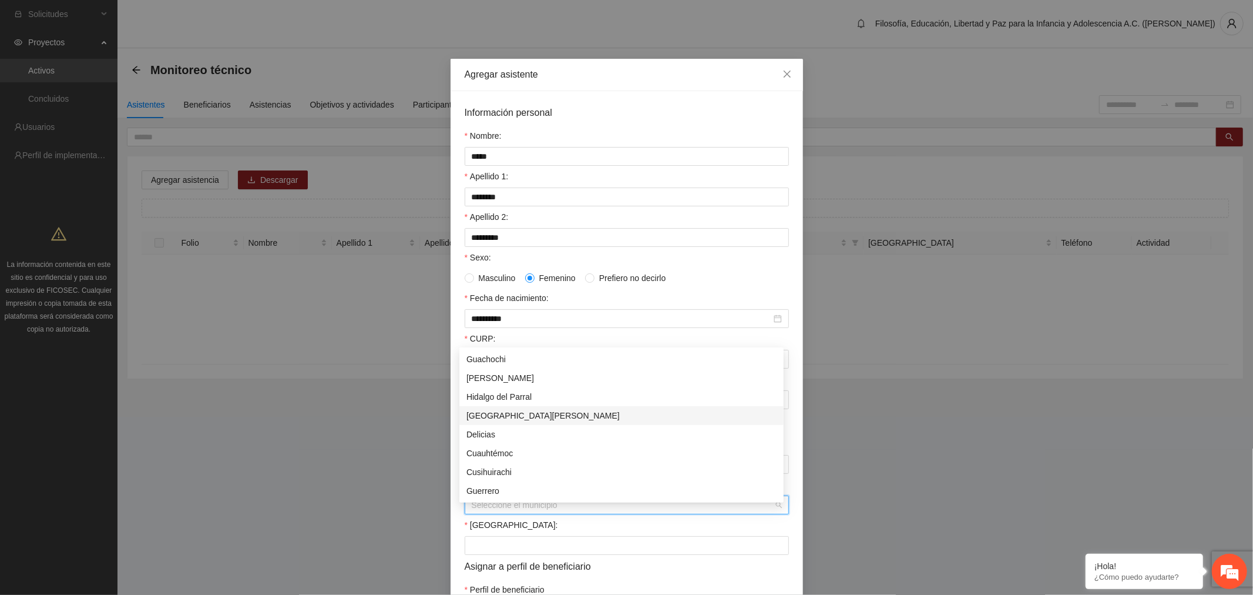
scroll to position [19, 0]
click at [515, 488] on div "[GEOGRAPHIC_DATA]" at bounding box center [622, 490] width 310 height 13
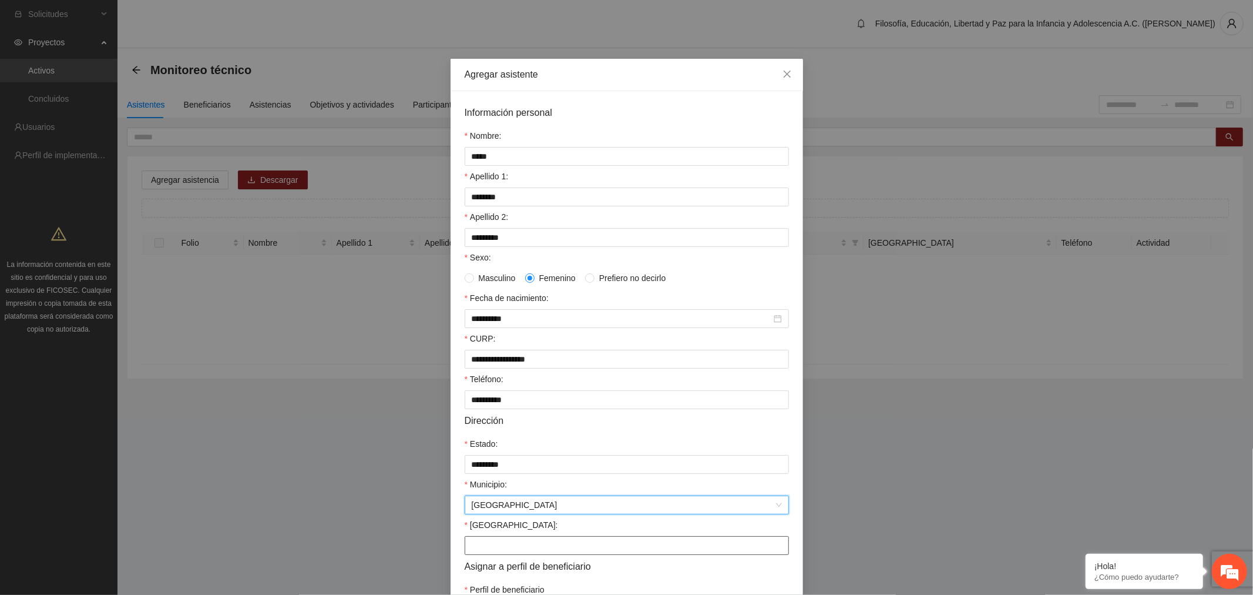
click at [503, 554] on input "[GEOGRAPHIC_DATA]:" at bounding box center [627, 545] width 324 height 19
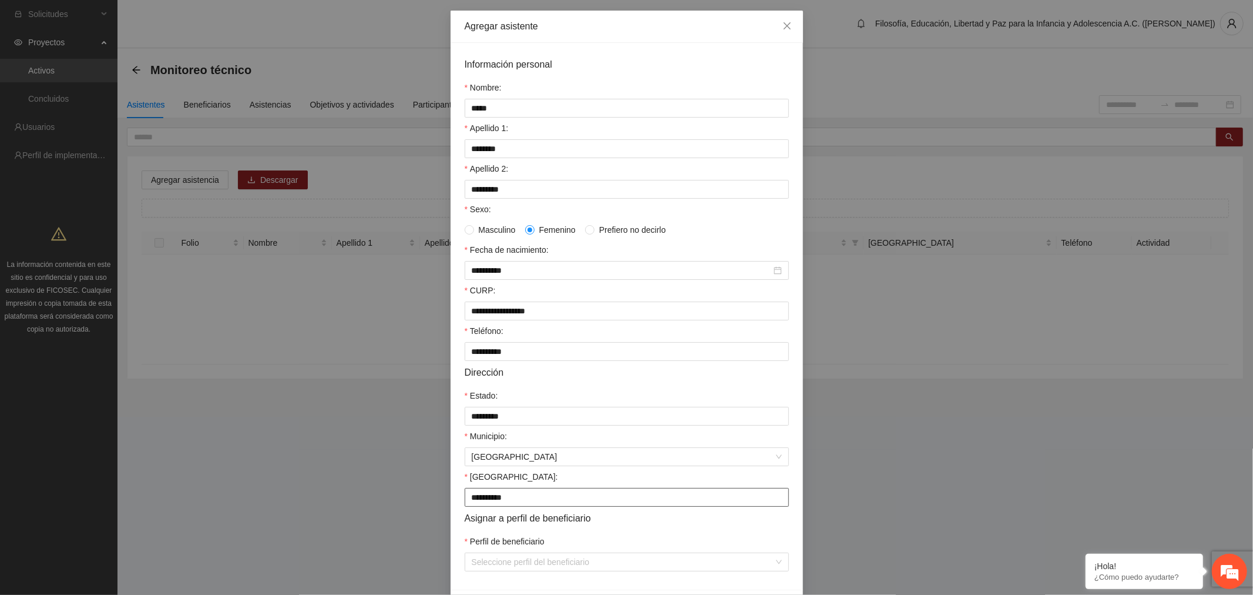
scroll to position [99, 0]
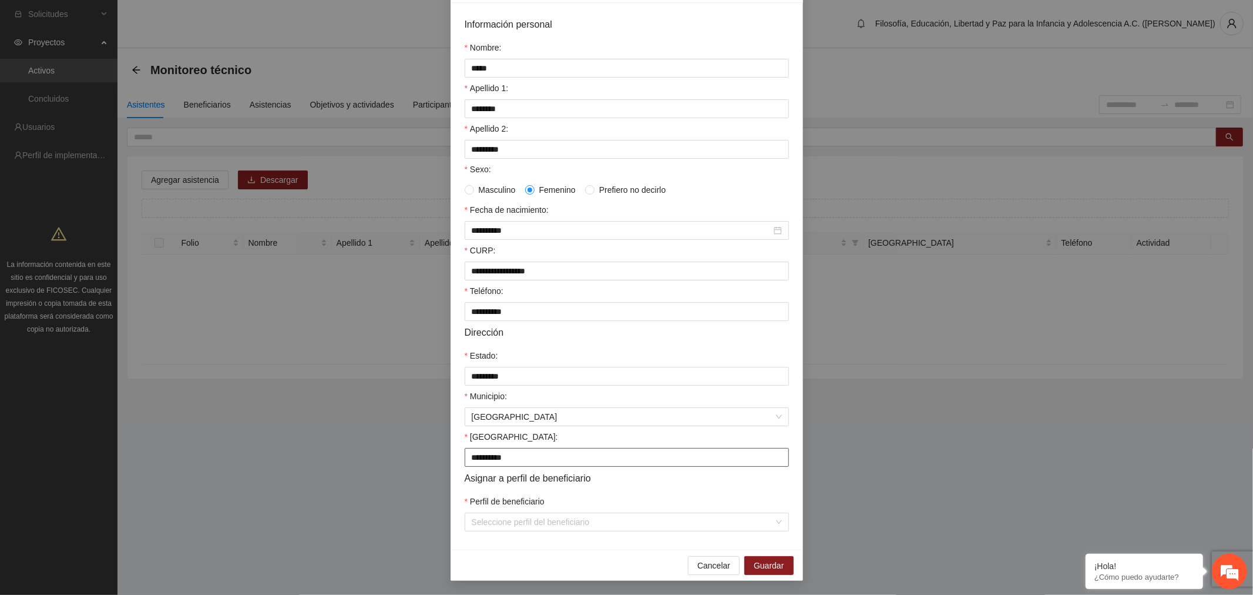
type input "**********"
drag, startPoint x: 538, startPoint y: 454, endPoint x: 424, endPoint y: 453, distance: 113.4
click at [424, 453] on div "**********" at bounding box center [626, 297] width 1253 height 595
click at [1052, 344] on div "**********" at bounding box center [626, 297] width 1253 height 595
click at [566, 518] on input "Perfil de beneficiario" at bounding box center [623, 522] width 302 height 18
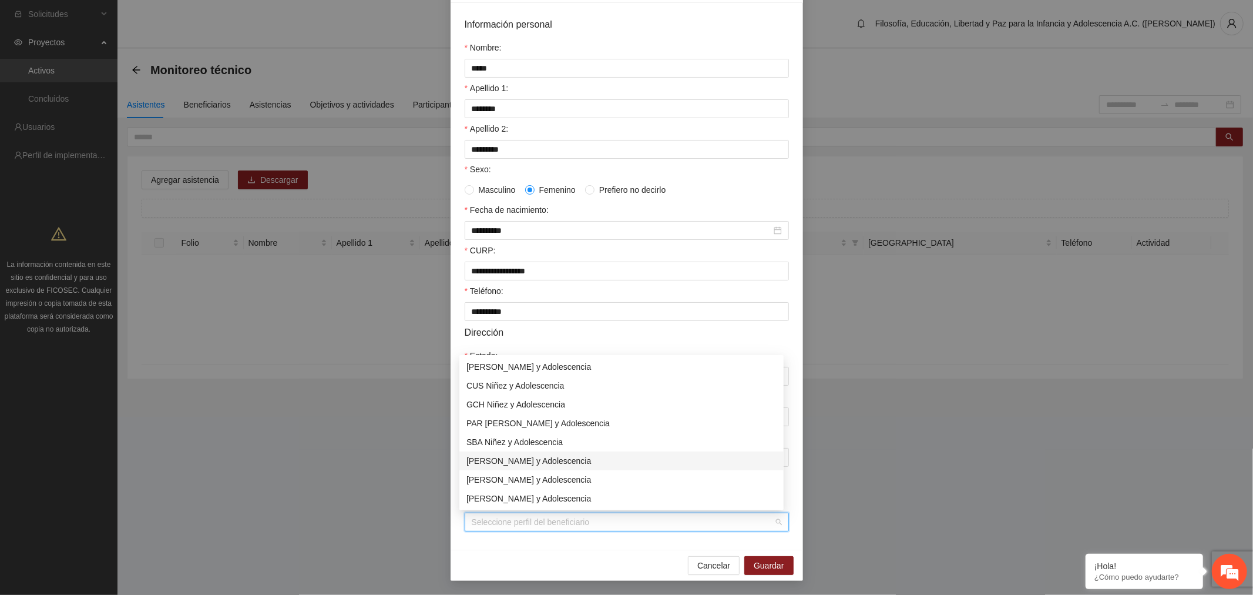
scroll to position [19, 0]
click at [541, 477] on div "[PERSON_NAME] y Adolescencia" at bounding box center [622, 479] width 310 height 13
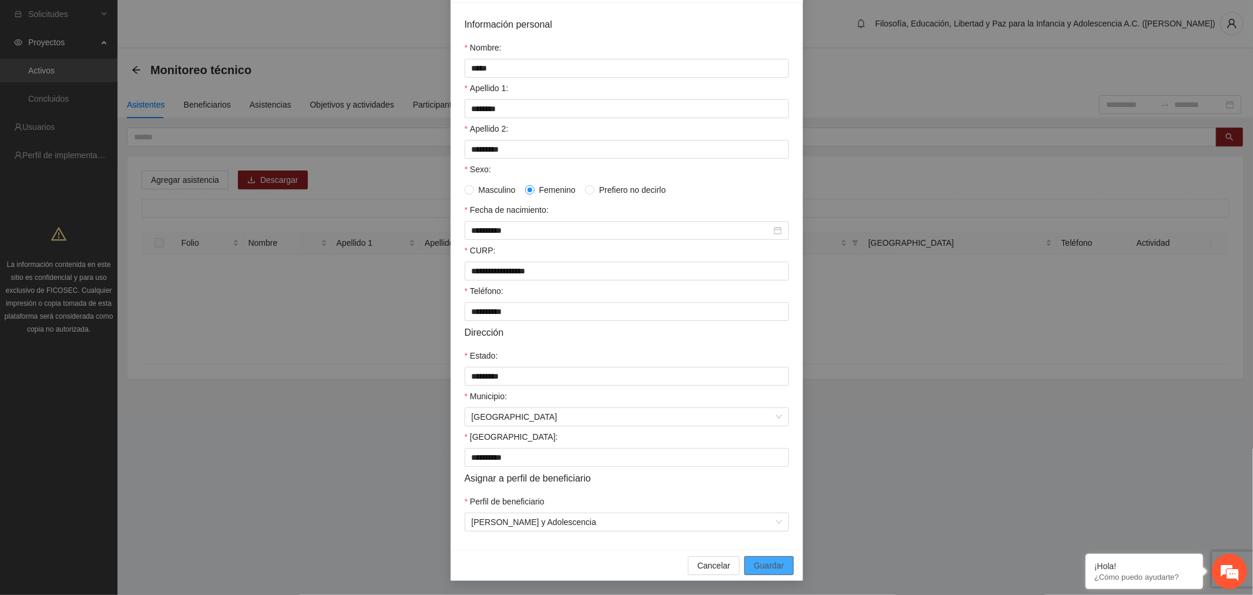
click at [754, 564] on span "Guardar" at bounding box center [769, 565] width 30 height 13
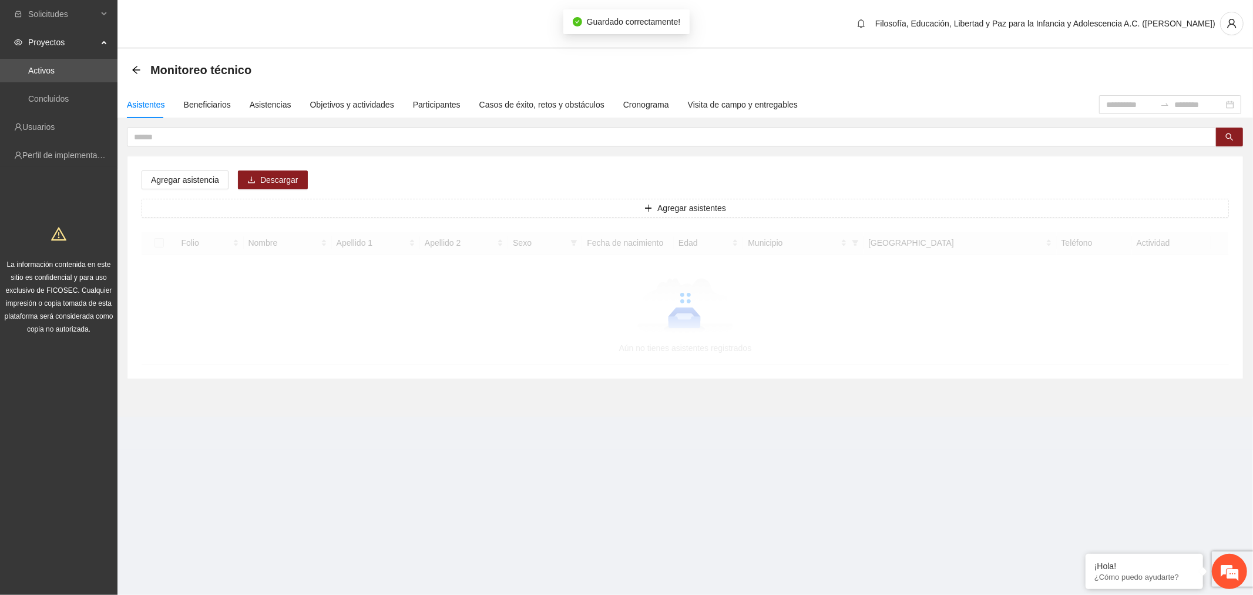
scroll to position [40, 0]
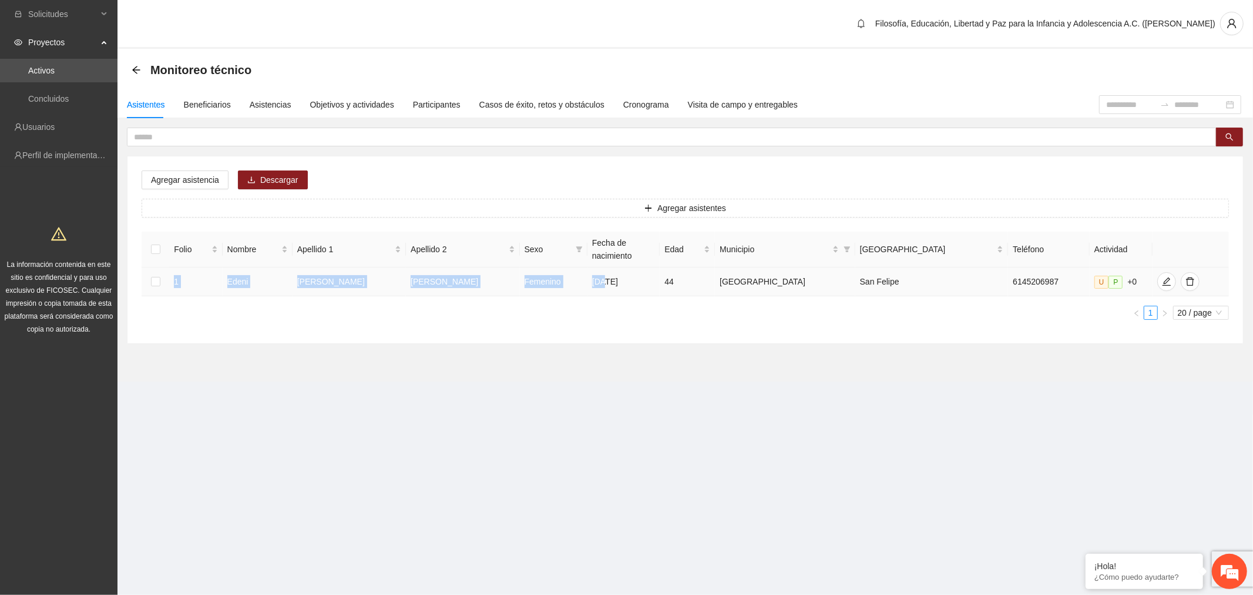
drag, startPoint x: 608, startPoint y: 281, endPoint x: 179, endPoint y: 280, distance: 429.0
click at [179, 280] on tr "1 [PERSON_NAME] Femenino [DATE] 44 [GEOGRAPHIC_DATA] [GEOGRAPHIC_DATA][PERSON_N…" at bounding box center [686, 281] width 1088 height 29
click at [397, 291] on div "Folio Nombre Apellido 1 Apellido 2 Sexo Fecha de nacimiento Edad Municipio Colo…" at bounding box center [686, 276] width 1088 height 88
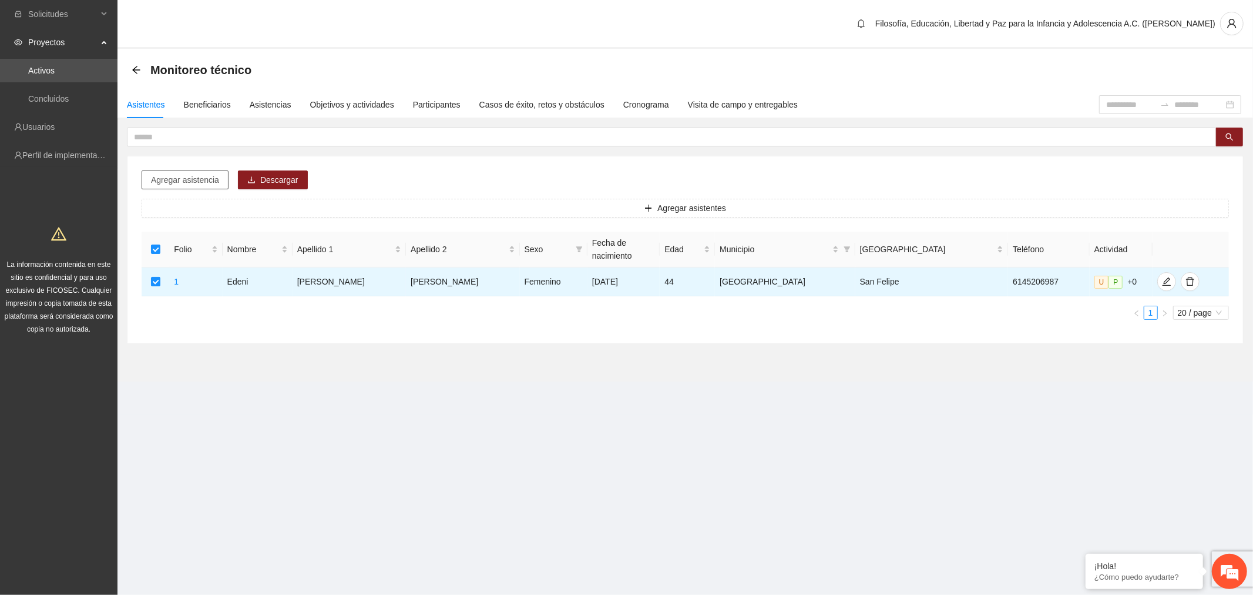
click at [214, 183] on span "Agregar asistencia" at bounding box center [185, 179] width 68 height 13
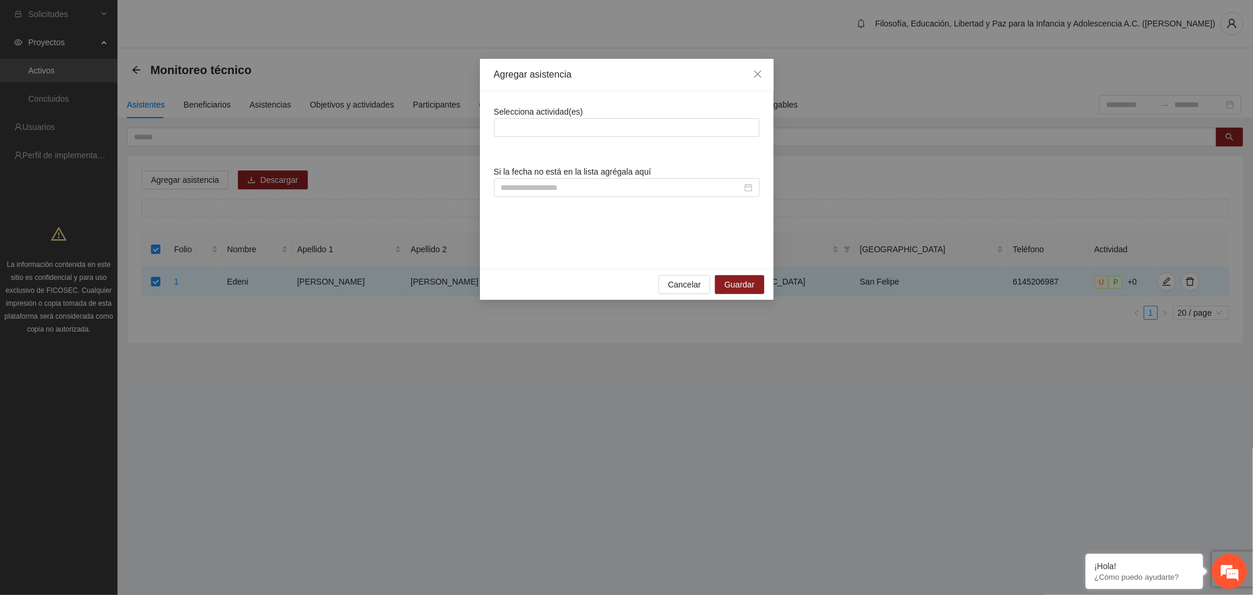
click at [550, 120] on div at bounding box center [627, 127] width 260 height 14
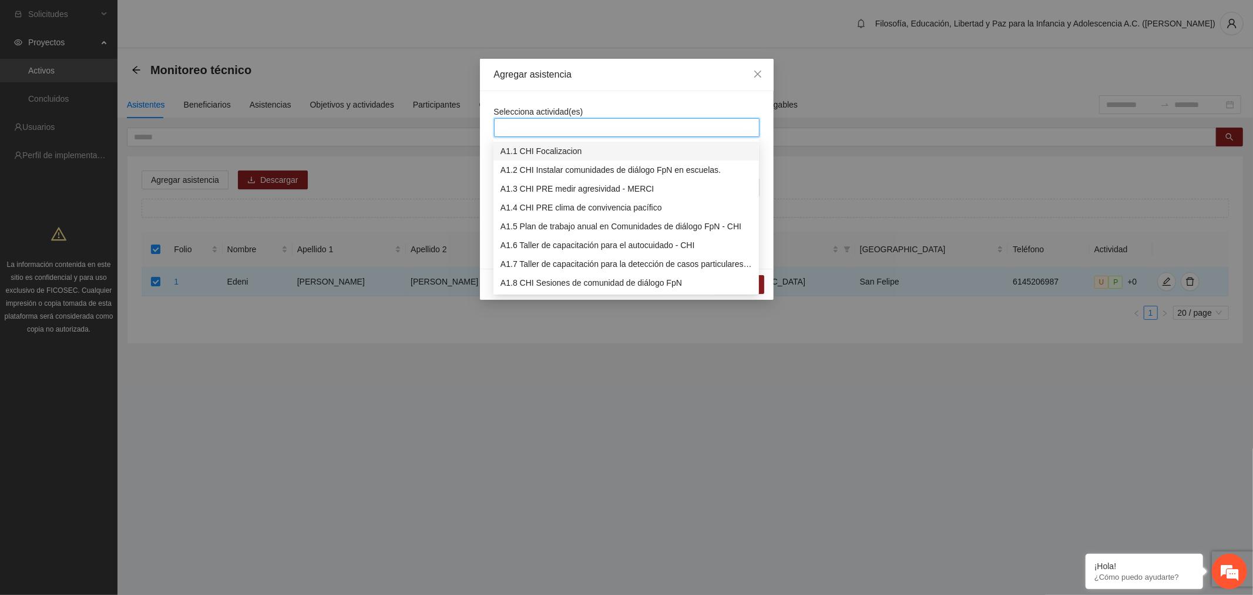
click at [555, 152] on div "A1.1 CHI Focalizacion" at bounding box center [626, 151] width 251 height 13
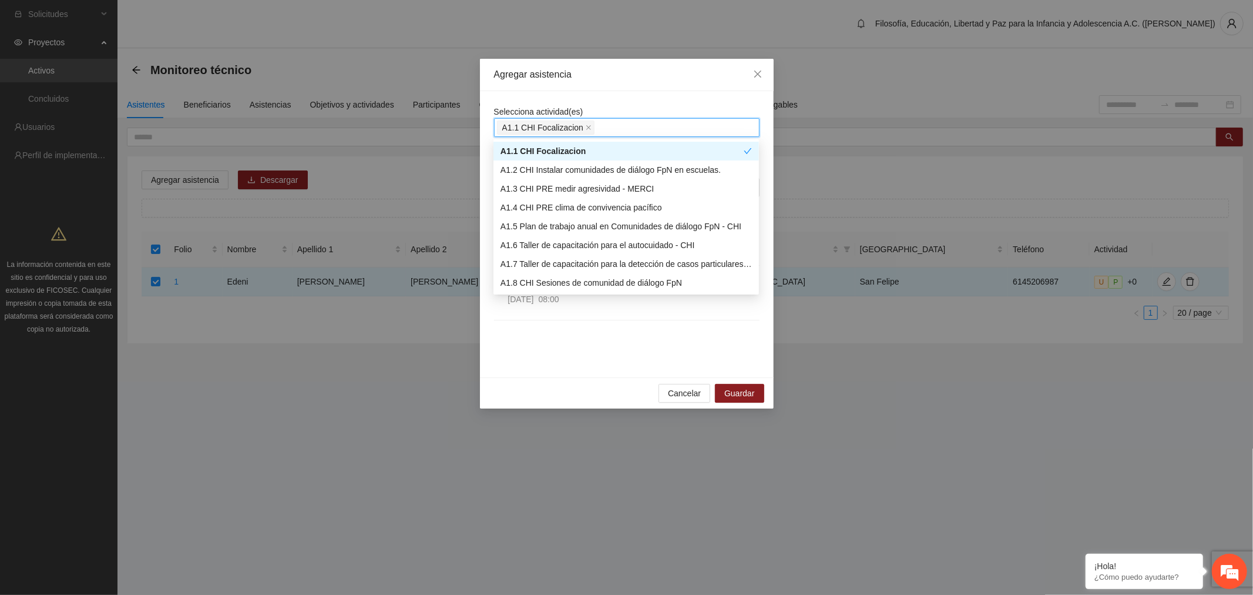
click at [638, 93] on div "Selecciona actividad(es) A1.1 CHI Focalizacion Si la fecha no está en la lista …" at bounding box center [627, 234] width 294 height 286
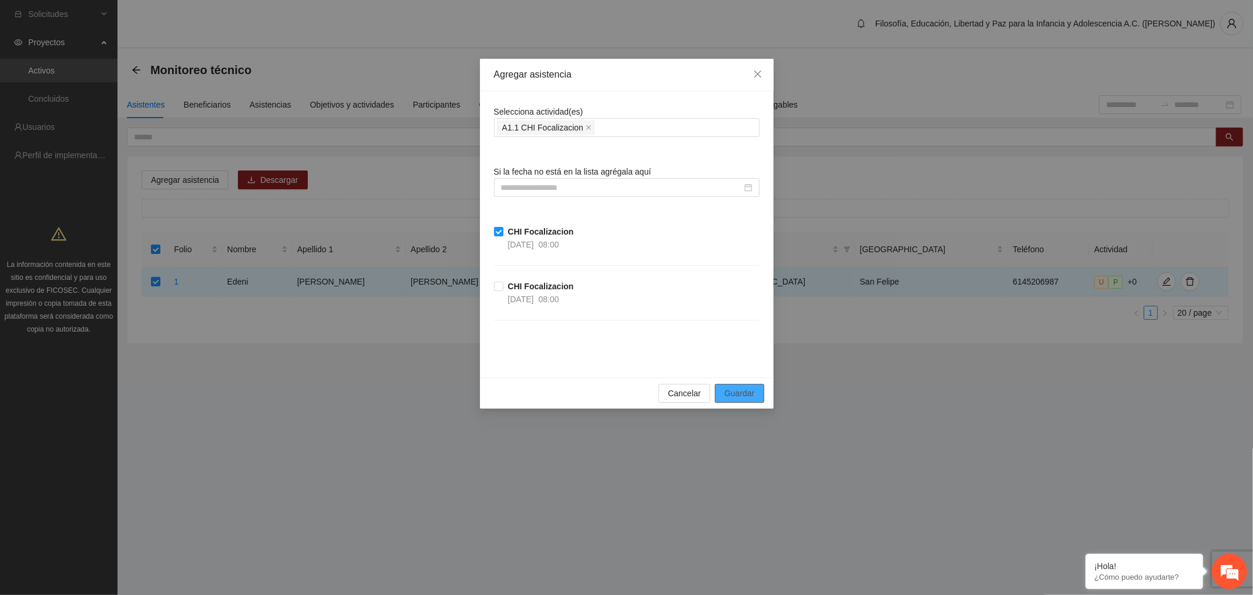
click at [753, 392] on span "Guardar" at bounding box center [740, 393] width 30 height 13
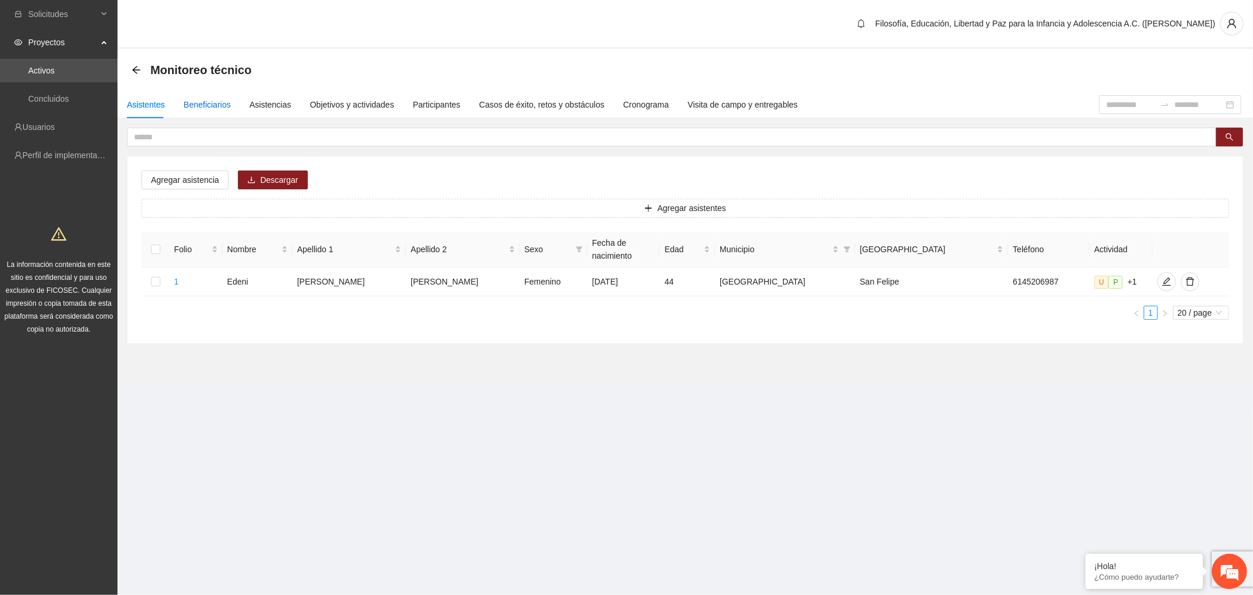
click at [210, 101] on div "Beneficiarios" at bounding box center [207, 104] width 47 height 13
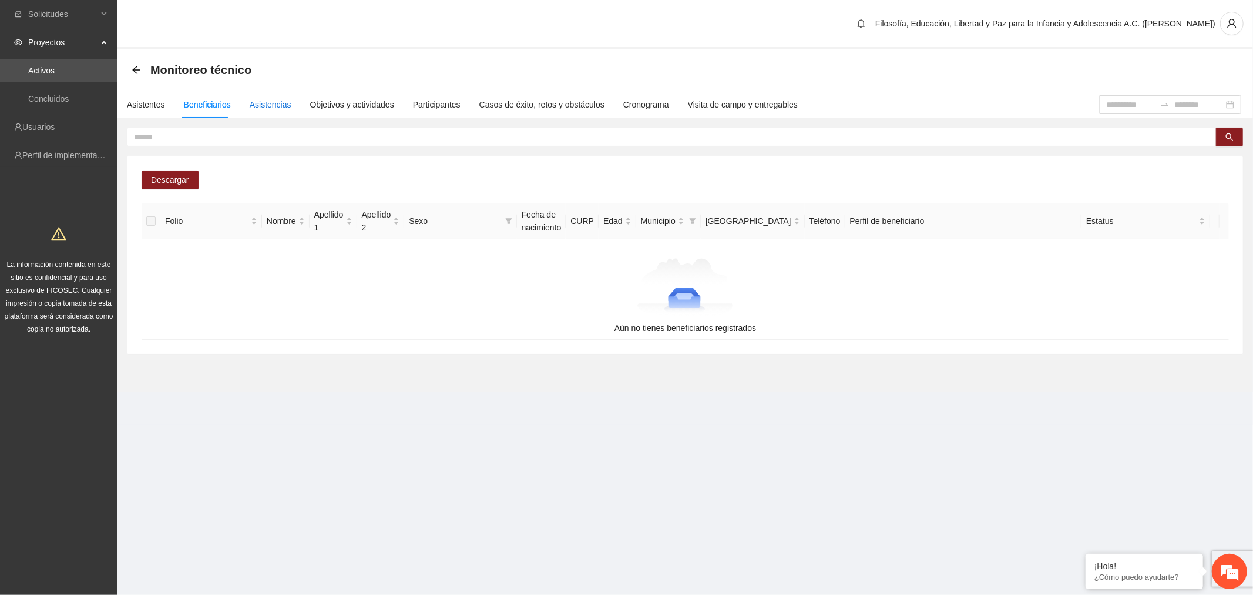
click at [275, 109] on div "Asistencias" at bounding box center [271, 104] width 42 height 13
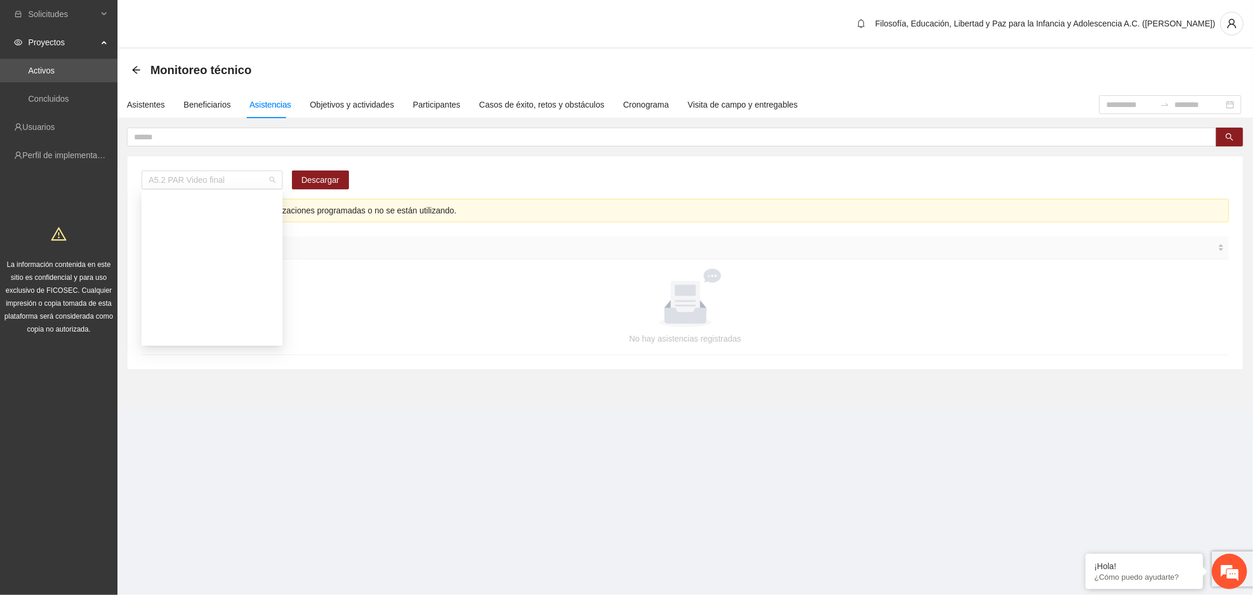
click at [274, 175] on span "A5.2 PAR Video final" at bounding box center [212, 180] width 127 height 18
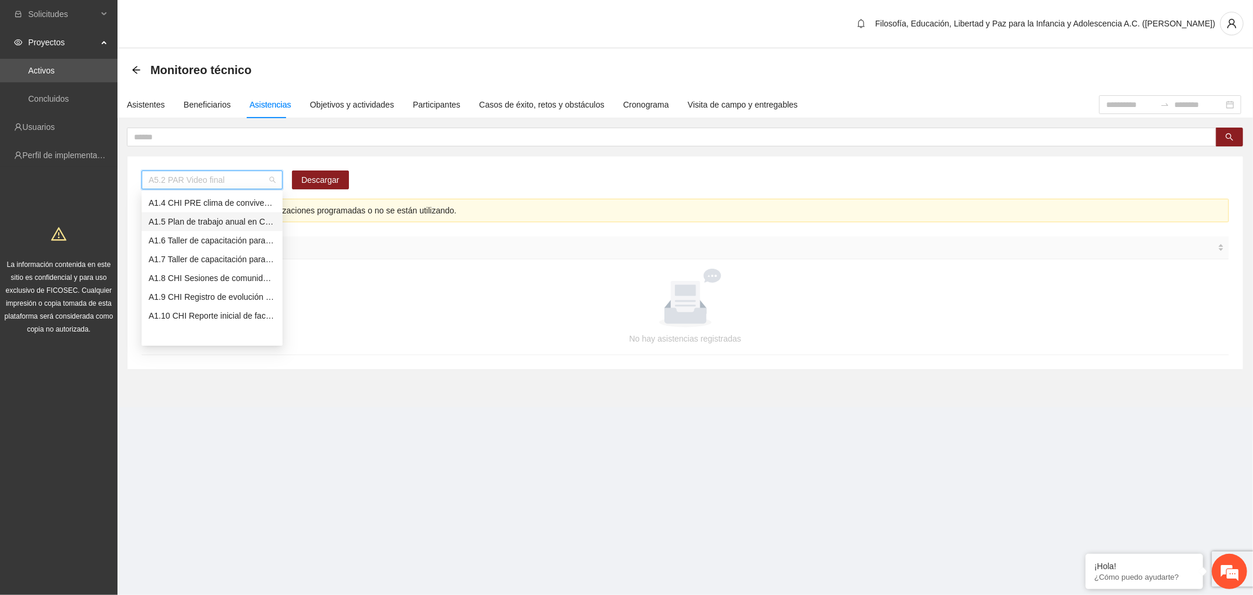
scroll to position [0, 0]
click at [239, 196] on div "A1.1 CHI Focalizacion" at bounding box center [212, 202] width 127 height 13
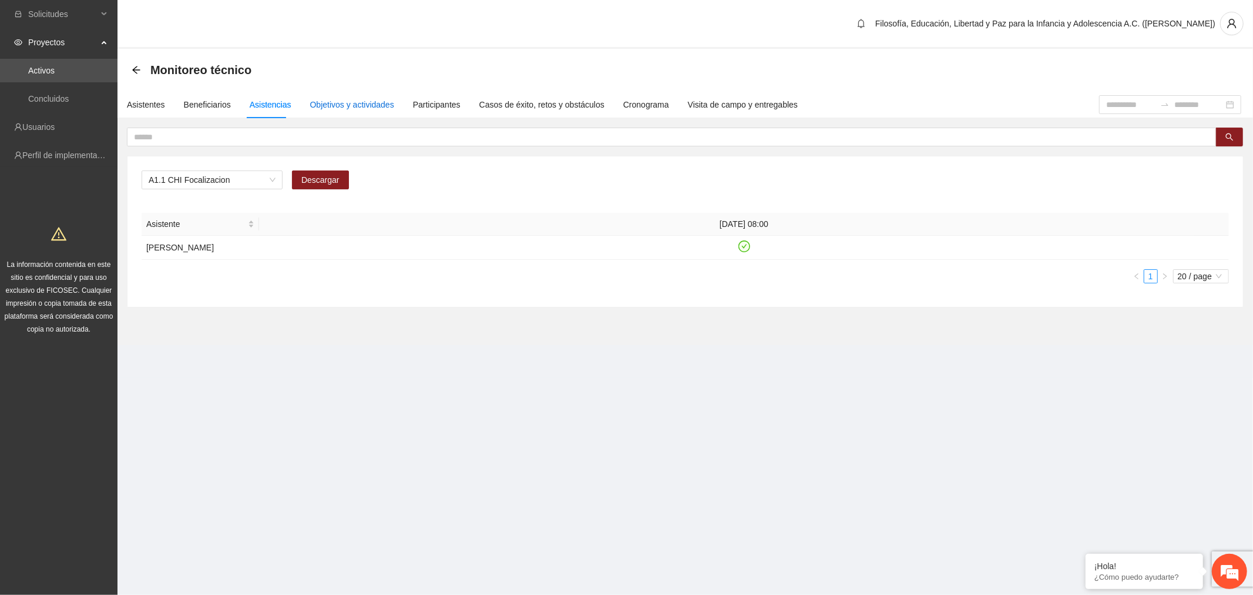
click at [349, 101] on div "Objetivos y actividades" at bounding box center [352, 104] width 84 height 13
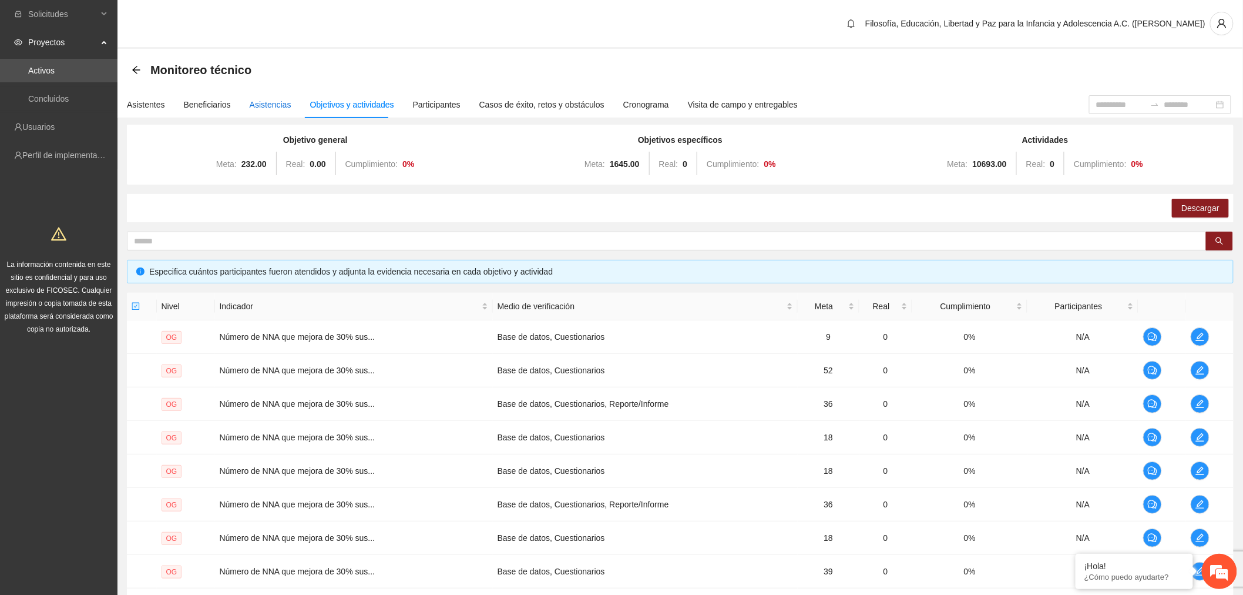
click at [263, 105] on div "Asistencias" at bounding box center [271, 104] width 42 height 13
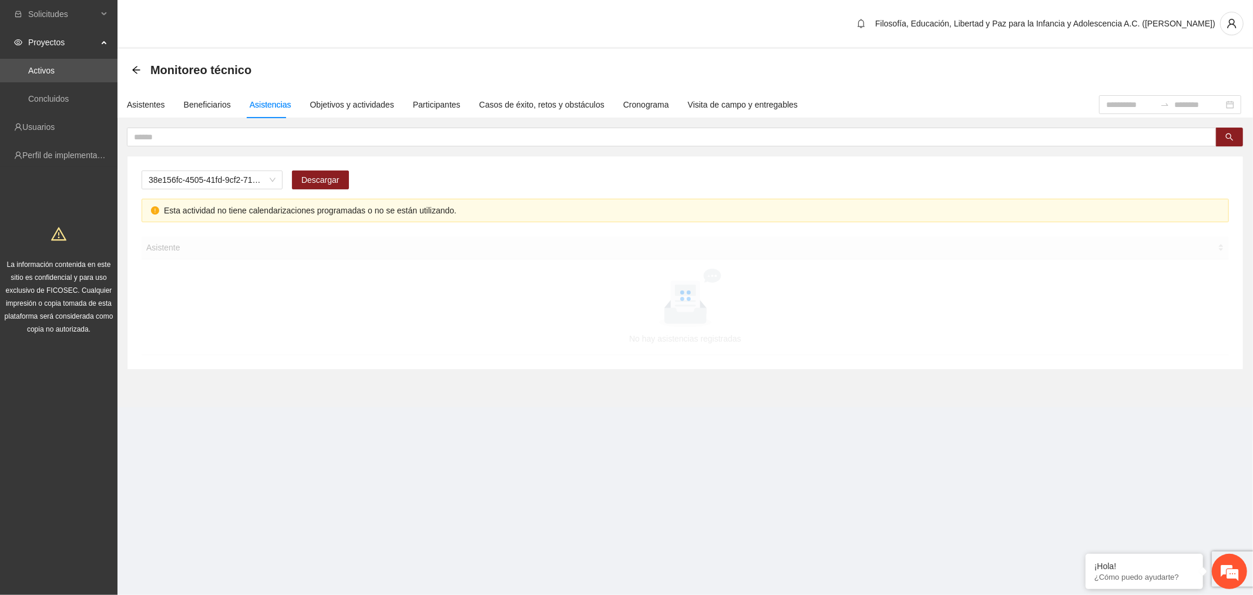
click at [250, 180] on span "38e156fc-4505-41fd-9cf2-71780a76f7a0" at bounding box center [212, 180] width 127 height 18
drag, startPoint x: 284, startPoint y: 200, endPoint x: 284, endPoint y: 215, distance: 15.3
click at [284, 215] on div "Esta actividad no tiene calendarizaciones programadas o no se están utilizando." at bounding box center [686, 211] width 1088 height 24
click at [269, 173] on span "A5.2 PAR Video final" at bounding box center [212, 180] width 127 height 18
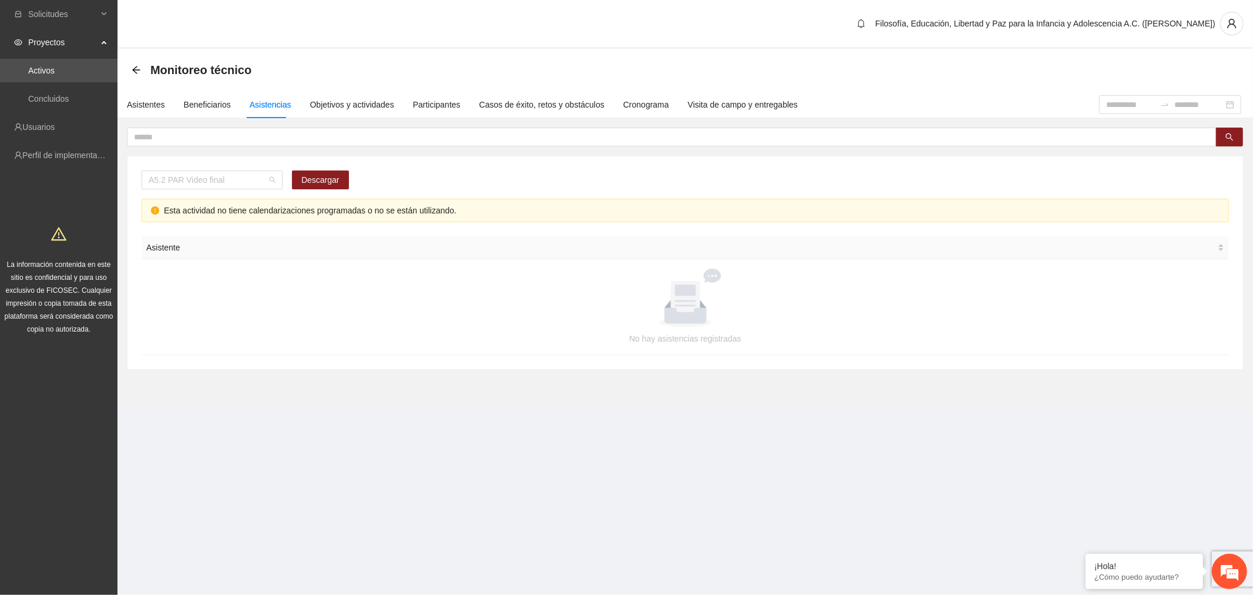
click at [239, 182] on span "A5.2 PAR Video final" at bounding box center [212, 180] width 127 height 18
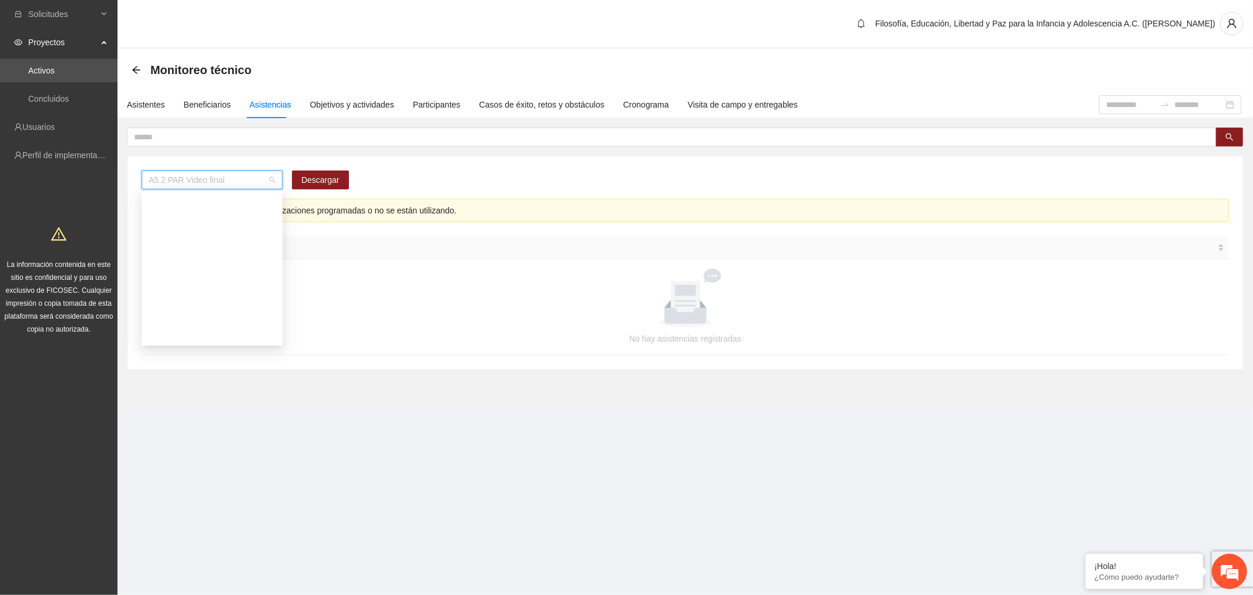
scroll to position [839, 0]
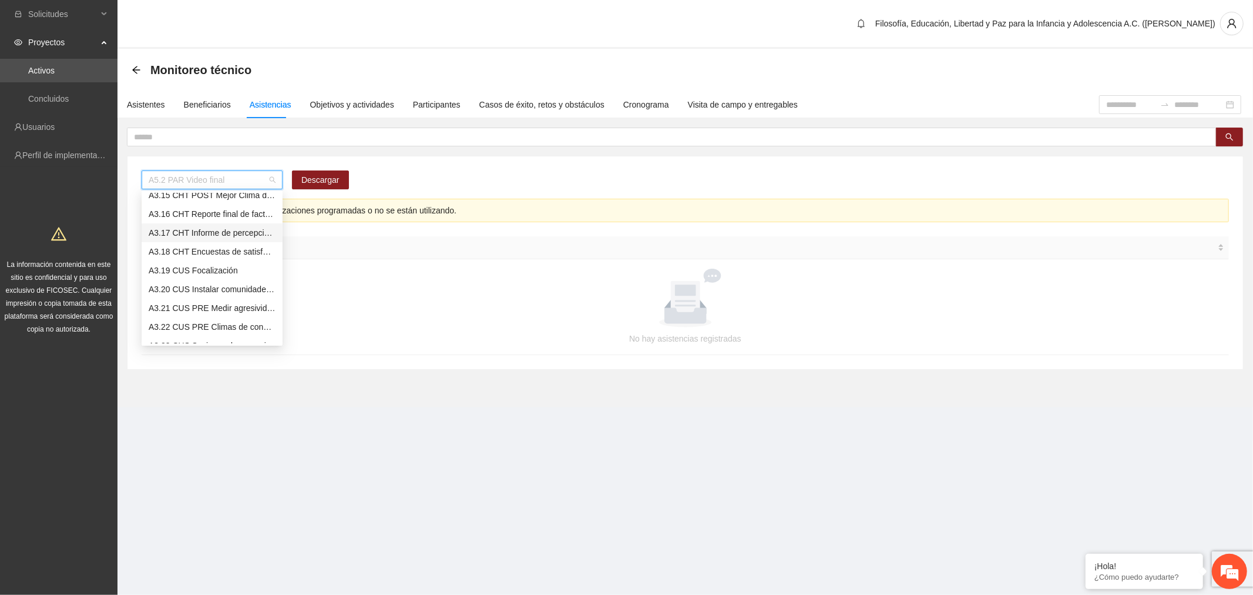
click at [237, 230] on div "A3.17 CHT Informe de percepción de NNA sobre violencias en el entorno escolar" at bounding box center [212, 232] width 127 height 13
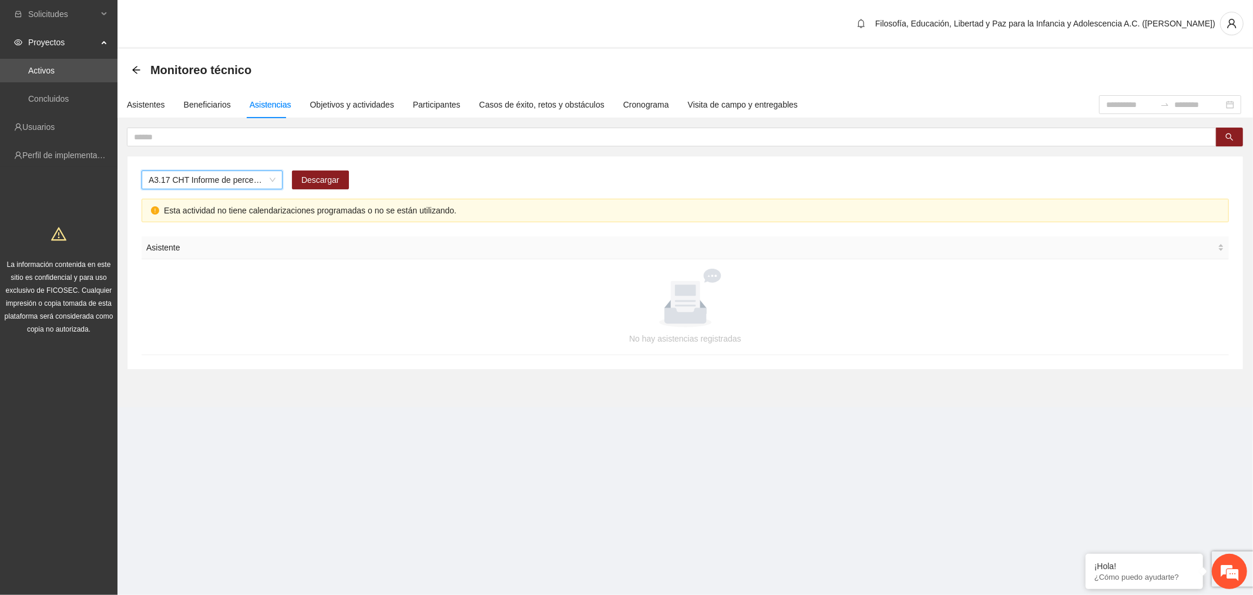
click at [241, 183] on span "A3.17 CHT Informe de percepción de NNA sobre violencias en el entorno escolar" at bounding box center [212, 180] width 127 height 18
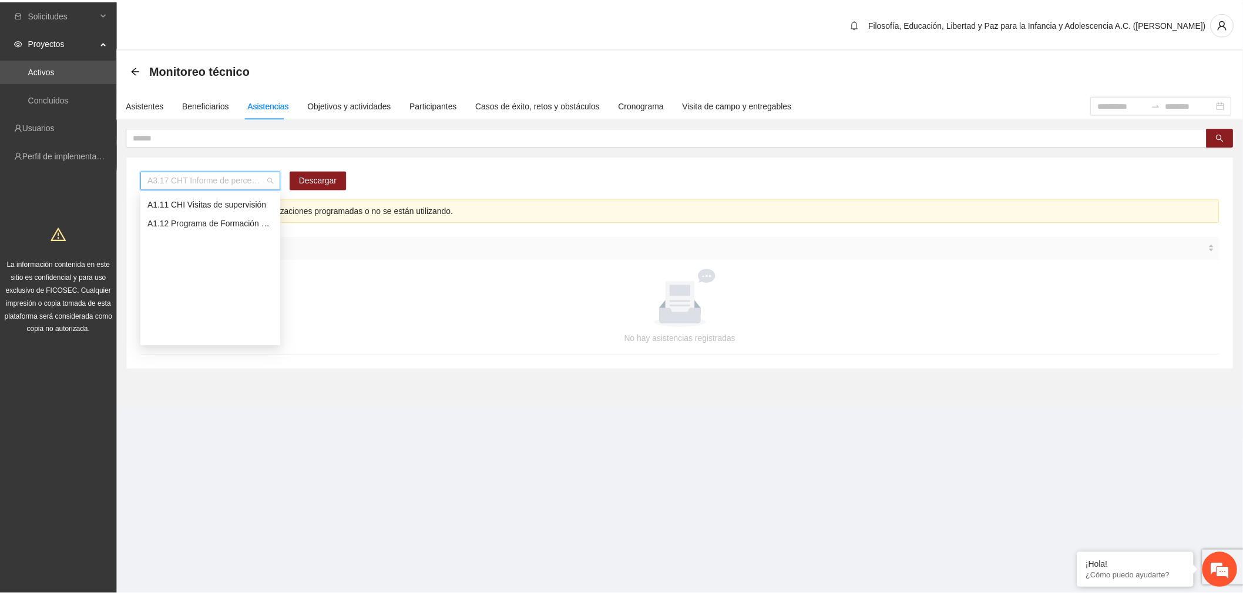
scroll to position [0, 0]
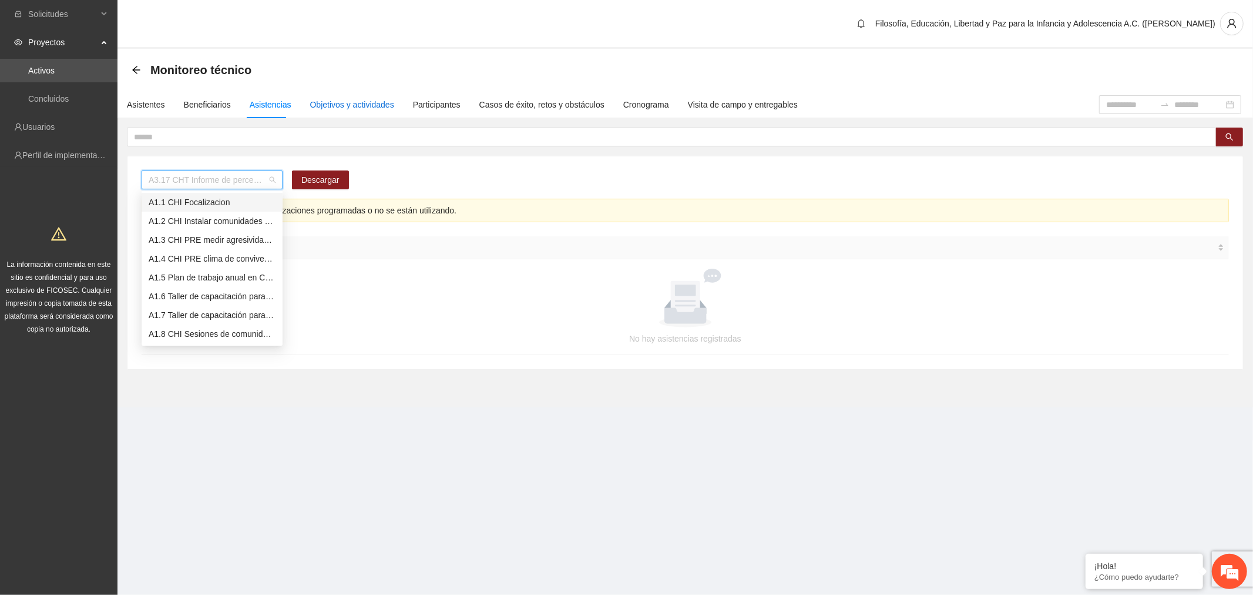
click at [347, 106] on div "Objetivos y actividades" at bounding box center [352, 104] width 84 height 13
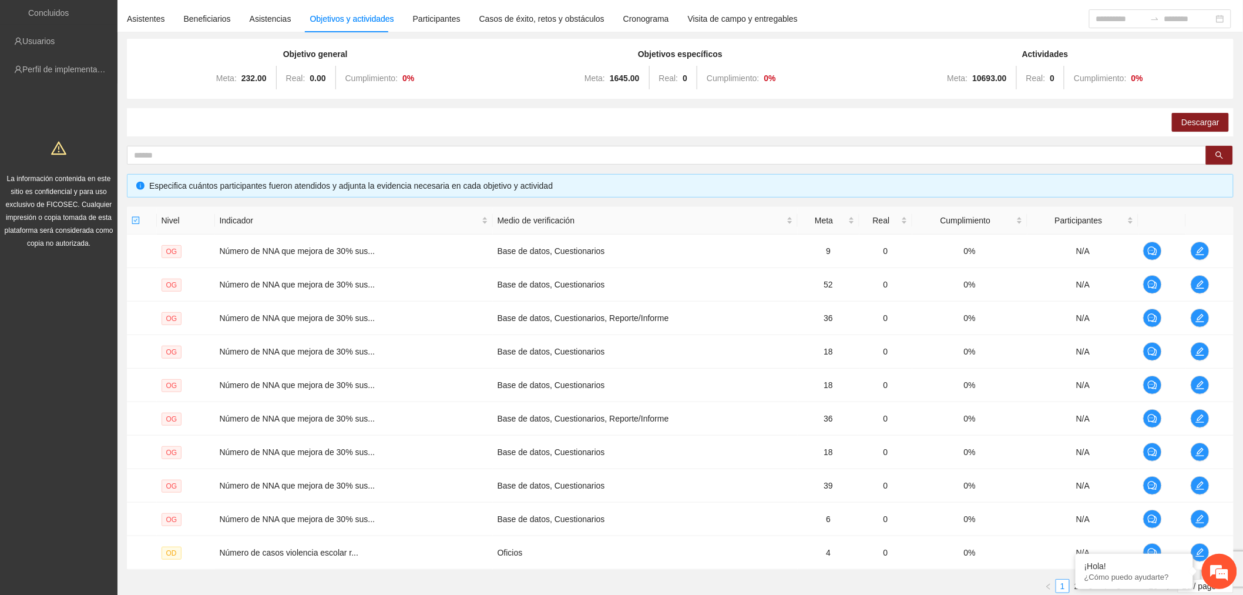
scroll to position [173, 0]
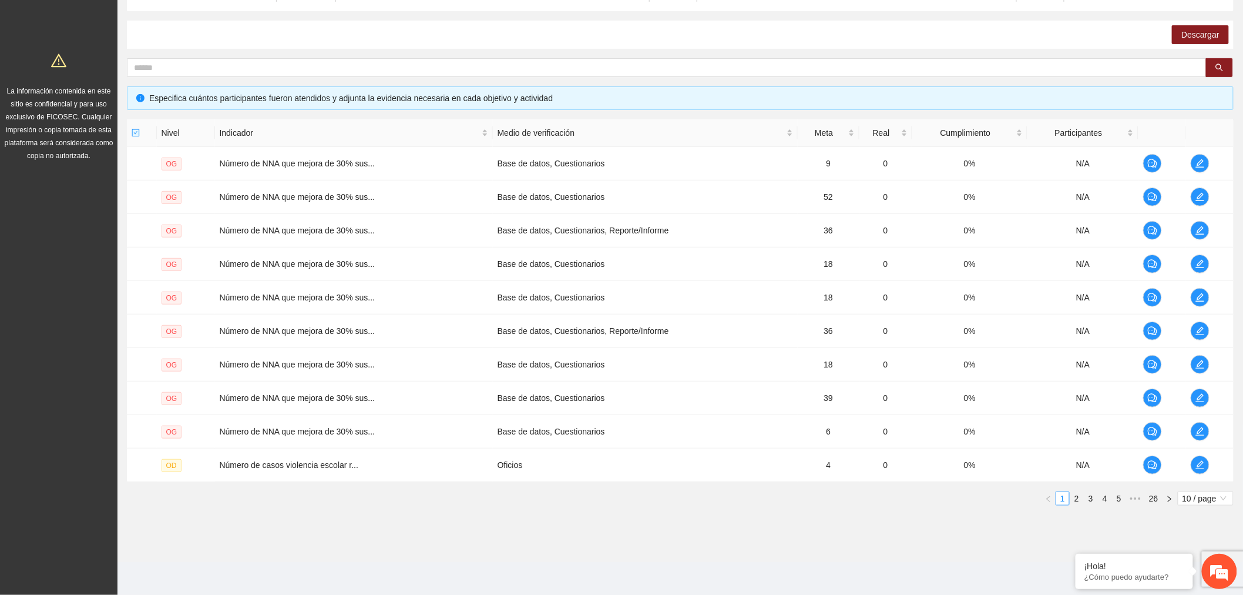
click at [1190, 496] on span "10 / page" at bounding box center [1206, 498] width 46 height 13
click at [1200, 580] on div "100 / page" at bounding box center [1206, 575] width 42 height 13
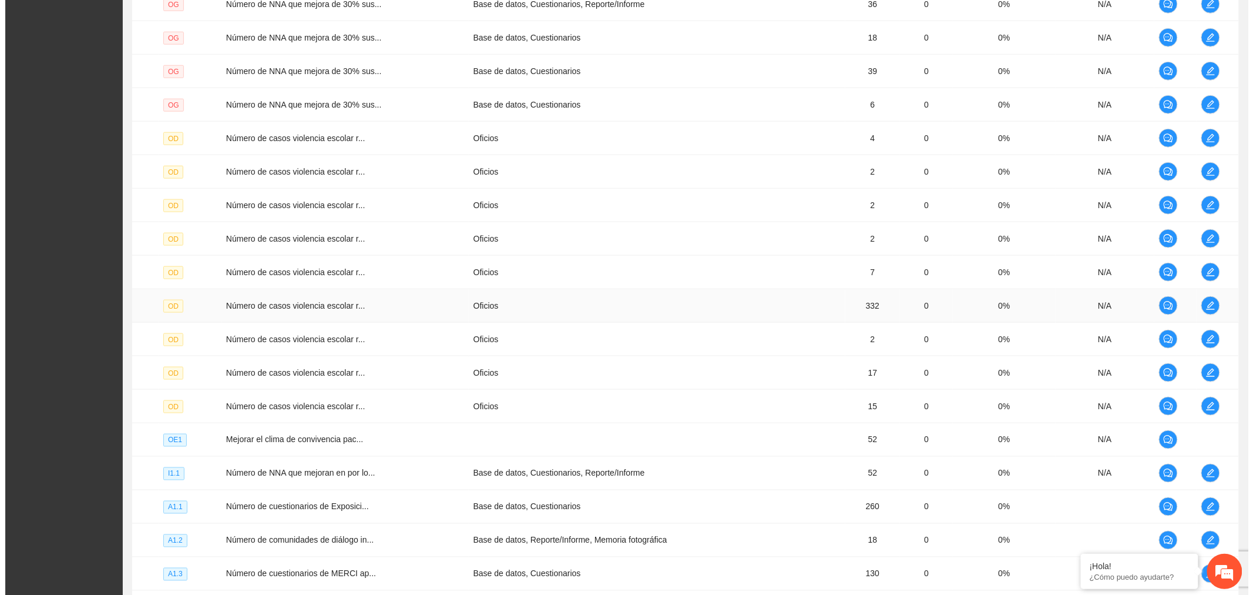
scroll to position [826, 0]
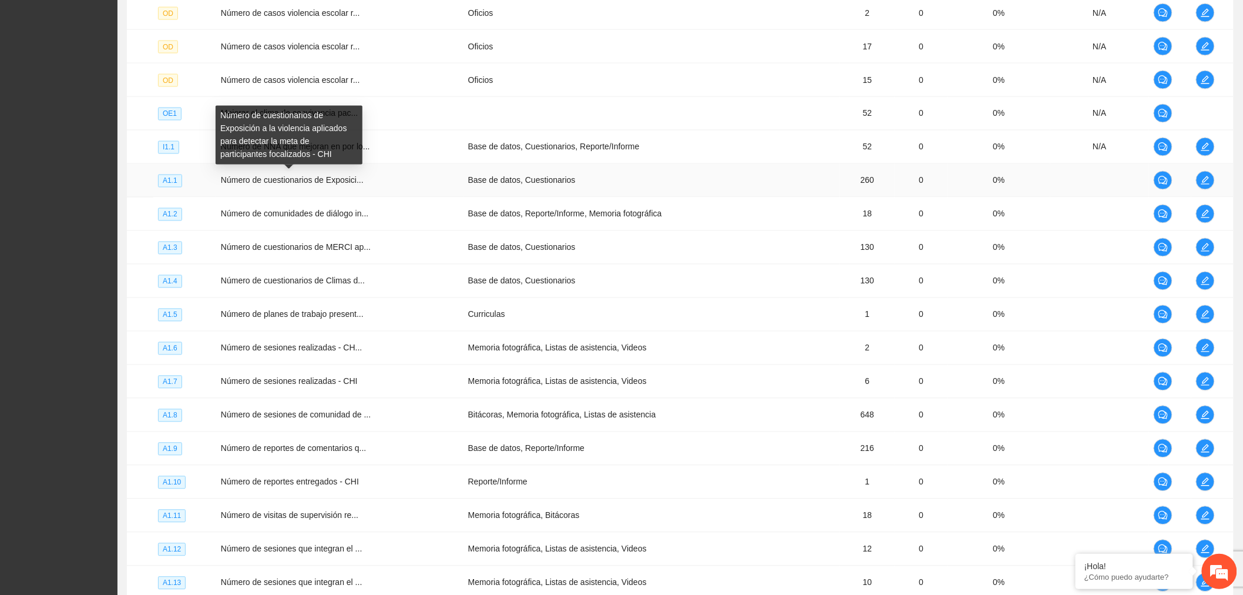
click at [246, 181] on span "Número de cuestionarios de Exposici..." at bounding box center [292, 180] width 143 height 9
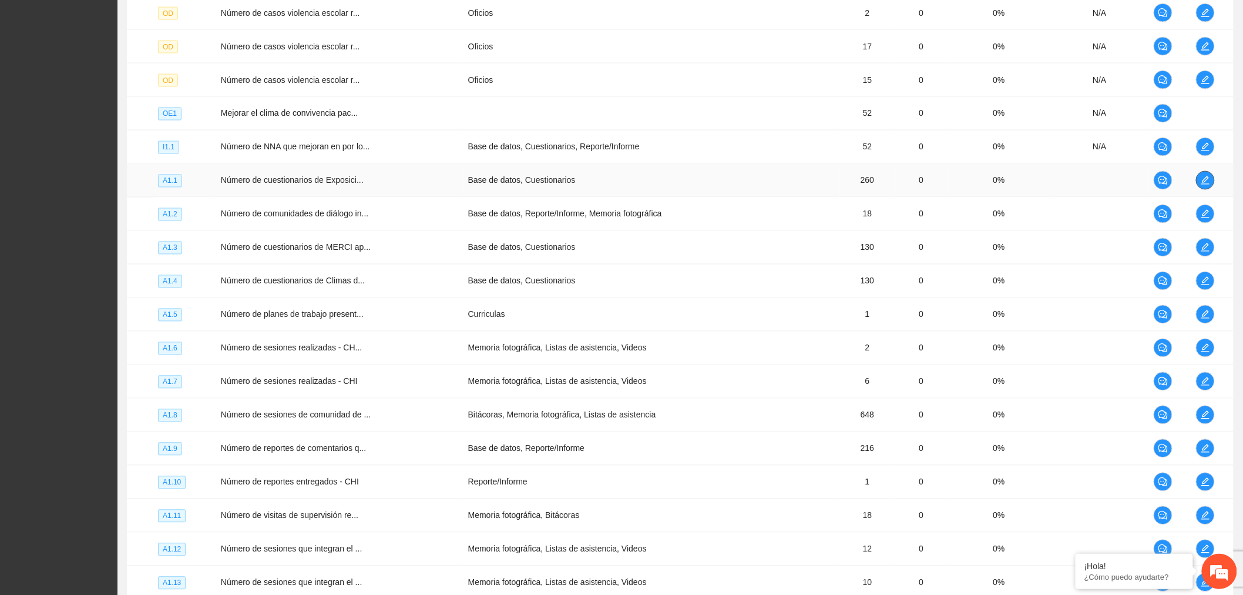
click at [1202, 179] on icon "edit" at bounding box center [1205, 180] width 9 height 9
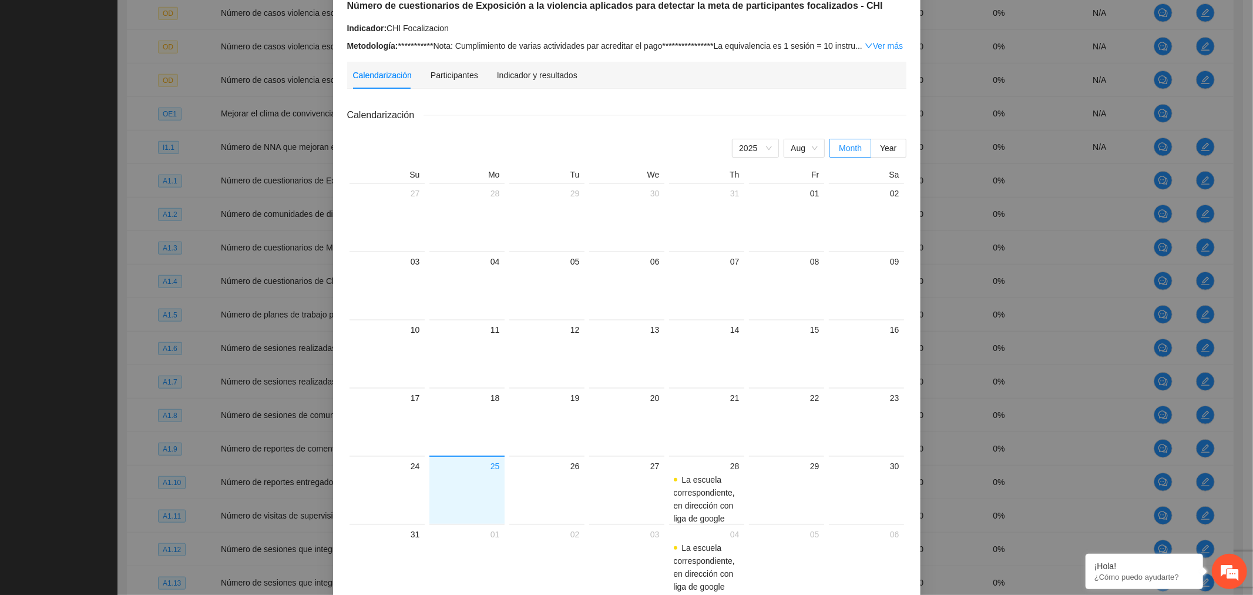
scroll to position [130, 0]
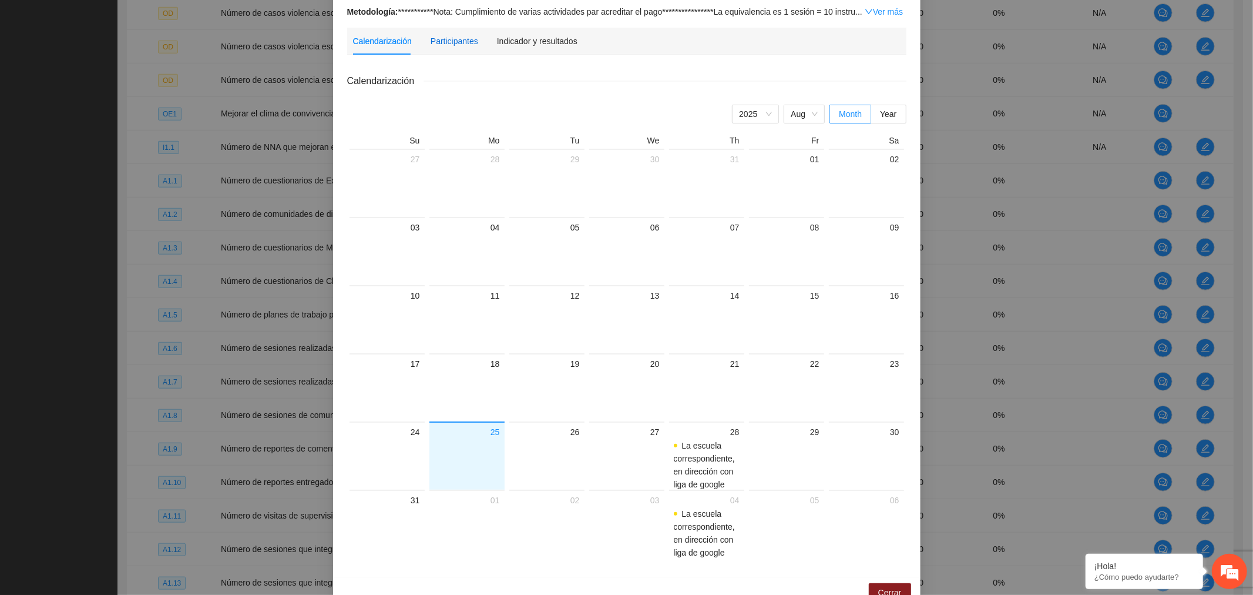
click at [448, 41] on div "Participantes" at bounding box center [455, 41] width 48 height 13
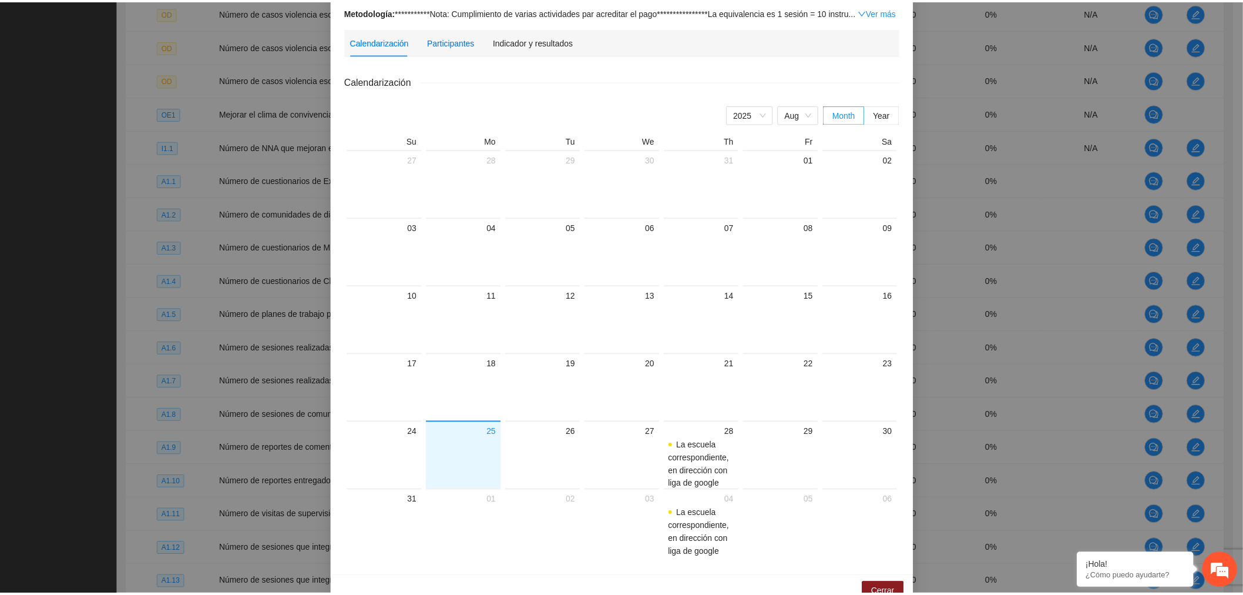
scroll to position [0, 0]
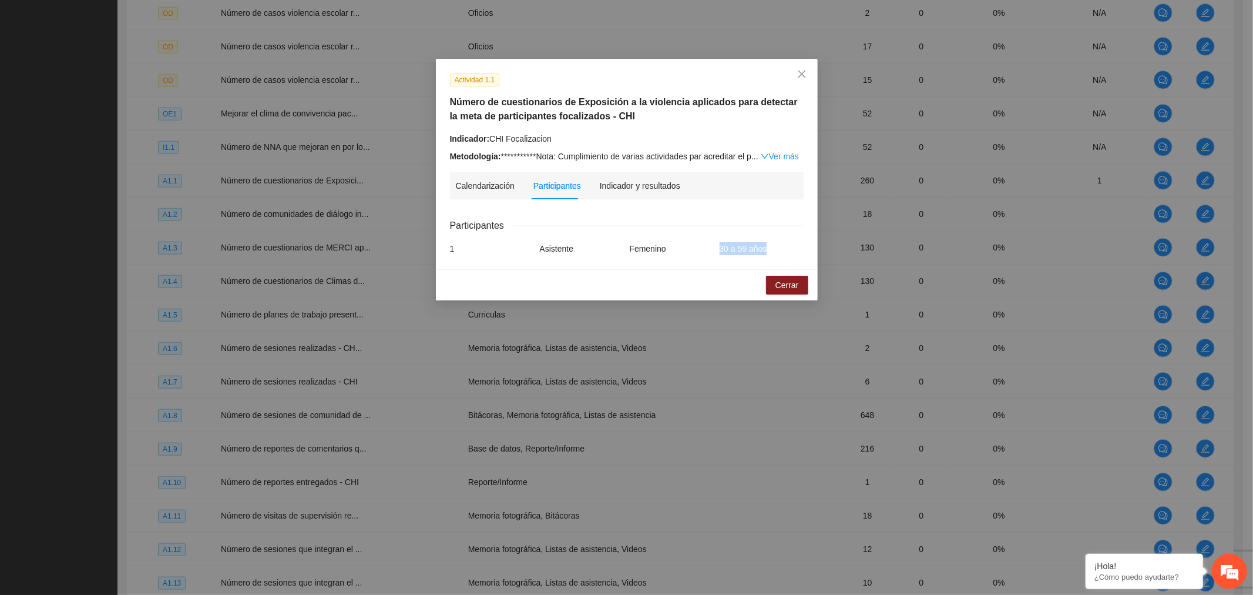
drag, startPoint x: 715, startPoint y: 247, endPoint x: 765, endPoint y: 251, distance: 50.8
click at [765, 251] on div "1 Asistente Femenino 30 a 59 años" at bounding box center [627, 248] width 360 height 13
click at [660, 177] on div "Indicador y resultados" at bounding box center [640, 185] width 81 height 27
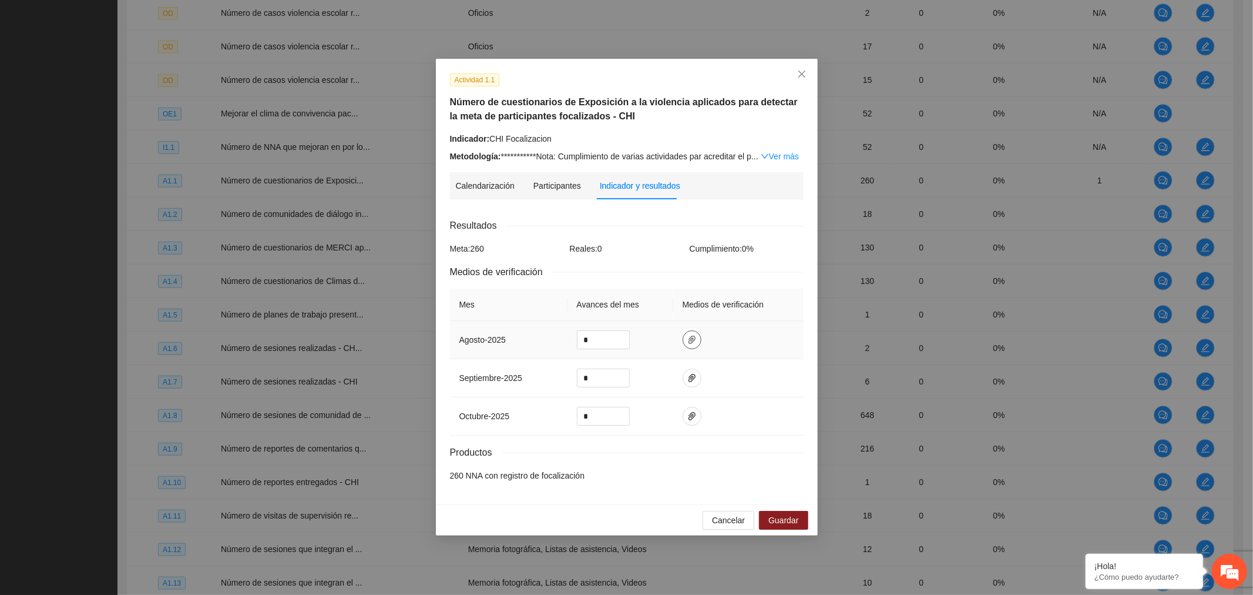
click at [690, 341] on icon "paper-clip" at bounding box center [691, 339] width 9 height 9
click at [644, 463] on div "Resultados Meta: 260 Reales: 0 Cumplimiento: 0 % Medios de verificación Mes Ava…" at bounding box center [627, 350] width 354 height 264
click at [695, 340] on span "paper-clip" at bounding box center [692, 339] width 18 height 9
click at [678, 306] on span "Adjuntar documento" at bounding box center [659, 303] width 73 height 13
click at [597, 344] on input "*" at bounding box center [604, 340] width 52 height 18
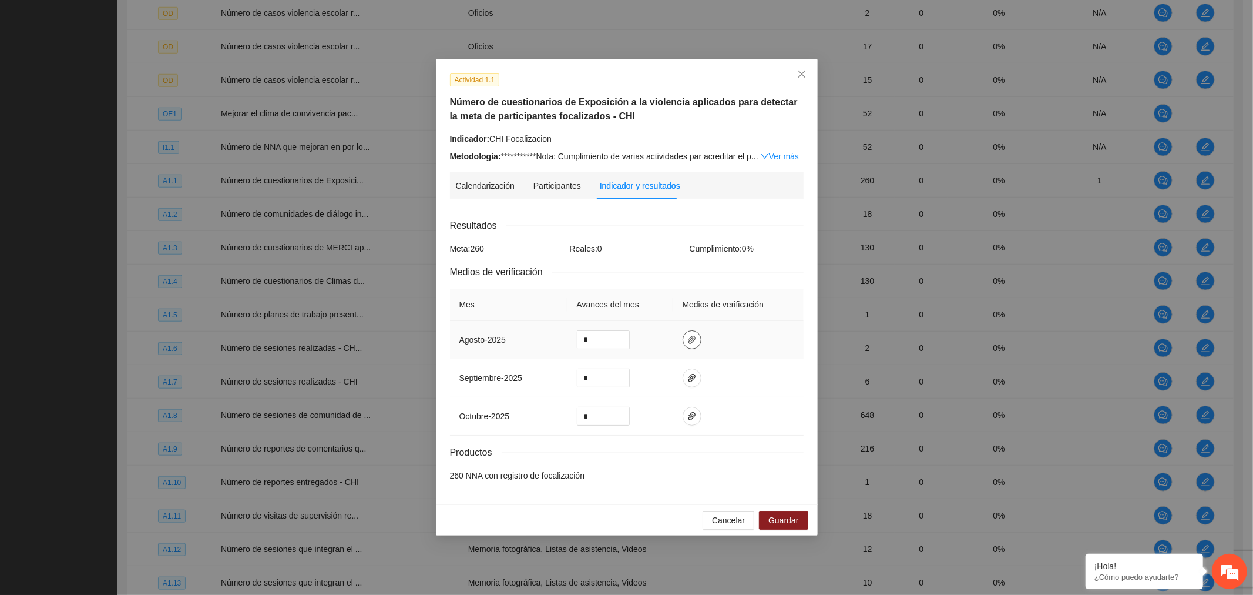
click at [696, 344] on button "button" at bounding box center [692, 339] width 19 height 19
click at [600, 338] on input "*" at bounding box center [604, 340] width 52 height 18
click at [601, 339] on input "*" at bounding box center [604, 340] width 52 height 18
type input "*"
click at [774, 517] on span "Guardar" at bounding box center [784, 520] width 30 height 13
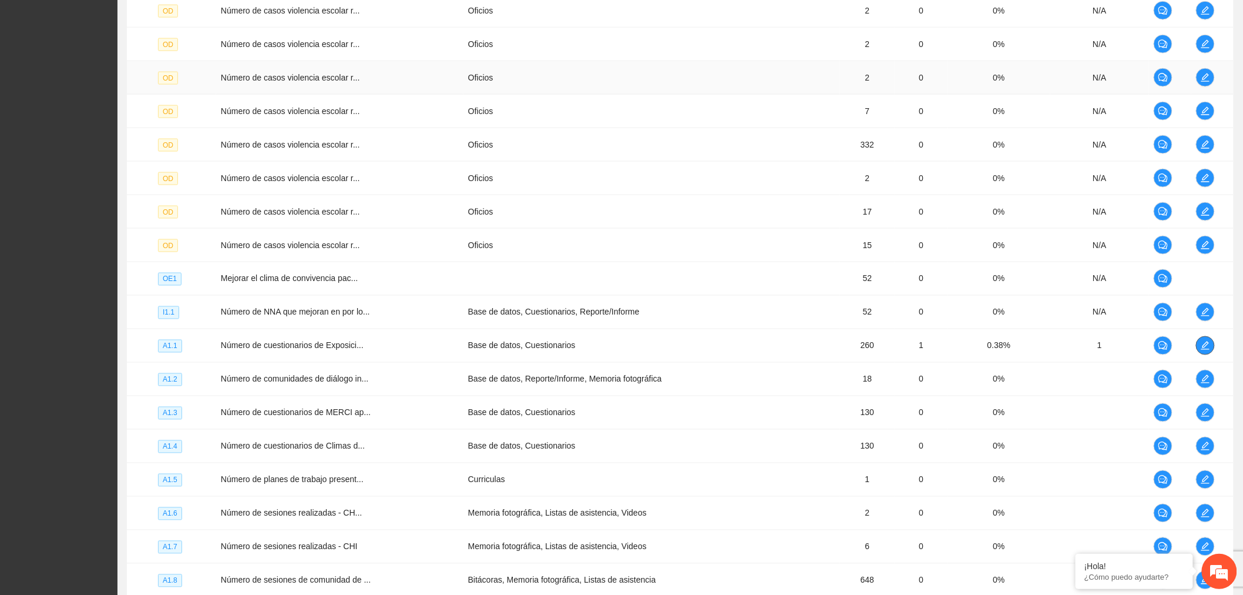
scroll to position [761, 0]
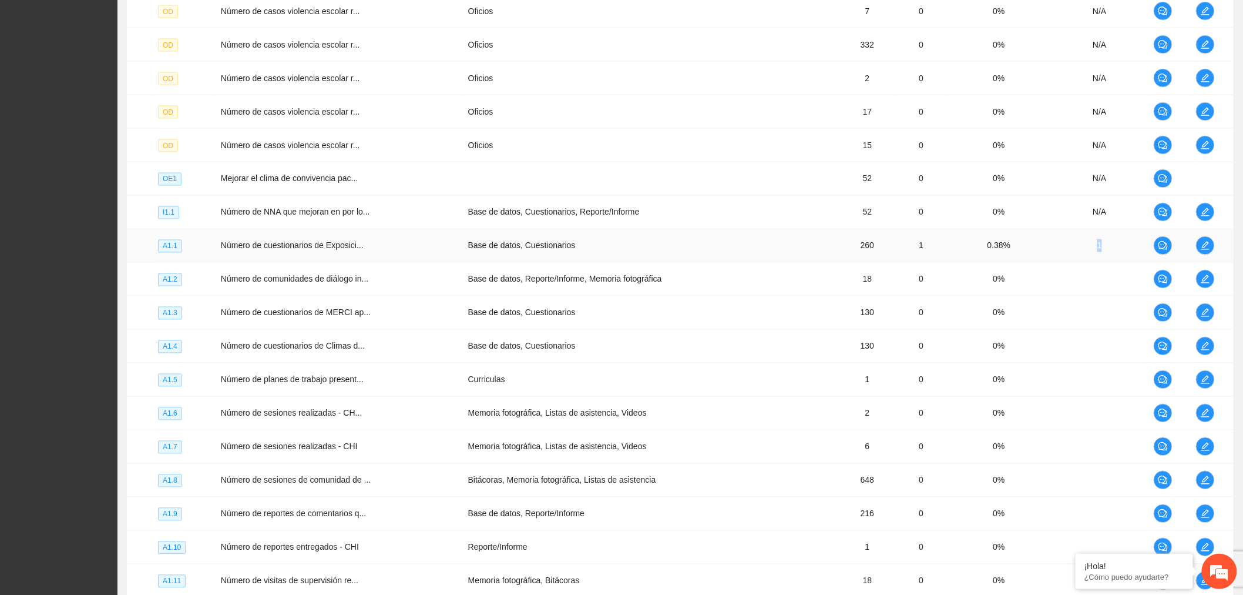
drag, startPoint x: 1112, startPoint y: 249, endPoint x: 1090, endPoint y: 251, distance: 21.9
click at [1090, 251] on td "1" at bounding box center [1100, 245] width 99 height 33
drag, startPoint x: 925, startPoint y: 248, endPoint x: 900, endPoint y: 243, distance: 25.7
click at [900, 243] on td "1" at bounding box center [921, 245] width 53 height 33
drag, startPoint x: 1004, startPoint y: 248, endPoint x: 977, endPoint y: 251, distance: 26.6
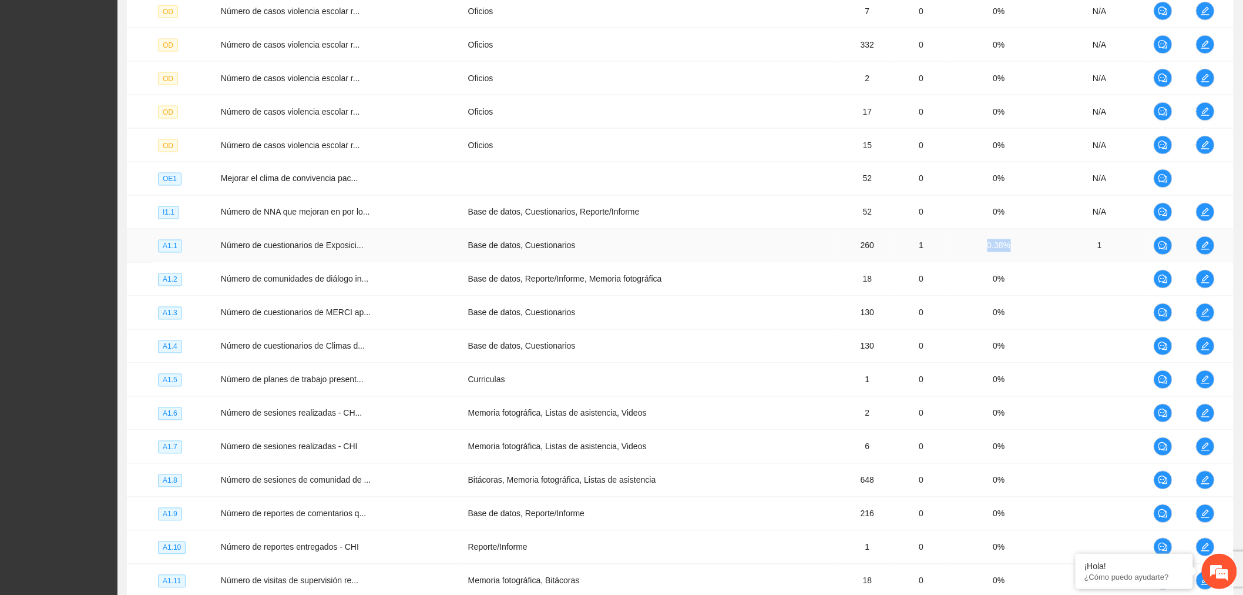
click at [977, 251] on td "0.38%" at bounding box center [999, 245] width 103 height 33
drag, startPoint x: 1106, startPoint y: 242, endPoint x: 1089, endPoint y: 243, distance: 17.1
click at [1089, 243] on td "1" at bounding box center [1100, 245] width 99 height 33
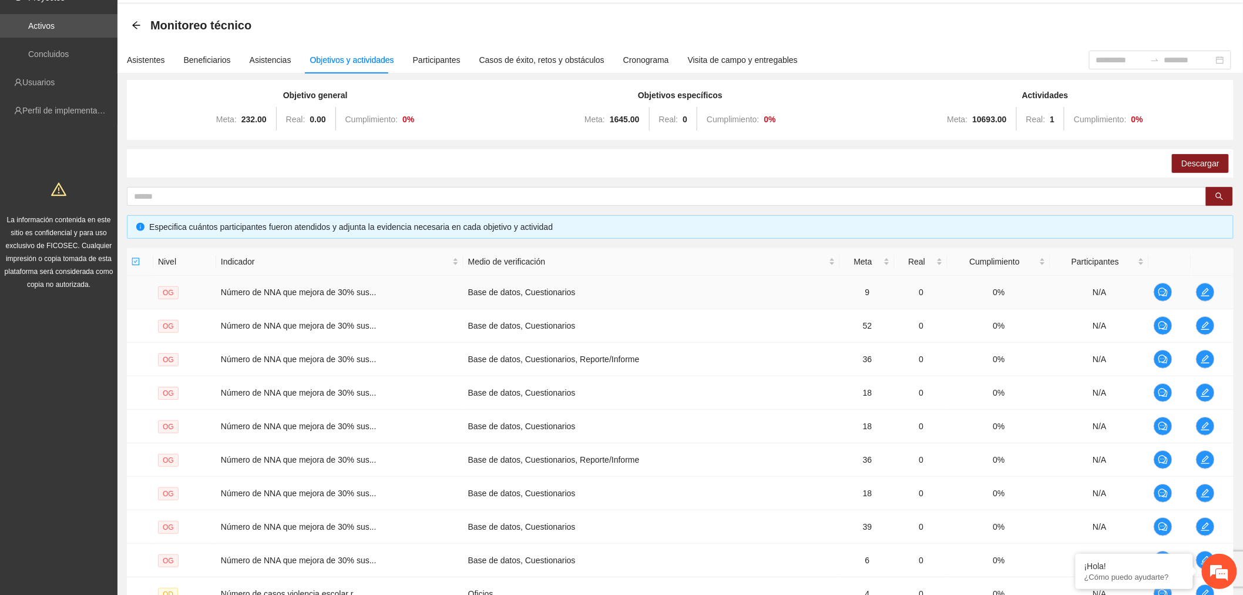
scroll to position [0, 0]
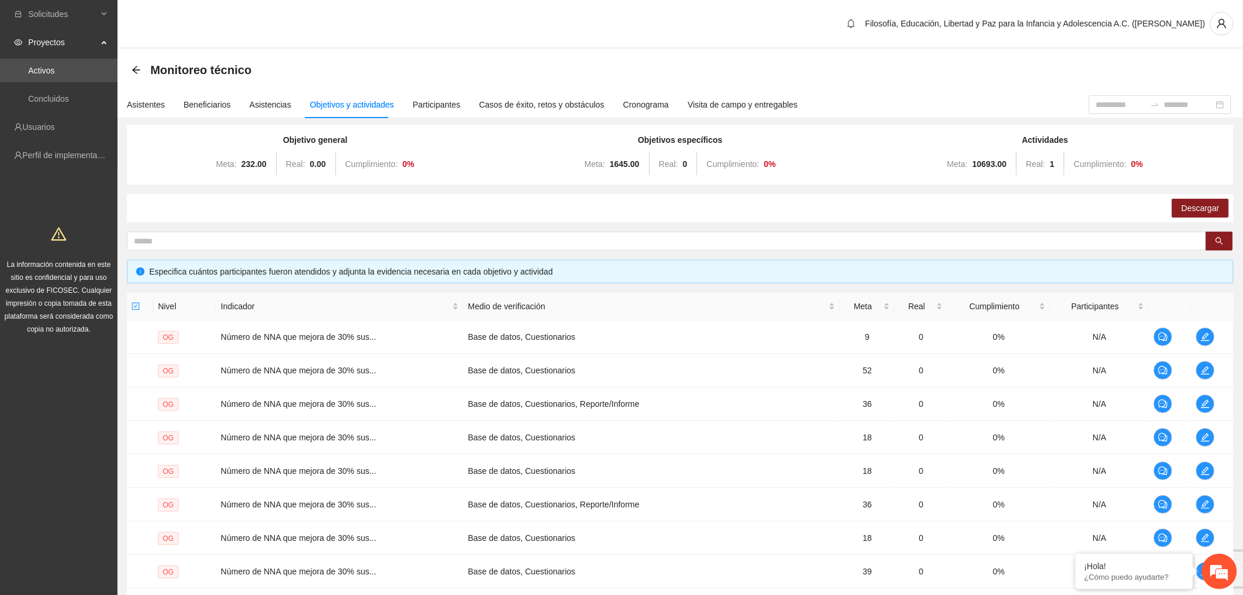
click at [428, 96] on div "Participantes" at bounding box center [437, 104] width 48 height 27
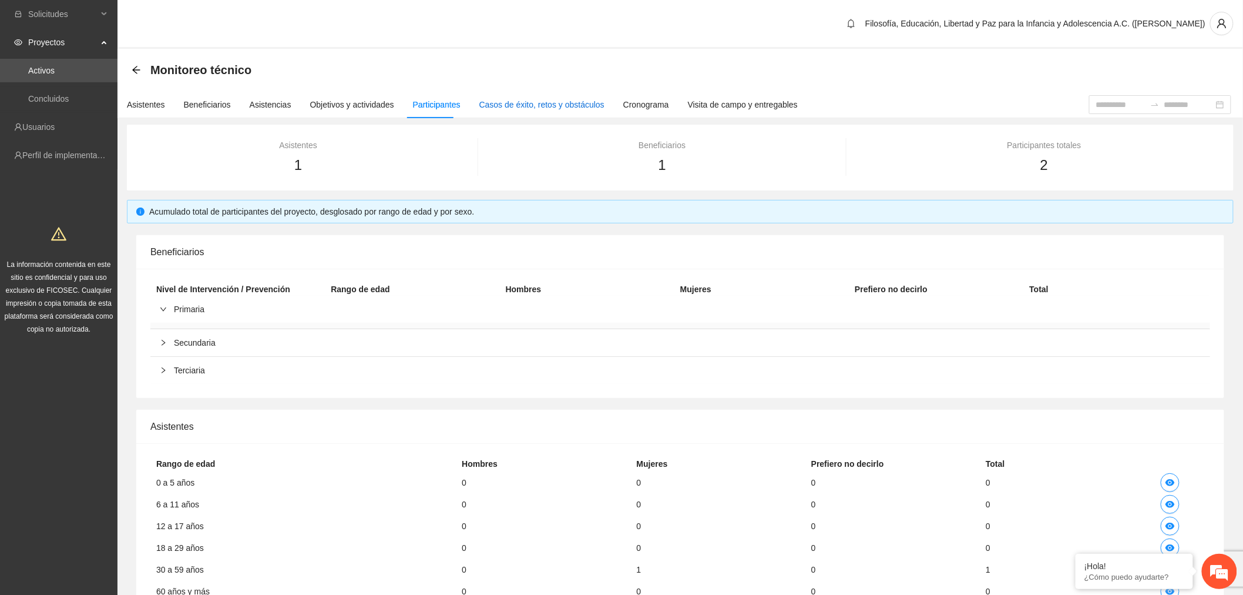
click at [524, 102] on div "Casos de éxito, retos y obstáculos" at bounding box center [541, 104] width 125 height 13
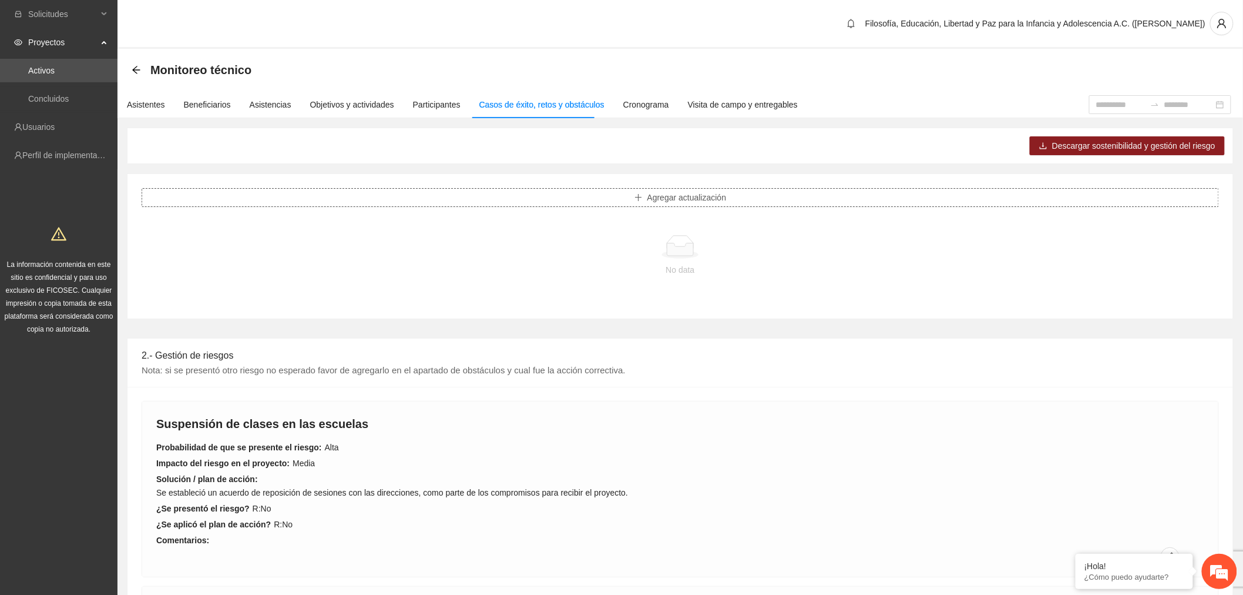
click at [739, 197] on button "Agregar actualización" at bounding box center [681, 197] width 1078 height 19
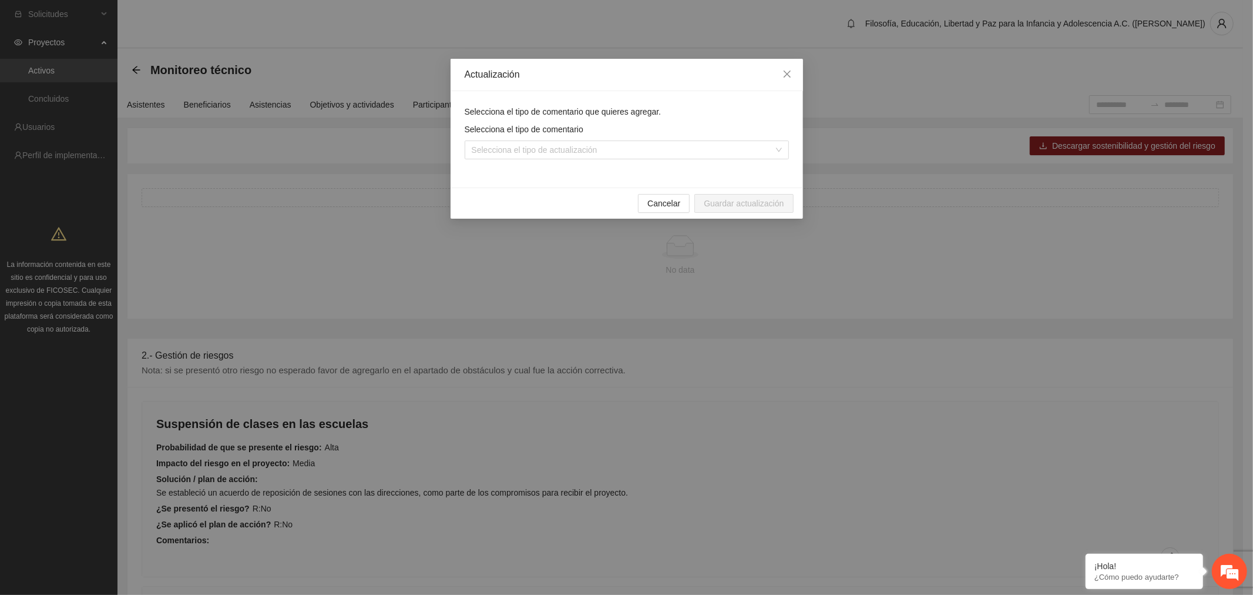
click at [518, 139] on div "Selecciona el tipo de comentario" at bounding box center [627, 132] width 324 height 18
click at [519, 147] on input "search" at bounding box center [623, 150] width 302 height 18
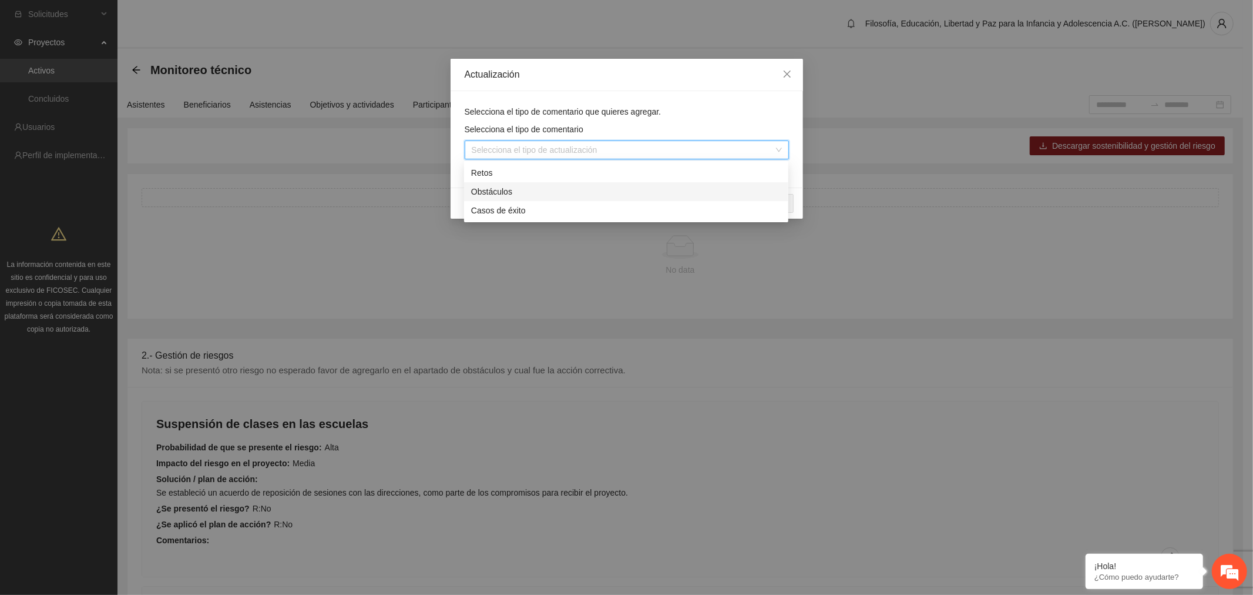
click at [515, 190] on div "Obstáculos" at bounding box center [626, 191] width 310 height 13
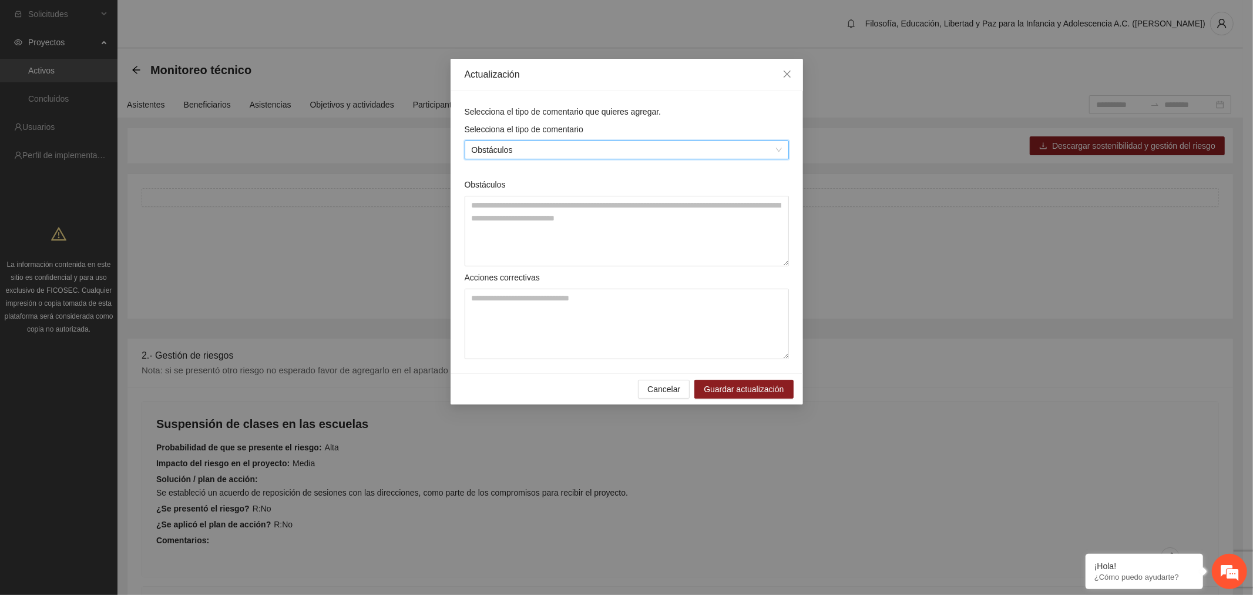
click at [527, 149] on span "Obstáculos" at bounding box center [627, 150] width 310 height 18
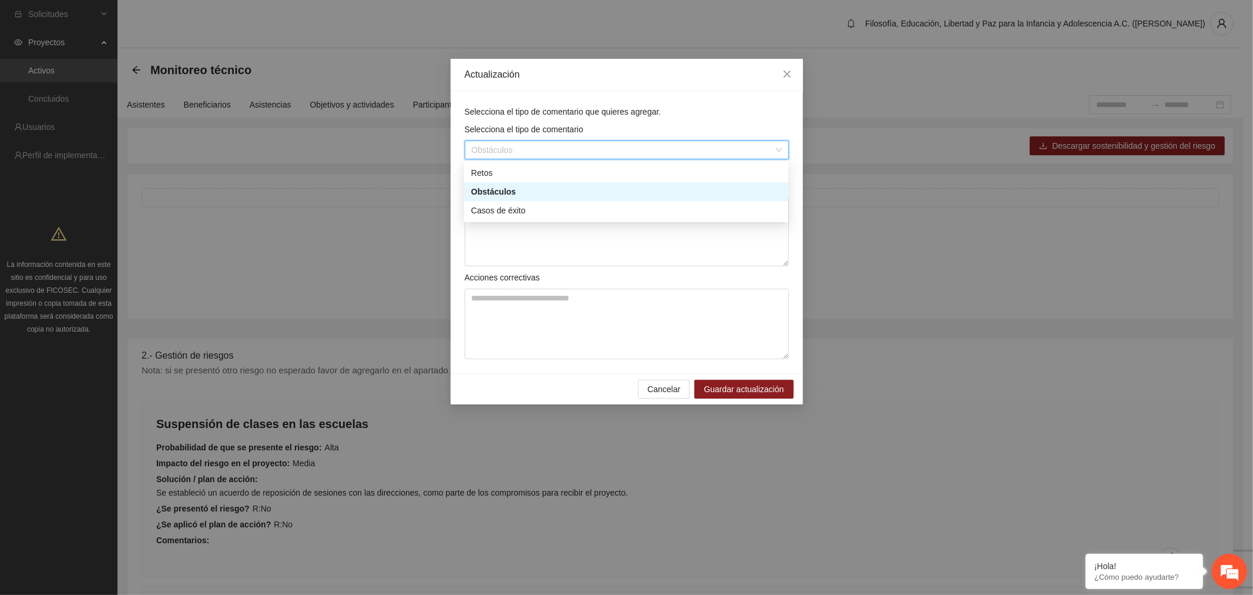
click at [525, 190] on div "Obstáculos" at bounding box center [626, 191] width 310 height 13
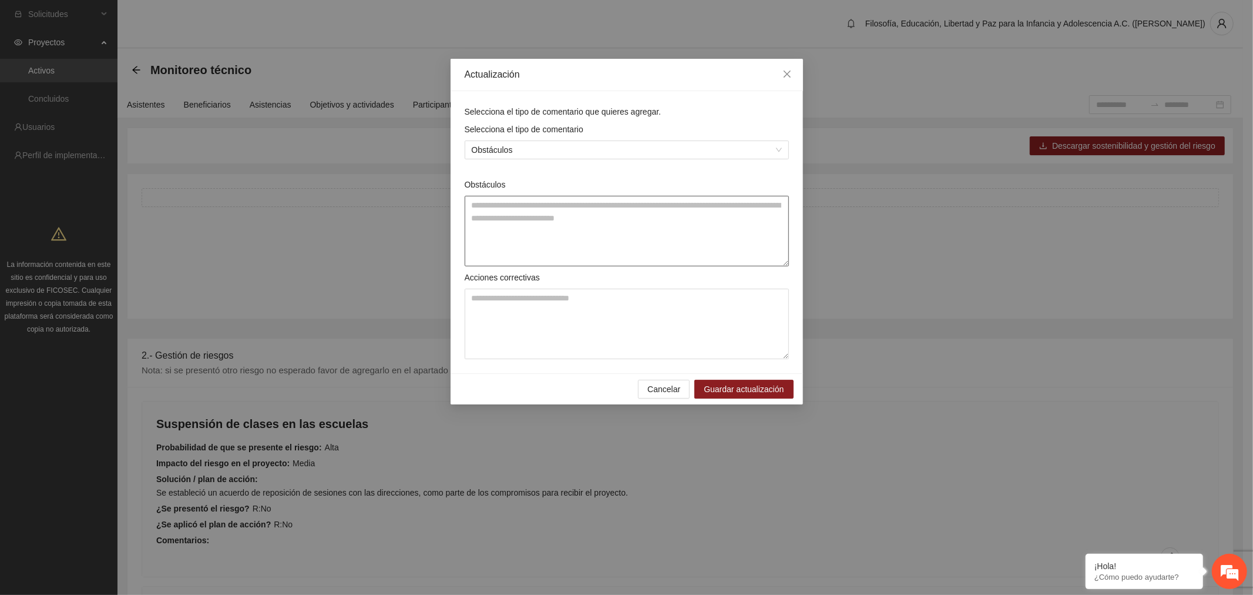
click at [514, 220] on textarea "Obstáculos" at bounding box center [627, 231] width 324 height 71
type textarea "**********"
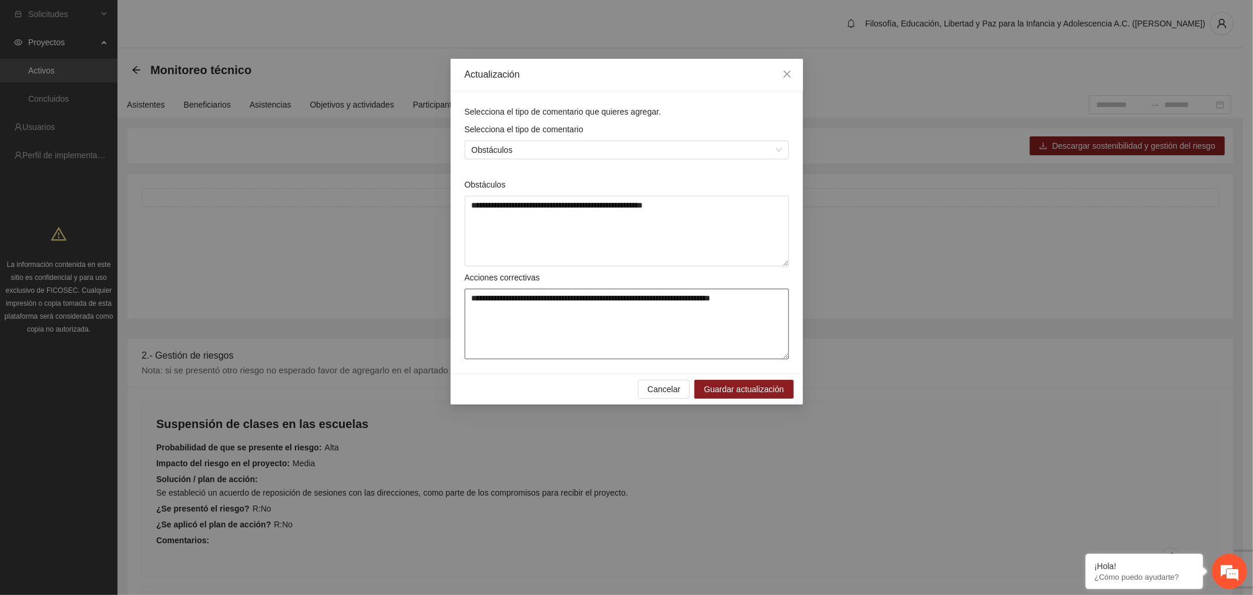
type textarea "**********"
click at [787, 384] on button "Guardar actualización" at bounding box center [744, 389] width 99 height 19
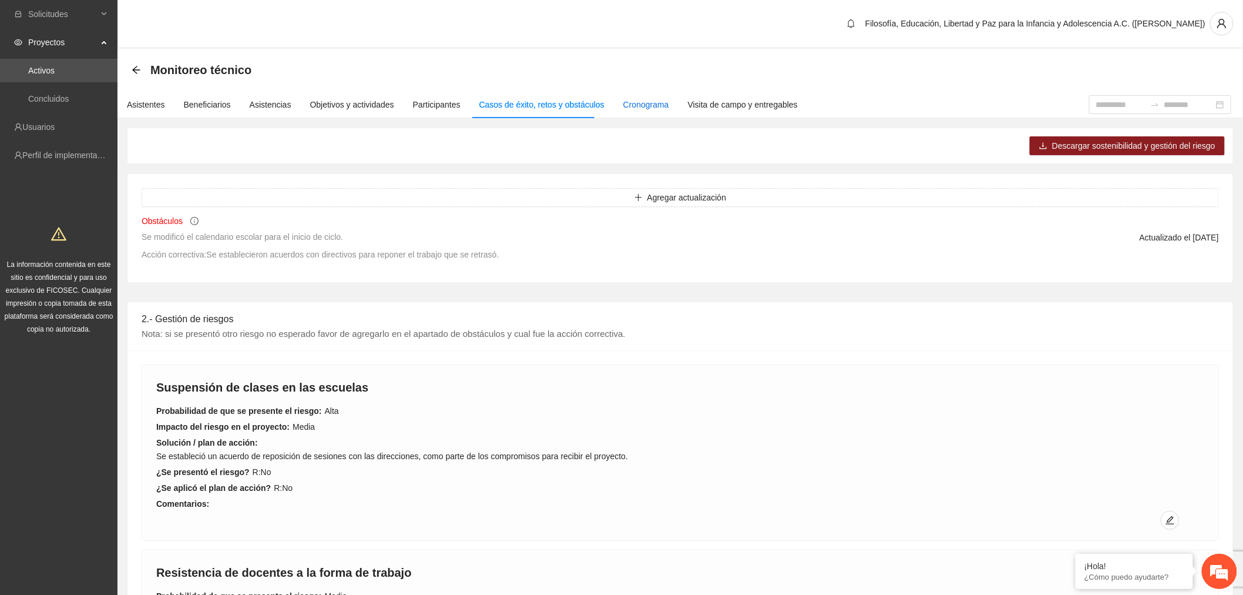
click at [649, 104] on div "Cronograma" at bounding box center [646, 104] width 46 height 13
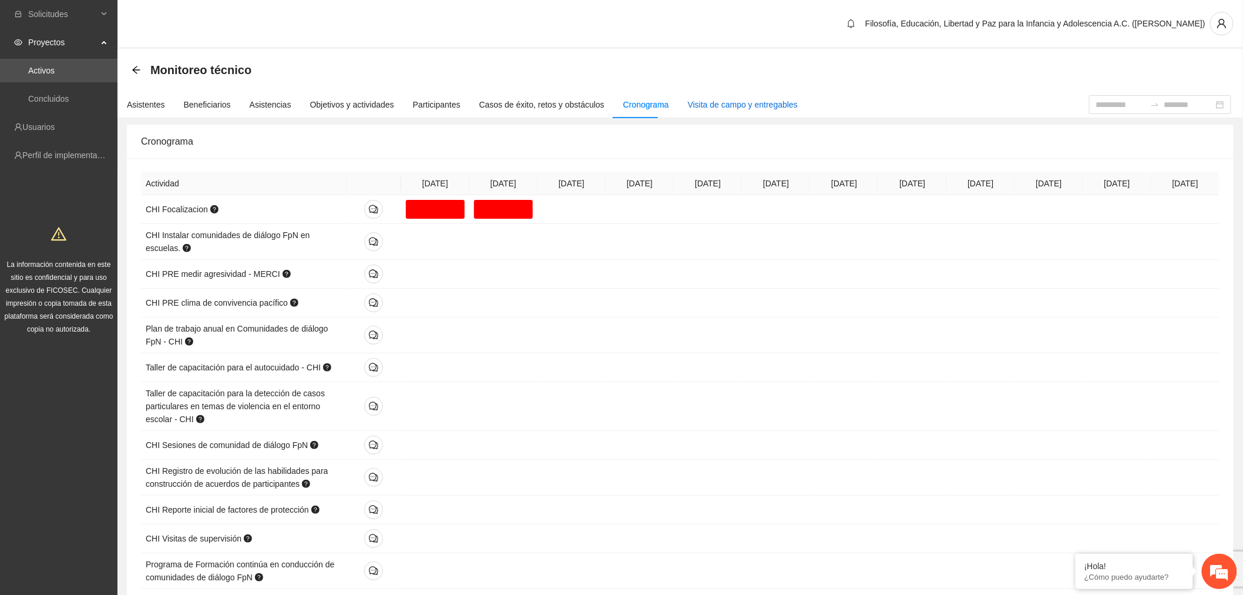
click at [715, 103] on div "Visita de campo y entregables" at bounding box center [743, 104] width 110 height 13
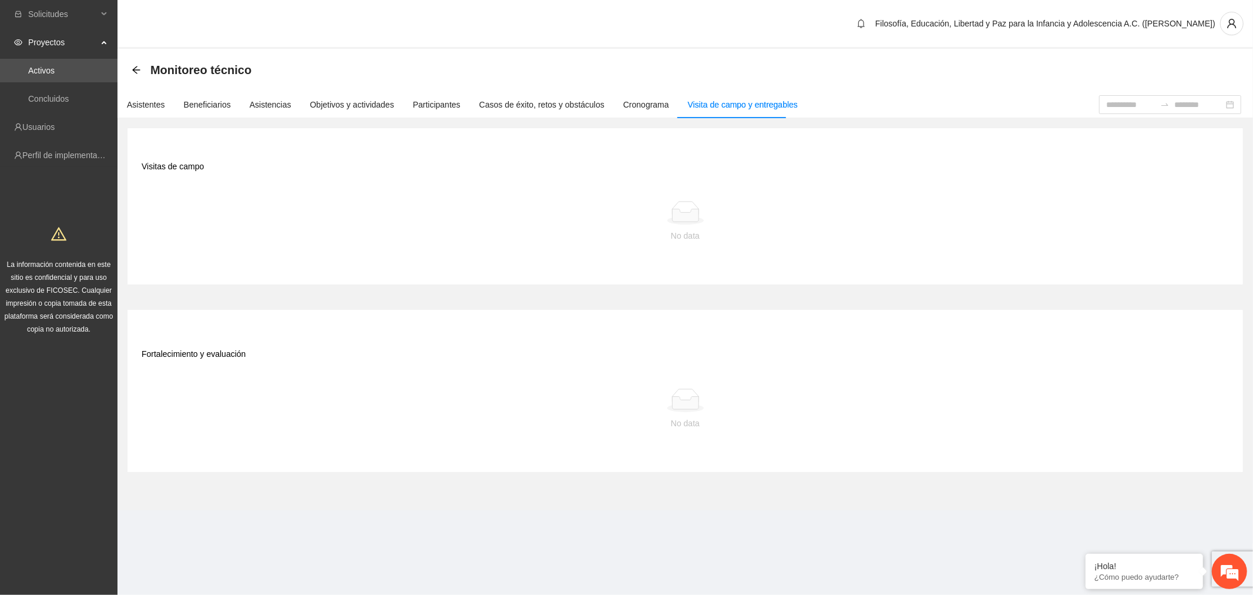
click at [136, 65] on div "Back" at bounding box center [136, 70] width 9 height 10
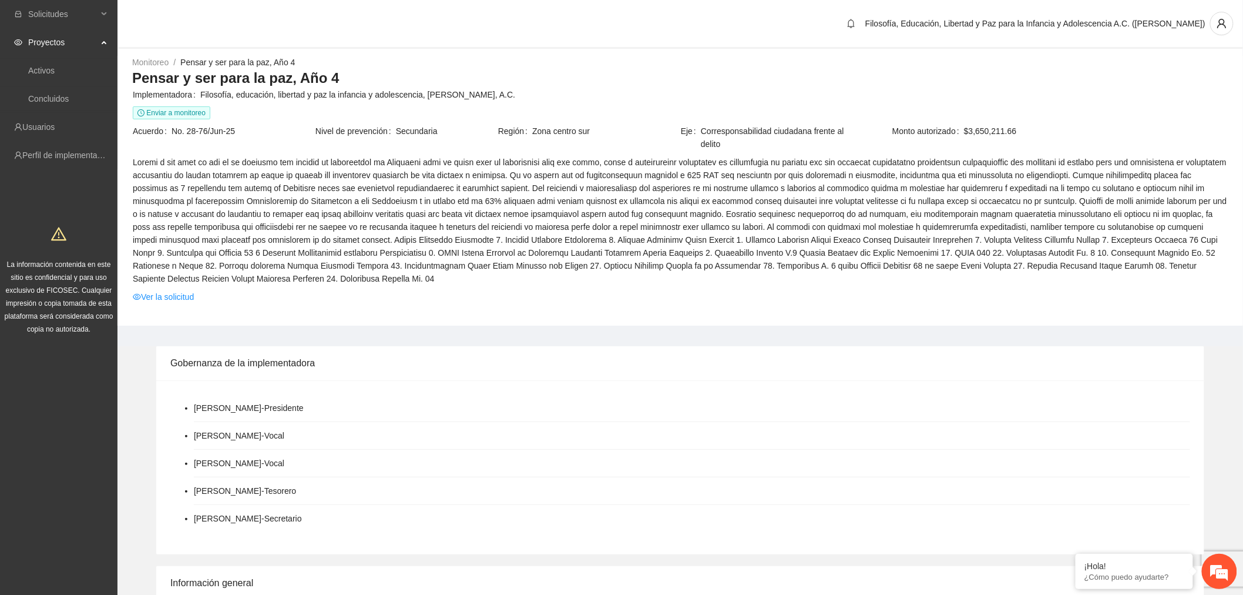
click at [55, 43] on span "Proyectos" at bounding box center [62, 43] width 69 height 24
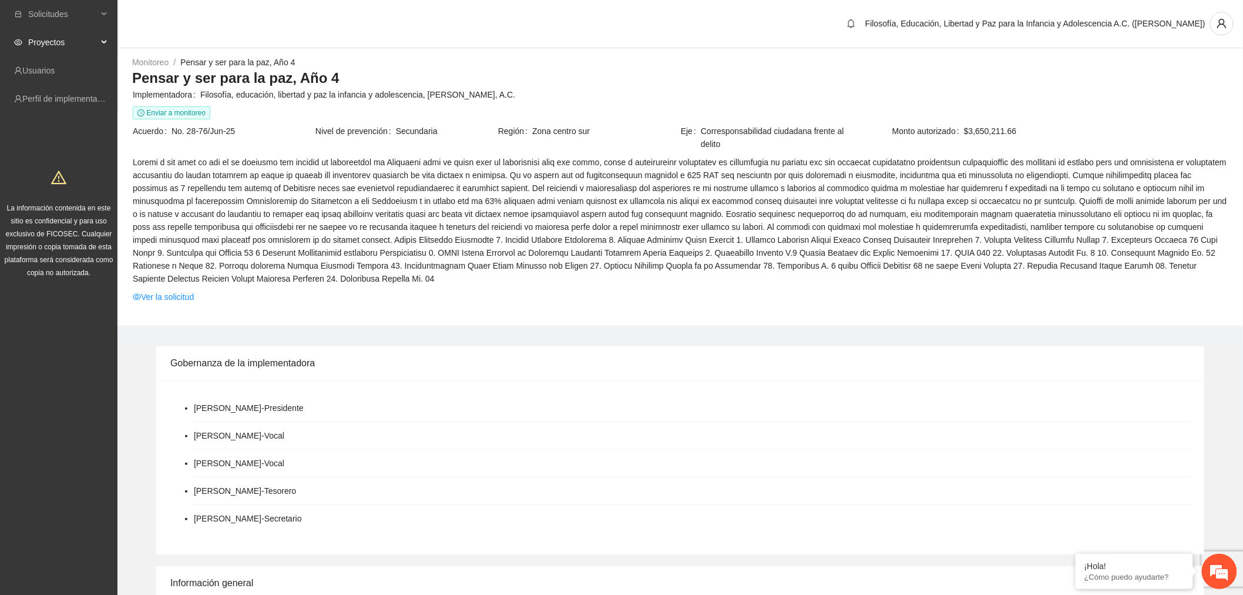
click at [55, 43] on span "Proyectos" at bounding box center [62, 43] width 69 height 24
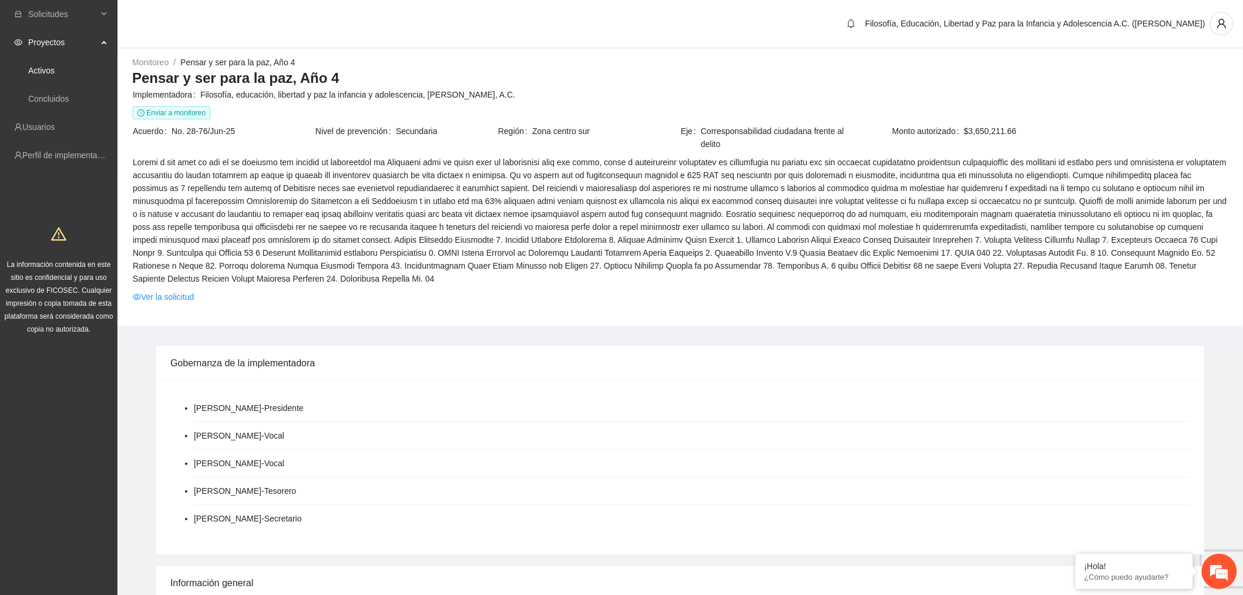
click at [55, 71] on link "Activos" at bounding box center [41, 70] width 26 height 9
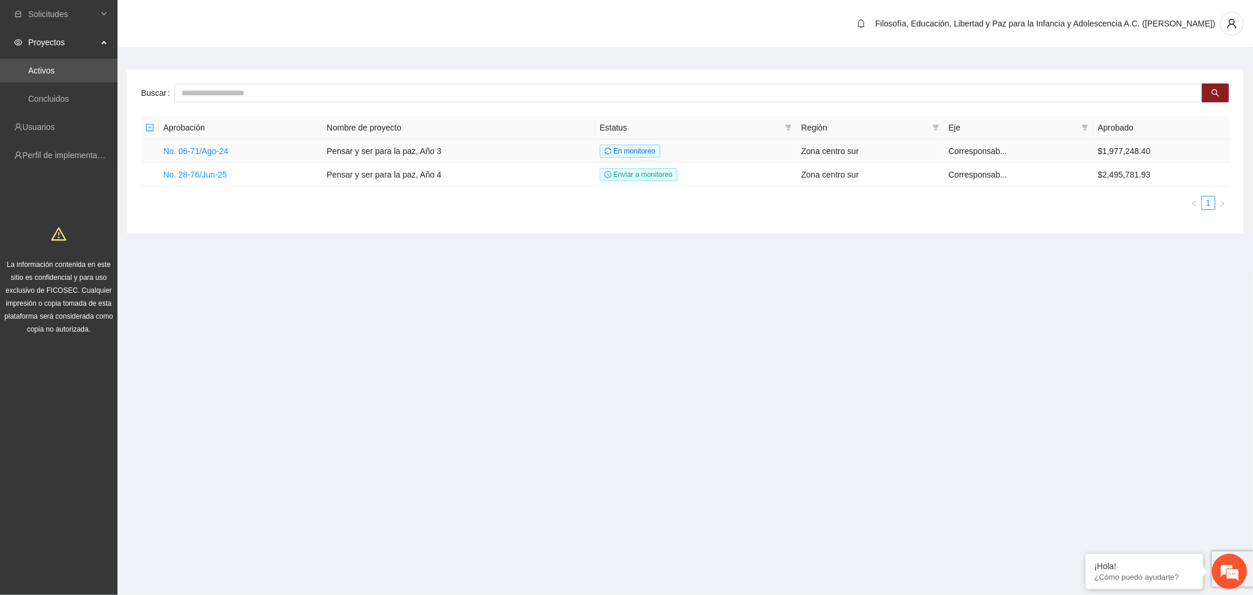
click at [187, 153] on link "No. 06-71/Ago-24" at bounding box center [195, 150] width 65 height 9
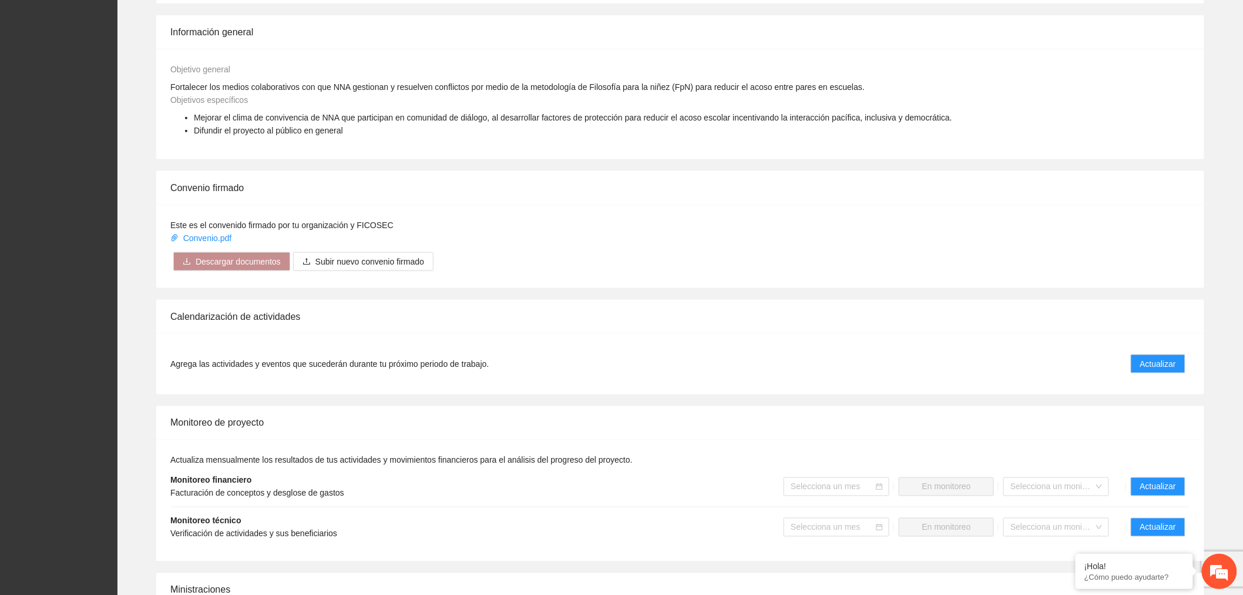
scroll to position [783, 0]
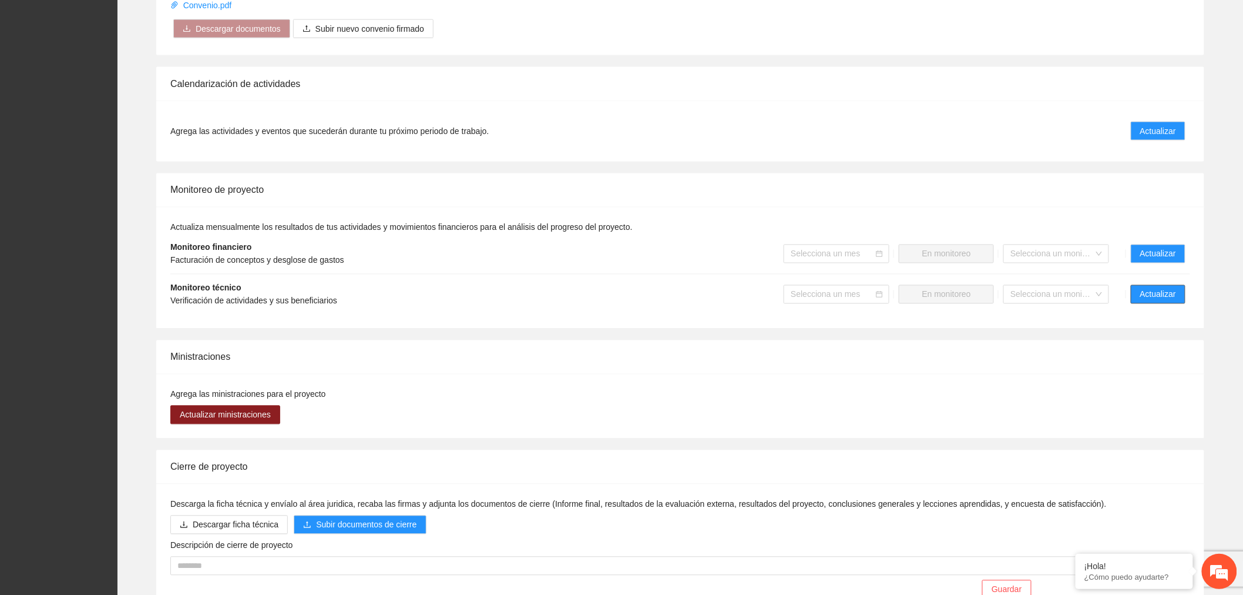
click at [1159, 288] on span "Actualizar" at bounding box center [1159, 294] width 36 height 13
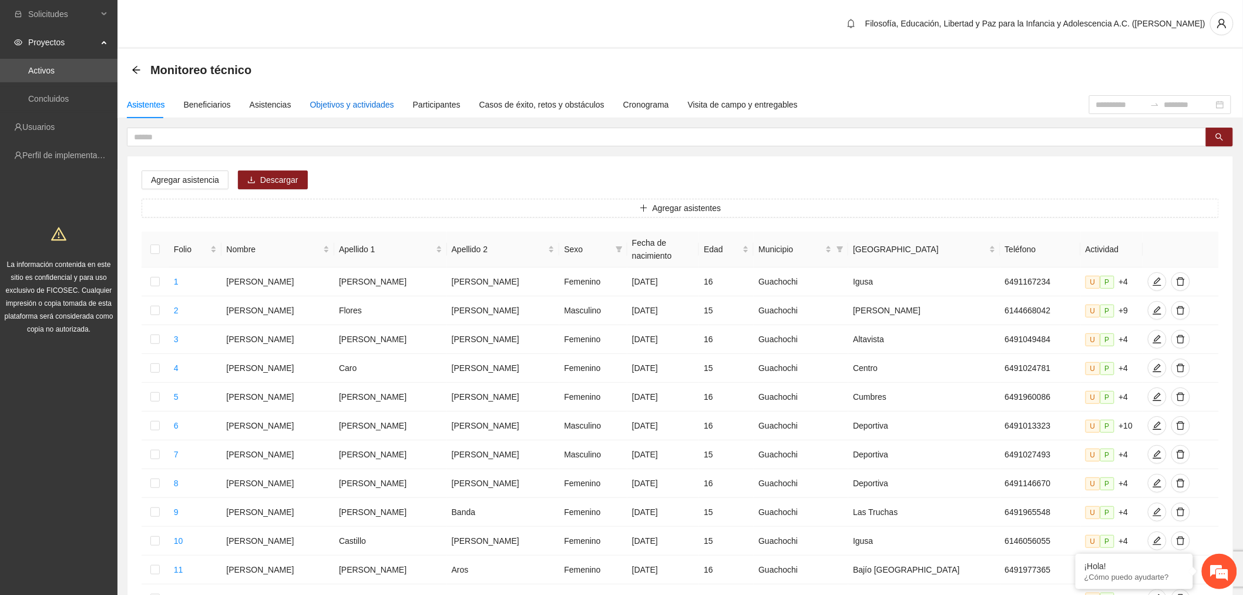
click at [356, 106] on div "Objetivos y actividades" at bounding box center [352, 104] width 84 height 13
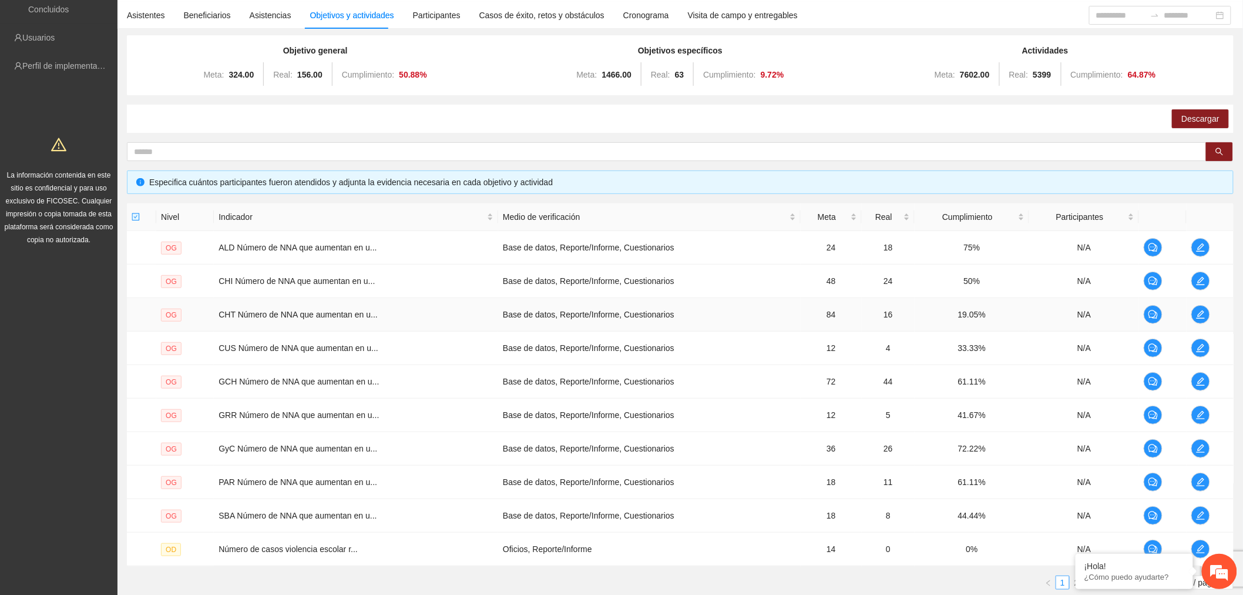
scroll to position [173, 0]
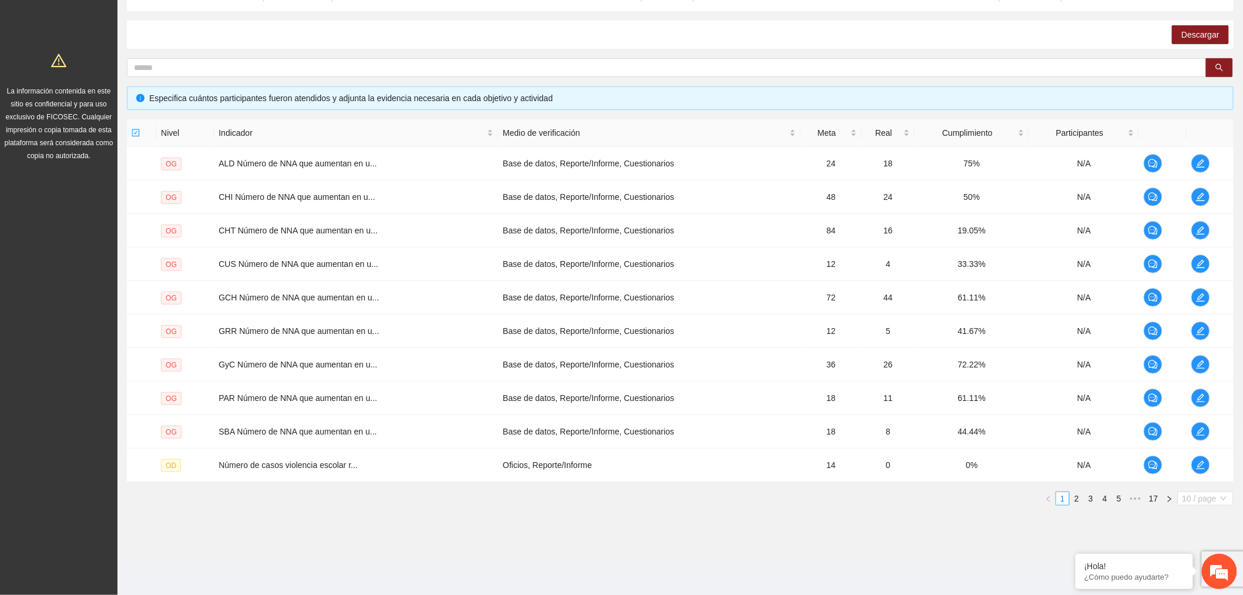
click at [1208, 504] on span "10 / page" at bounding box center [1206, 498] width 46 height 13
click at [1203, 576] on div "¡Hola! ¿Cómo puedo ayudarte?" at bounding box center [1219, 571] width 35 height 35
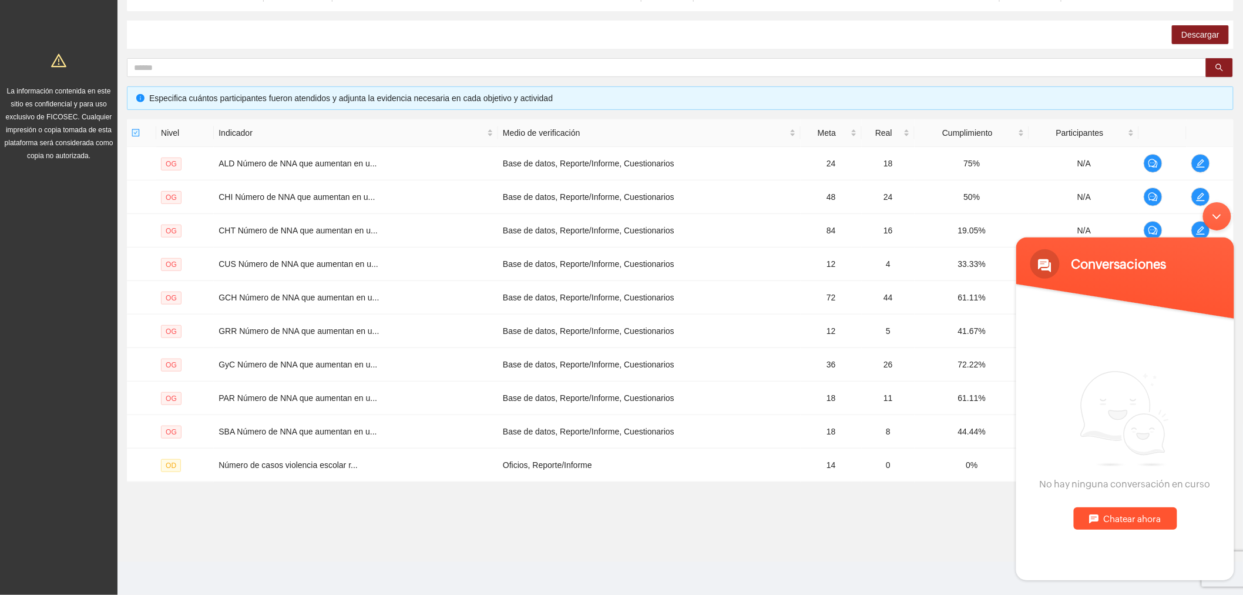
click at [1218, 216] on div "Minimizar ventana de chat en vivo" at bounding box center [1217, 216] width 28 height 28
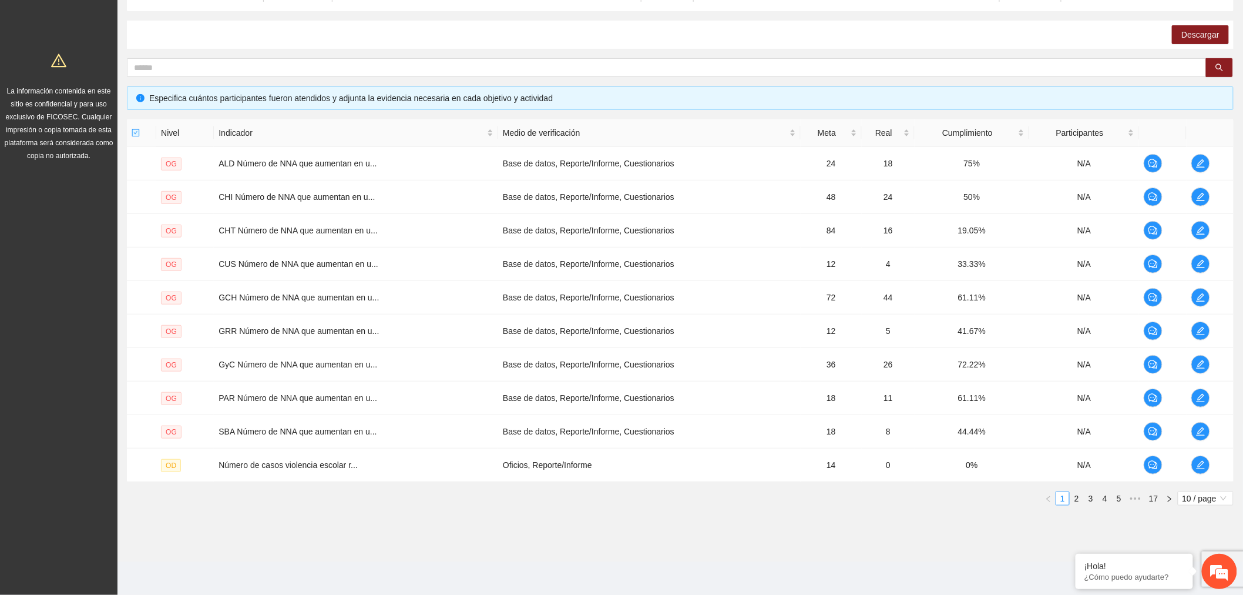
click at [1209, 509] on div "Nivel Indicador Medio de verificación Meta Real Cumplimiento Participantes OG A…" at bounding box center [680, 316] width 1107 height 395
click at [1209, 492] on span "10 / page" at bounding box center [1206, 498] width 46 height 13
click at [1201, 579] on div "100 / page" at bounding box center [1206, 575] width 42 height 13
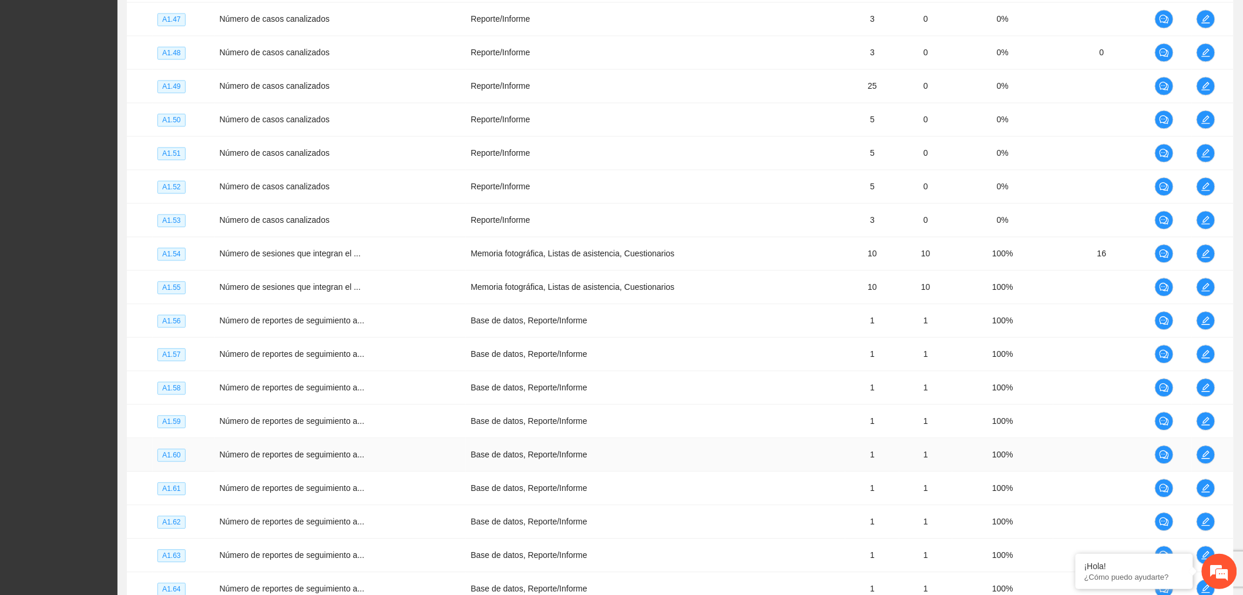
scroll to position [2785, 0]
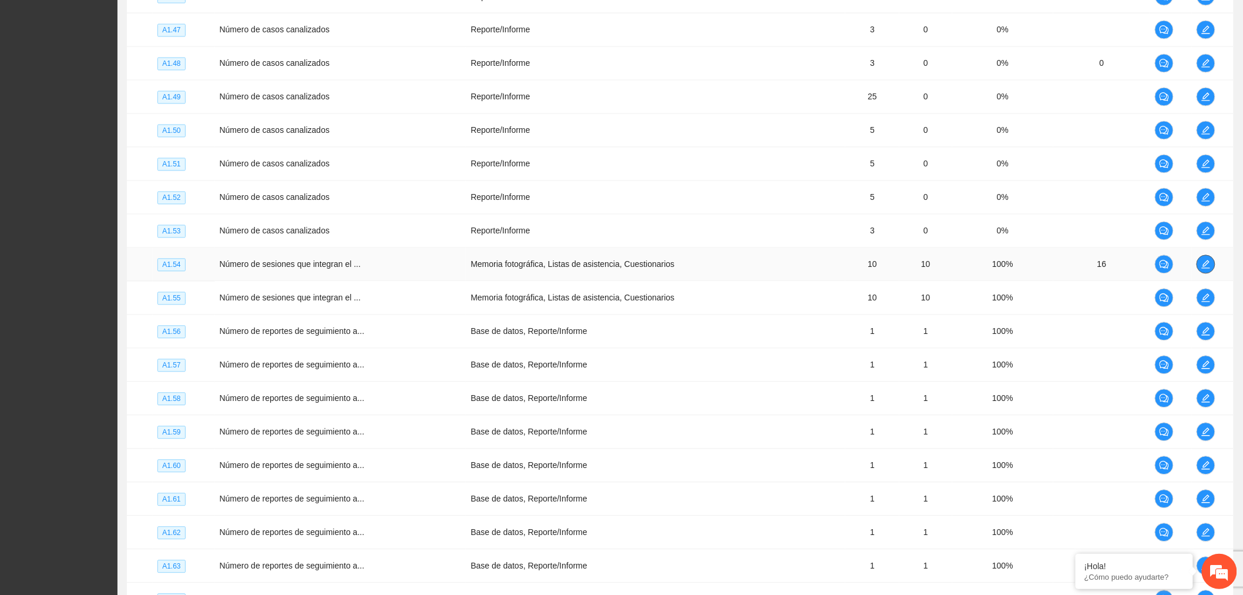
click at [1203, 269] on icon "edit" at bounding box center [1206, 264] width 8 height 8
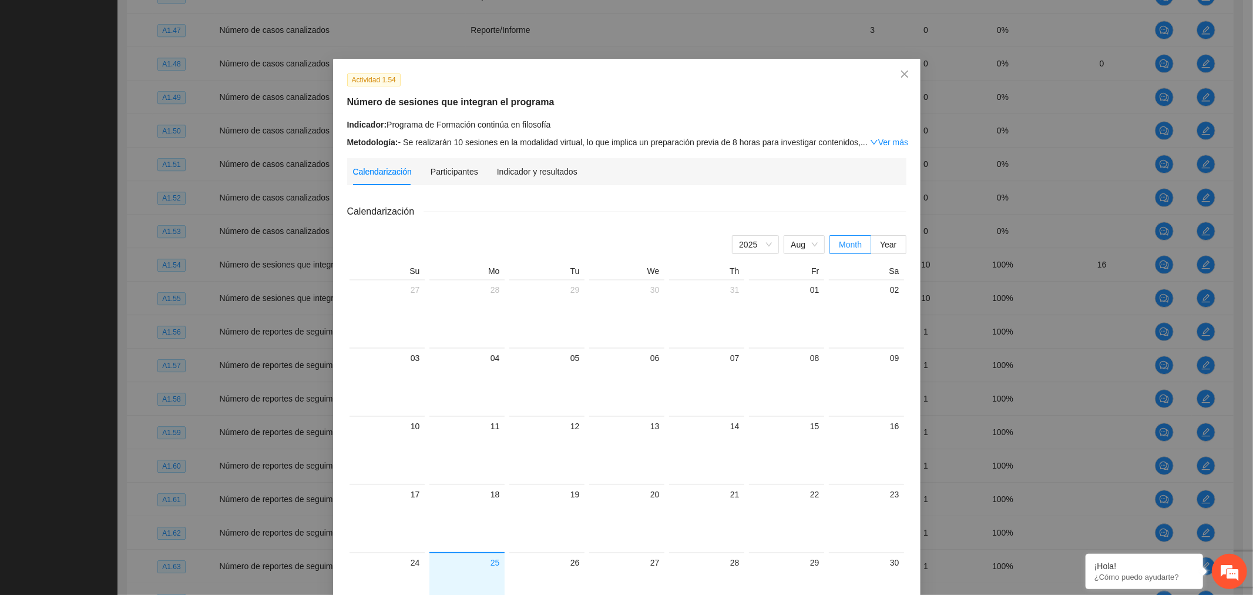
click at [890, 135] on div "Indicador: Programa de Formación continúa en filosofía Metodología: - Se realiz…" at bounding box center [626, 133] width 559 height 31
click at [890, 142] on link "Ver más" at bounding box center [889, 141] width 38 height 9
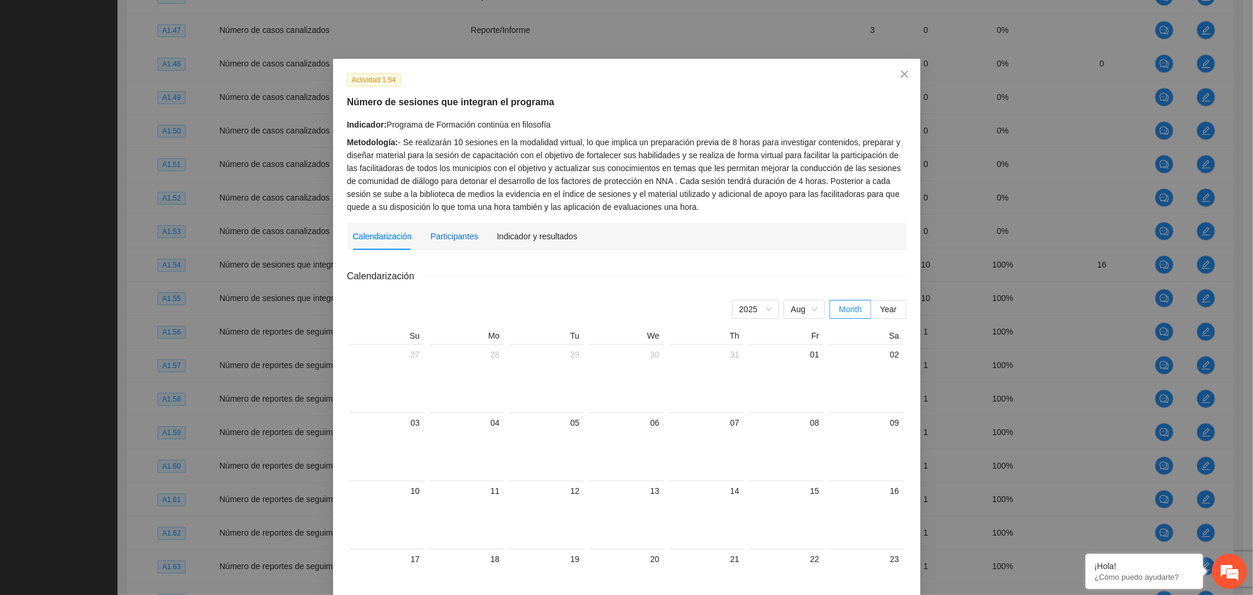
click at [466, 235] on div "Participantes" at bounding box center [455, 236] width 48 height 13
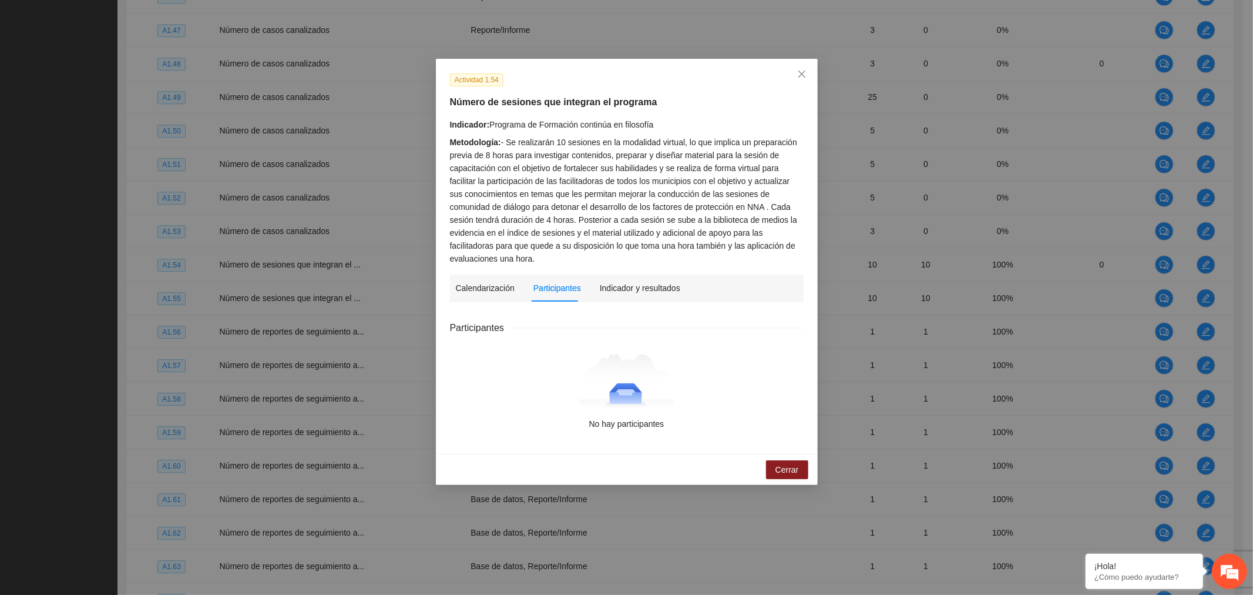
click at [660, 279] on div "Indicador y resultados" at bounding box center [640, 287] width 81 height 27
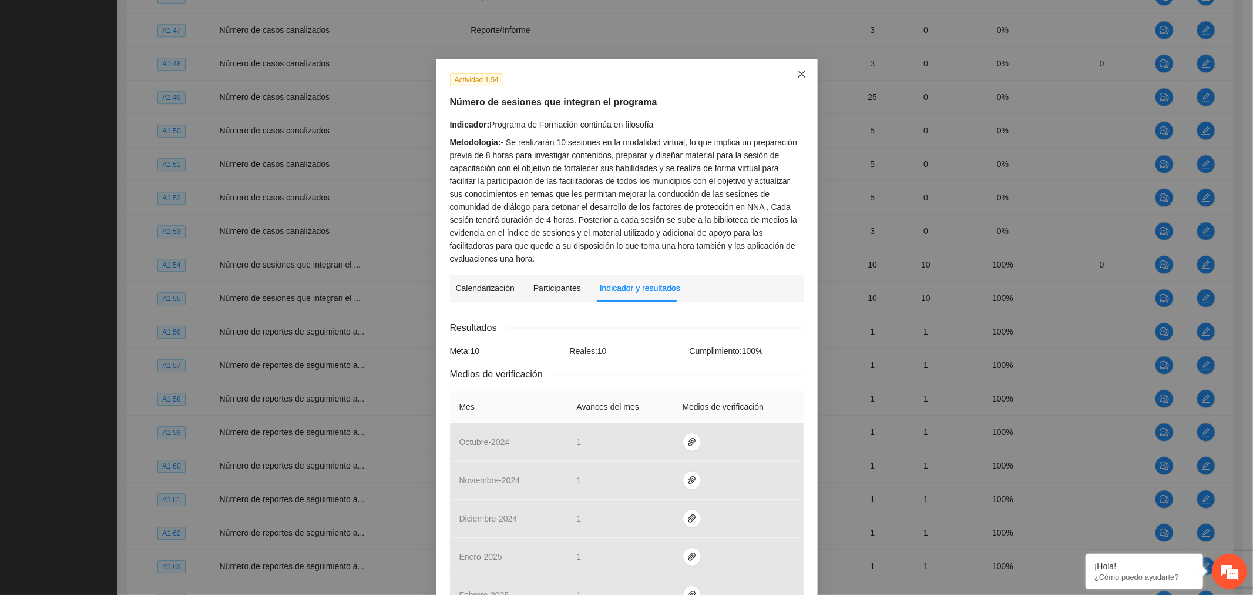
click at [809, 71] on span "Close" at bounding box center [802, 75] width 32 height 32
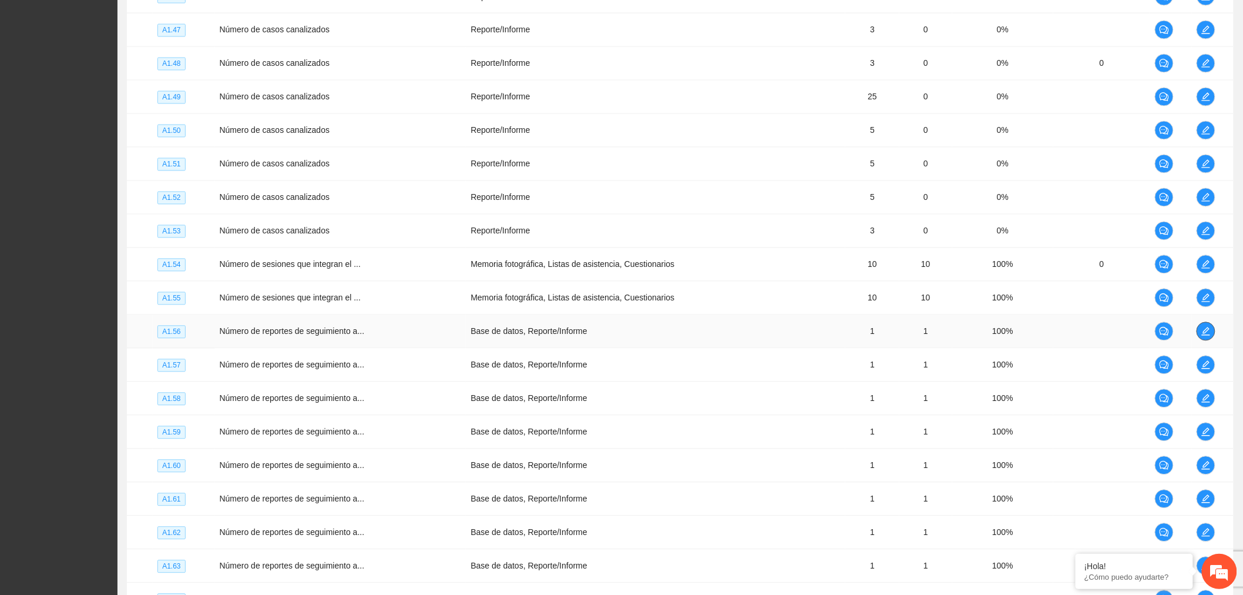
click at [1206, 341] on button "button" at bounding box center [1206, 331] width 19 height 19
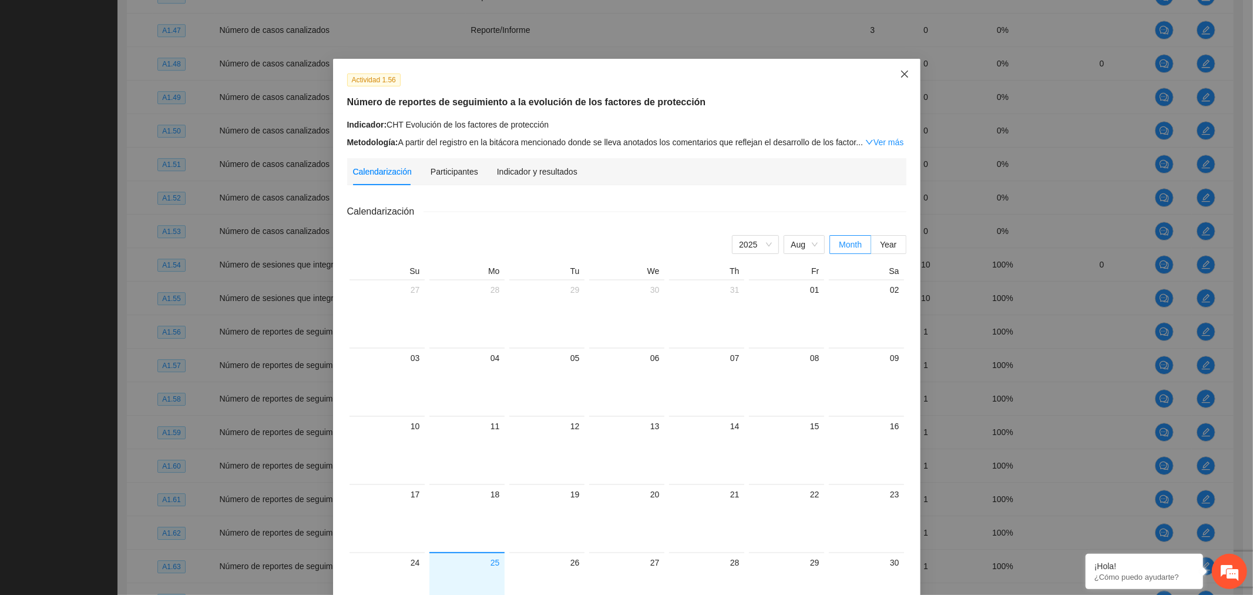
click at [893, 75] on span "Close" at bounding box center [905, 75] width 32 height 32
